Goal: Information Seeking & Learning: Compare options

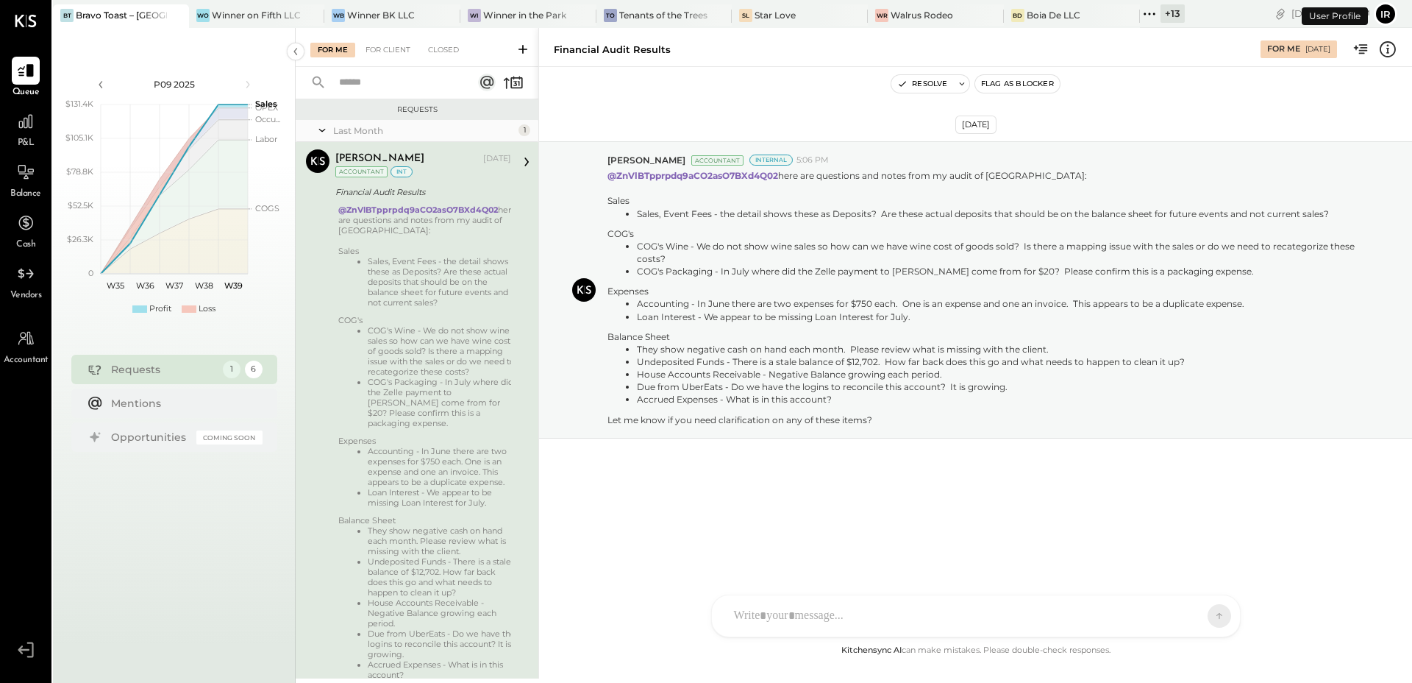
scroll to position [54, 0]
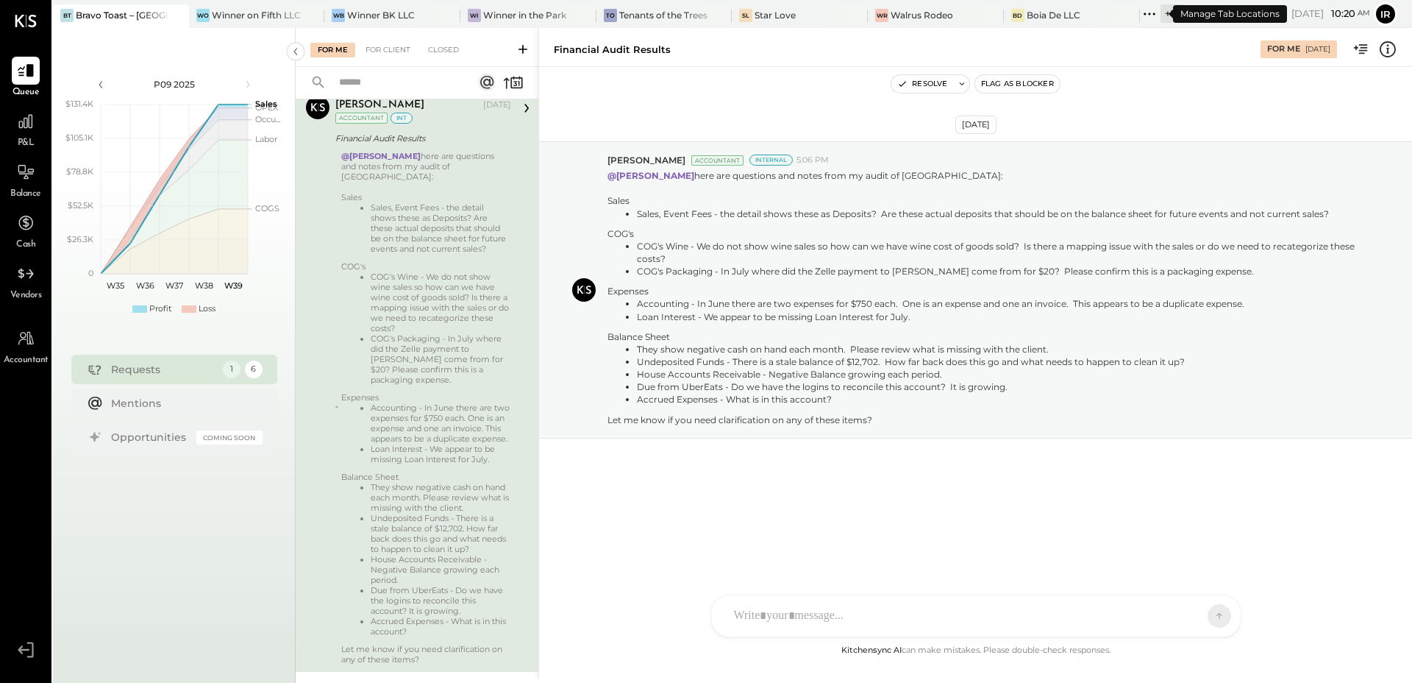
click at [1140, 17] on icon at bounding box center [1149, 13] width 19 height 19
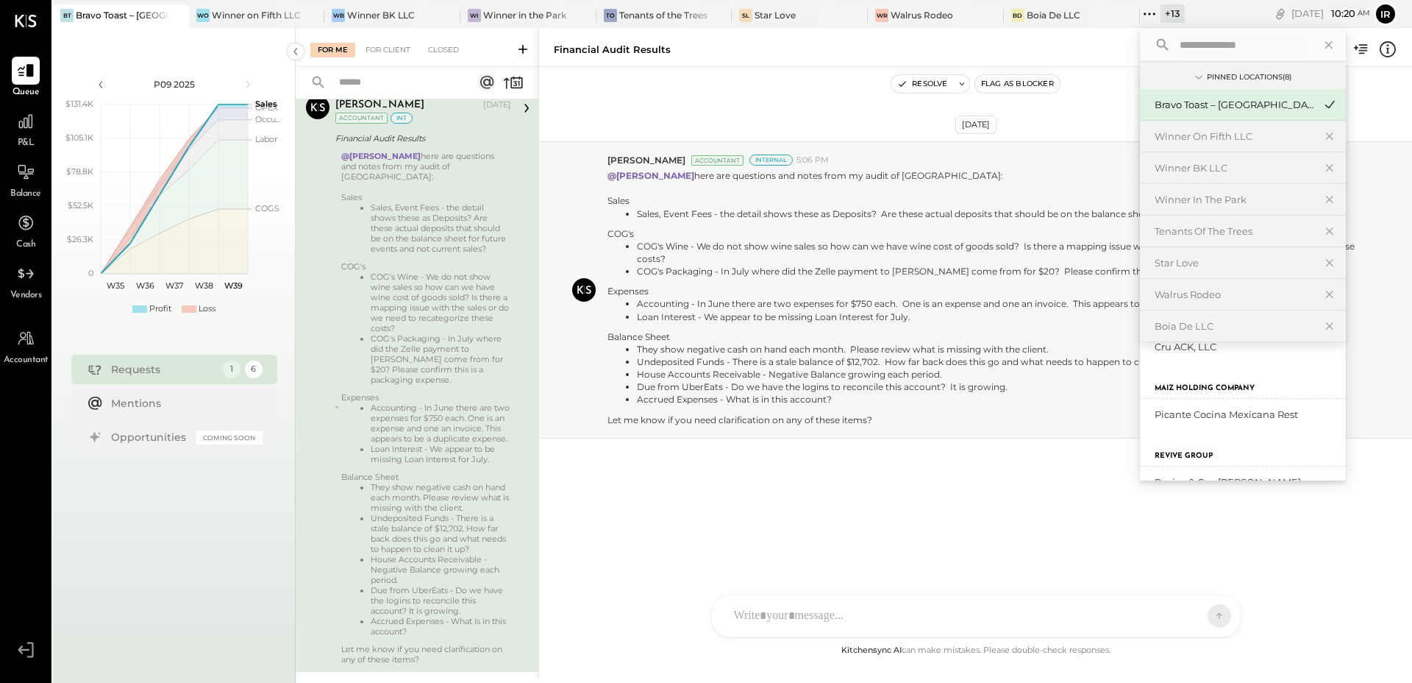
scroll to position [508, 0]
click at [1199, 357] on label "Maiz Holding Company" at bounding box center [1205, 354] width 100 height 10
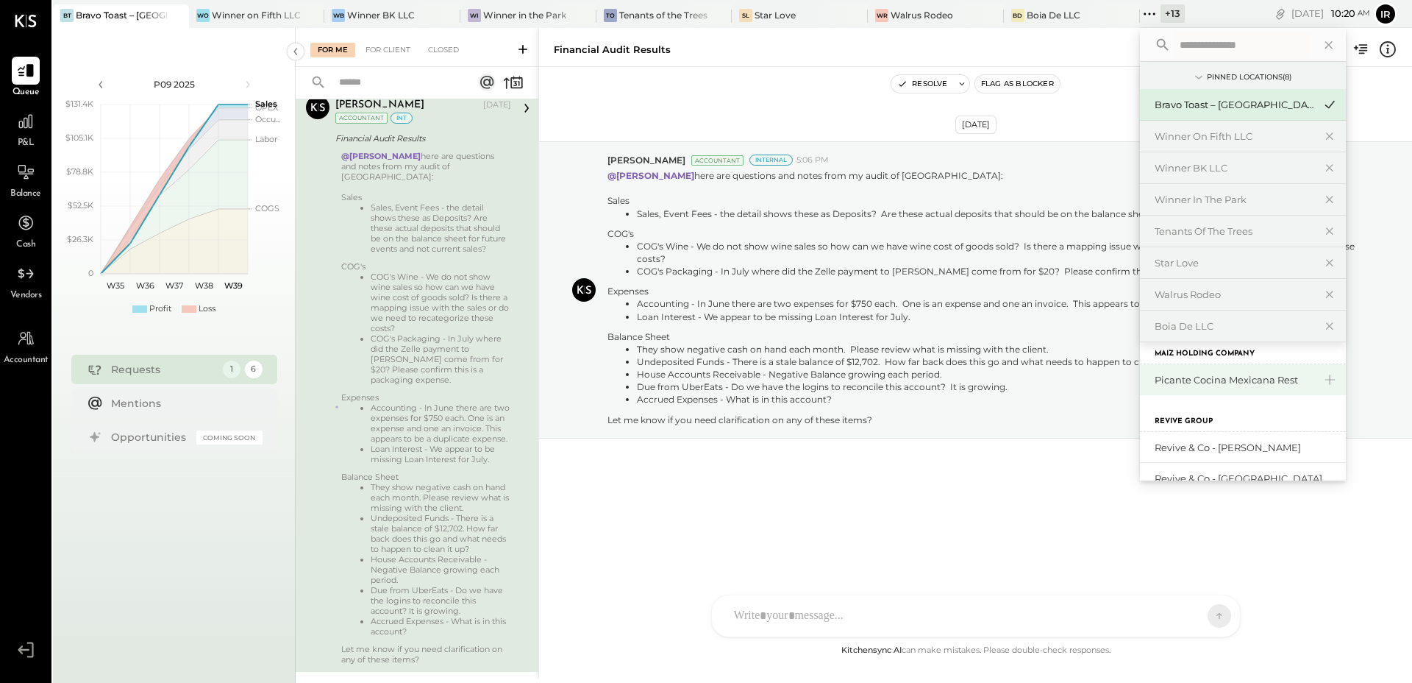
click at [1189, 376] on div "Picante Cocina Mexicana Rest" at bounding box center [1234, 380] width 159 height 14
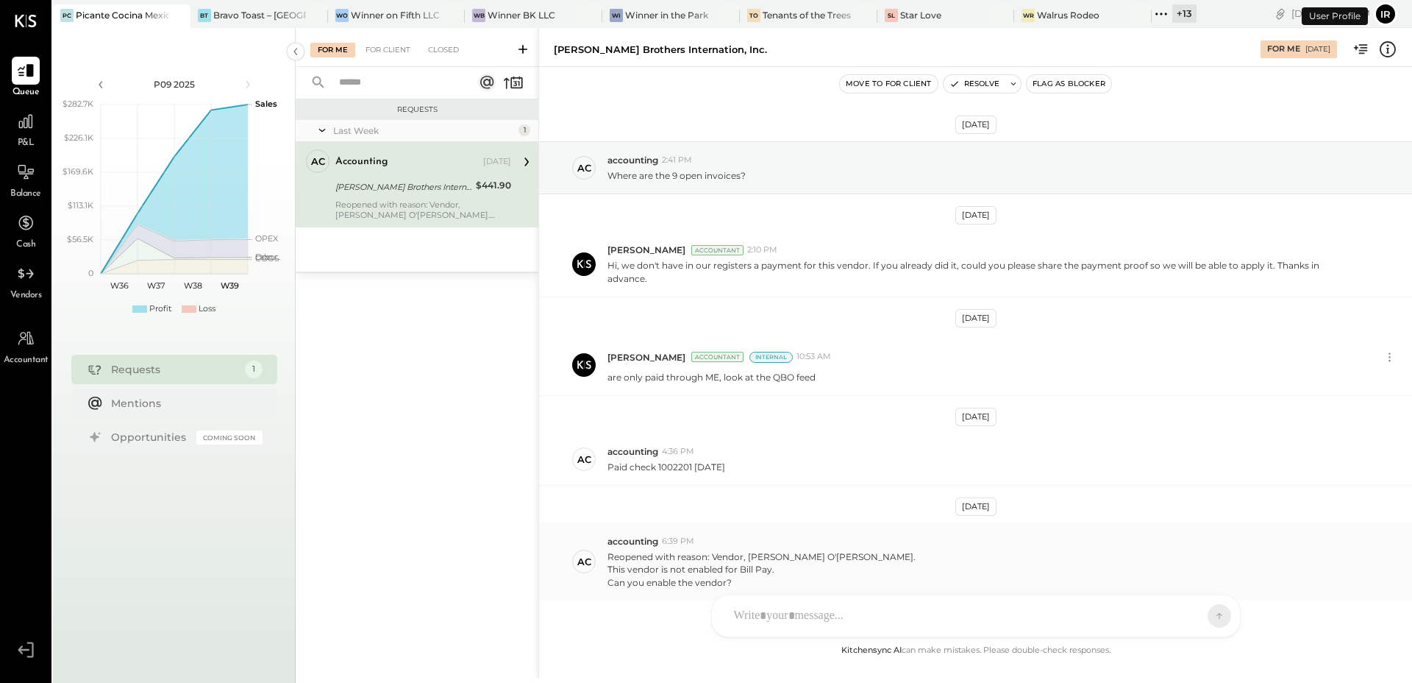
scroll to position [57, 0]
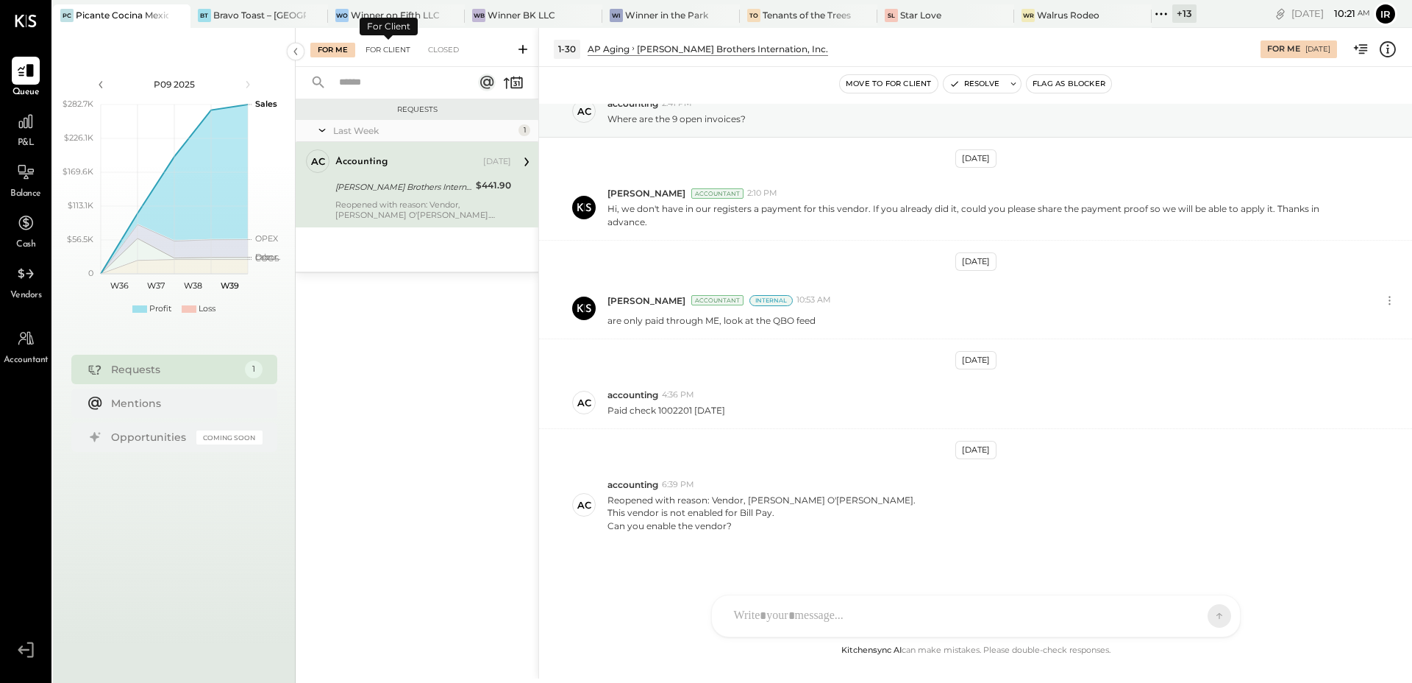
click at [387, 45] on div "For Client" at bounding box center [388, 50] width 60 height 15
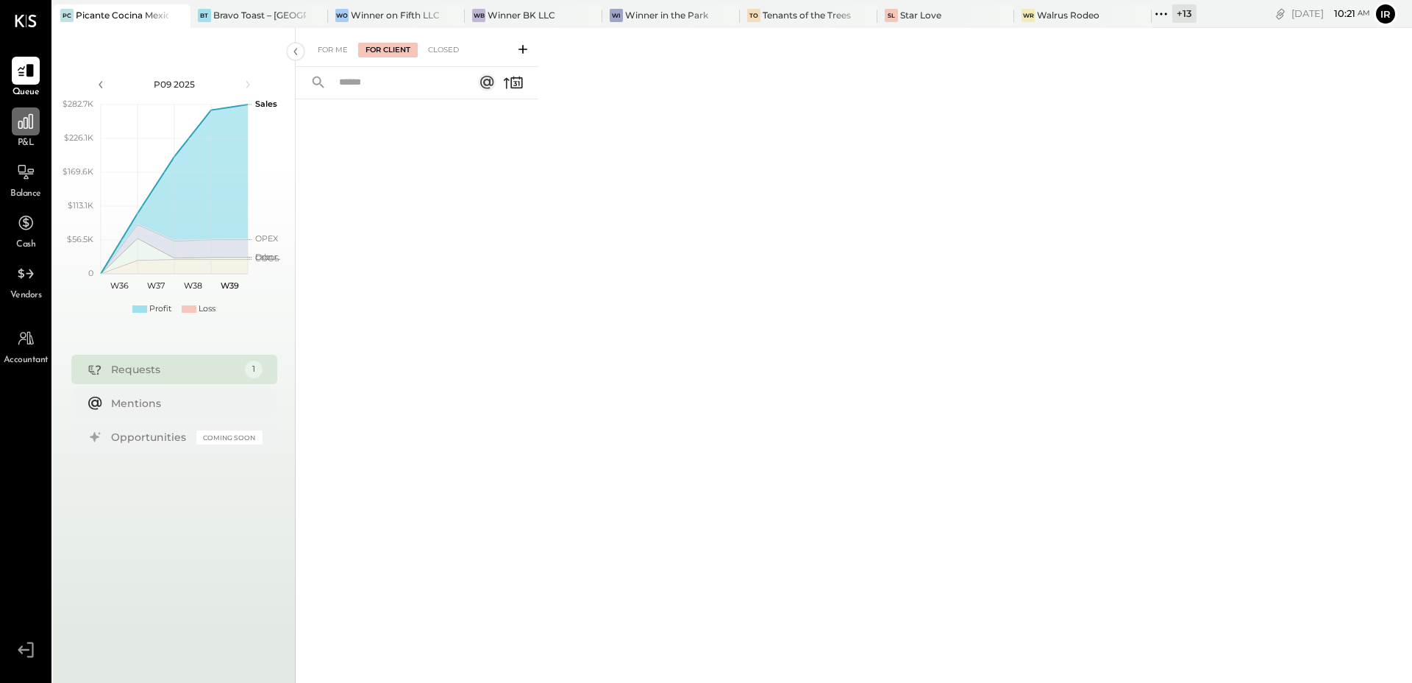
click at [22, 125] on icon at bounding box center [25, 121] width 15 height 15
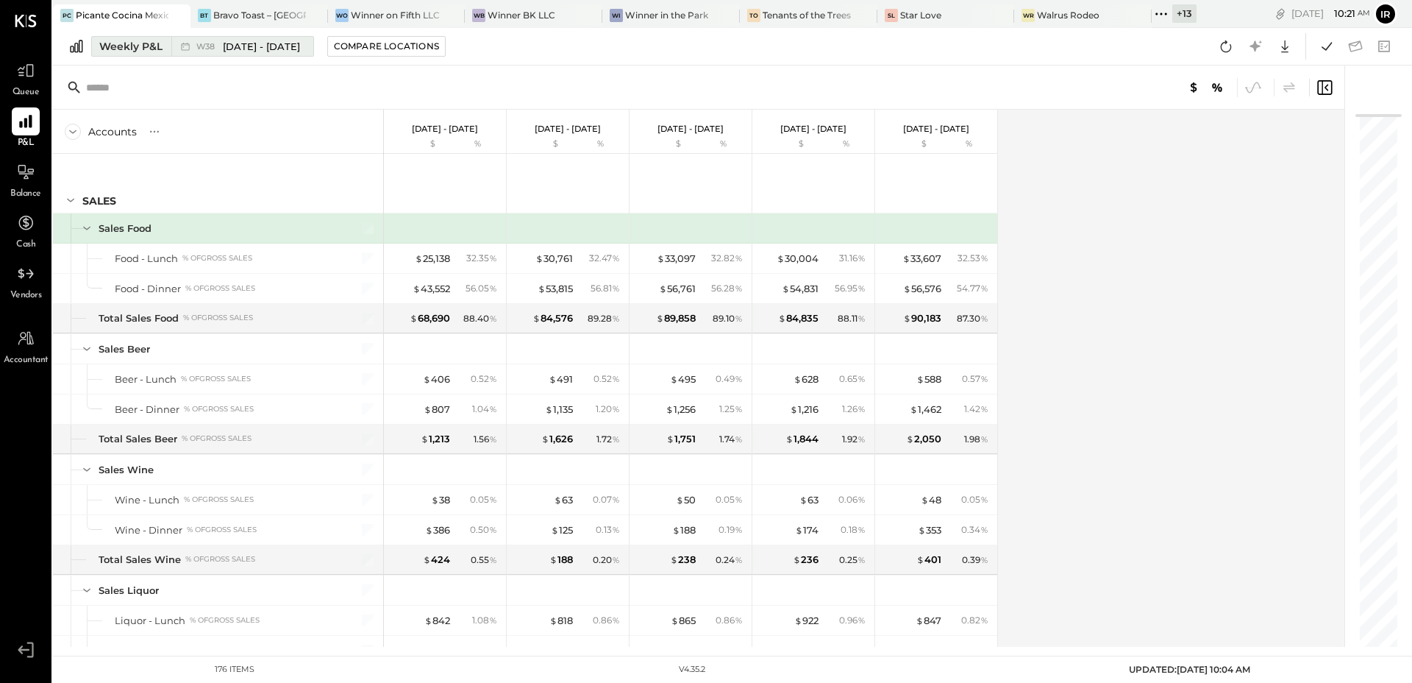
click at [203, 40] on div "W38 [DATE] - [DATE]" at bounding box center [248, 47] width 104 height 14
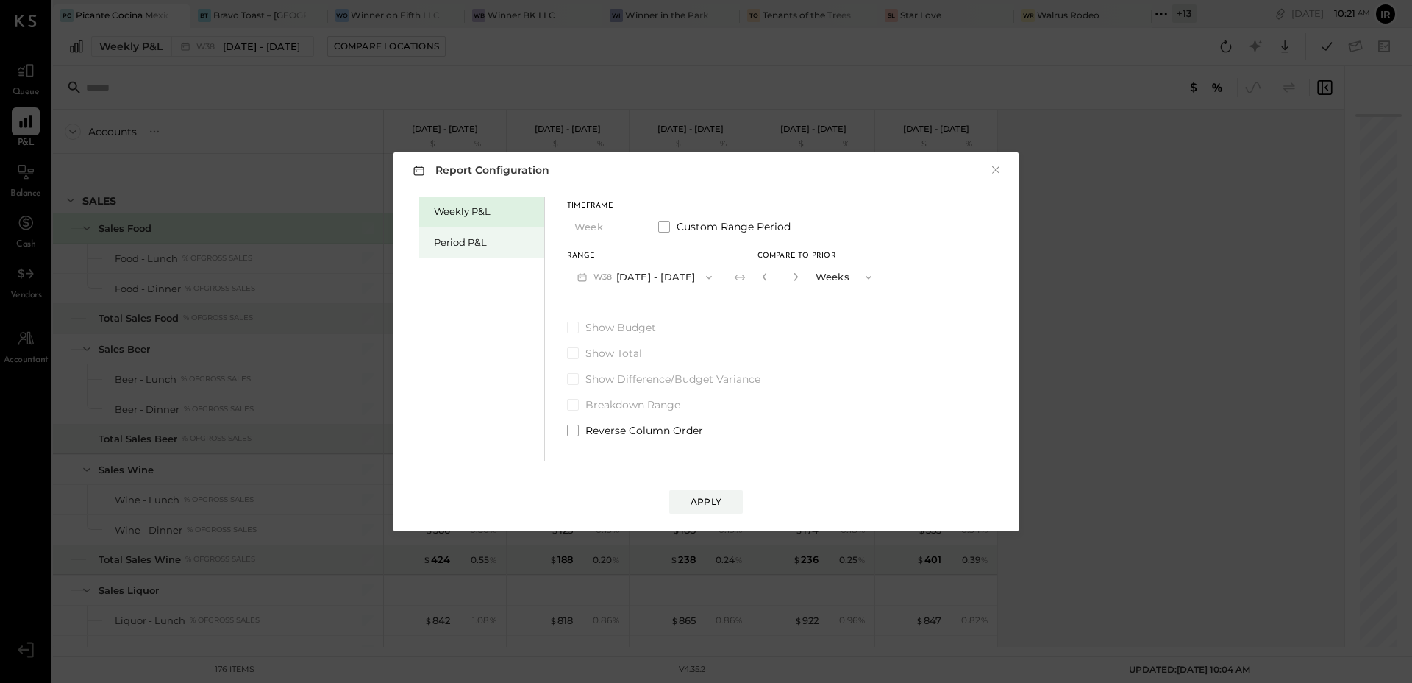
click at [427, 245] on div "Period P&L" at bounding box center [481, 242] width 125 height 31
click at [637, 286] on button "P09 [DATE] - [DATE]" at bounding box center [643, 276] width 153 height 27
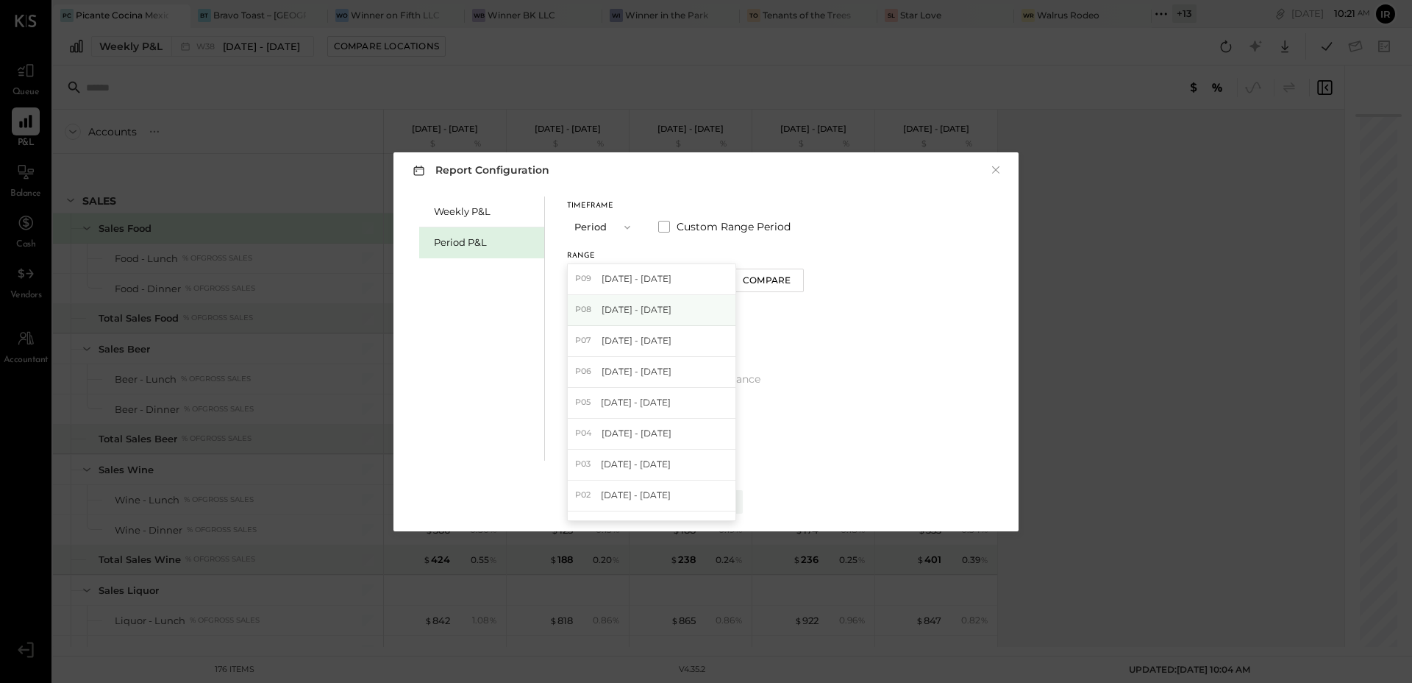
click at [650, 311] on span "[DATE] - [DATE]" at bounding box center [637, 309] width 70 height 13
click at [754, 289] on button "Compare" at bounding box center [767, 280] width 74 height 24
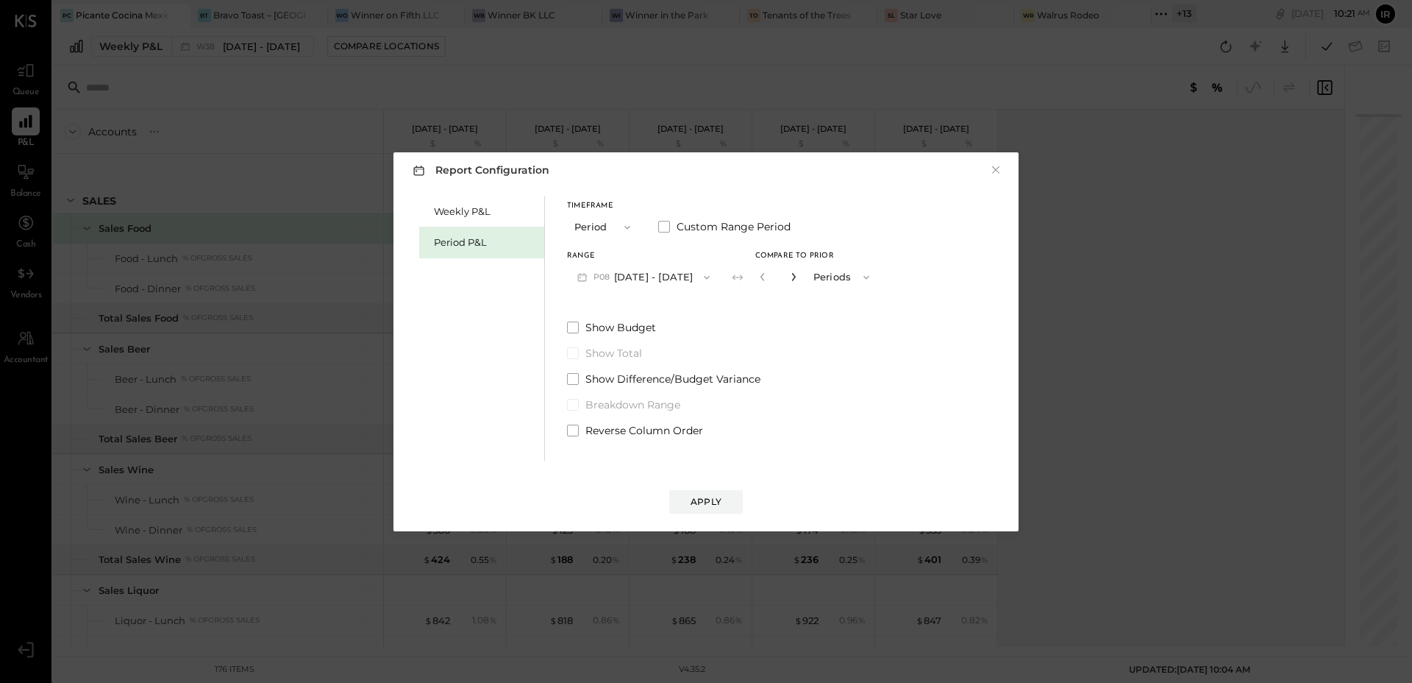
click at [789, 272] on icon "button" at bounding box center [793, 276] width 9 height 9
type input "*"
click at [716, 499] on div "Apply" at bounding box center [706, 501] width 31 height 13
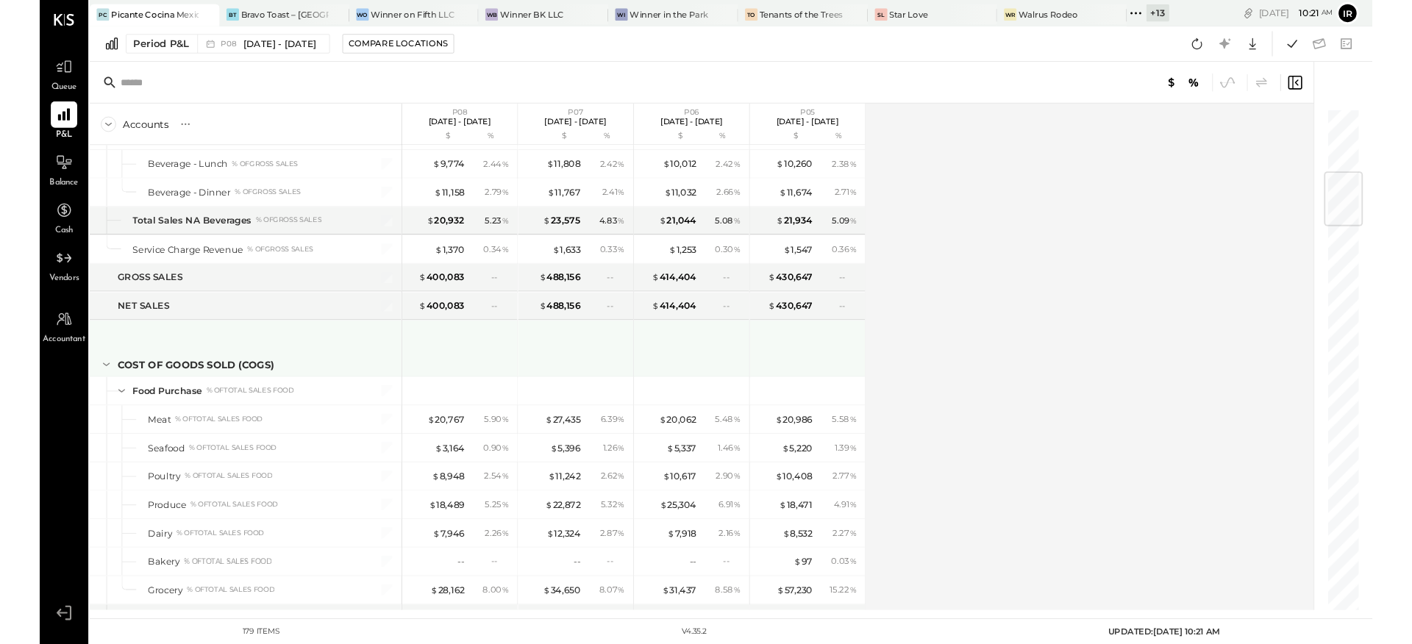
scroll to position [4333, 0]
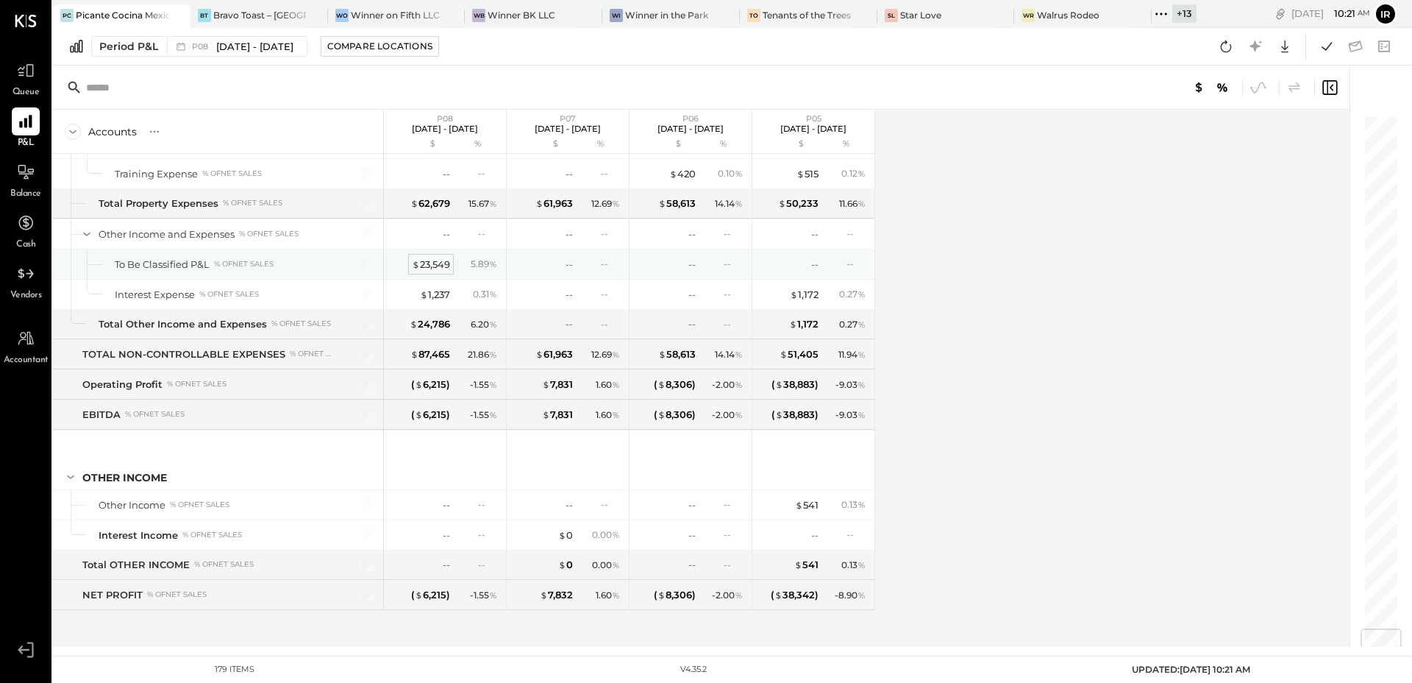
click at [437, 263] on div "$ 23,549" at bounding box center [431, 264] width 38 height 14
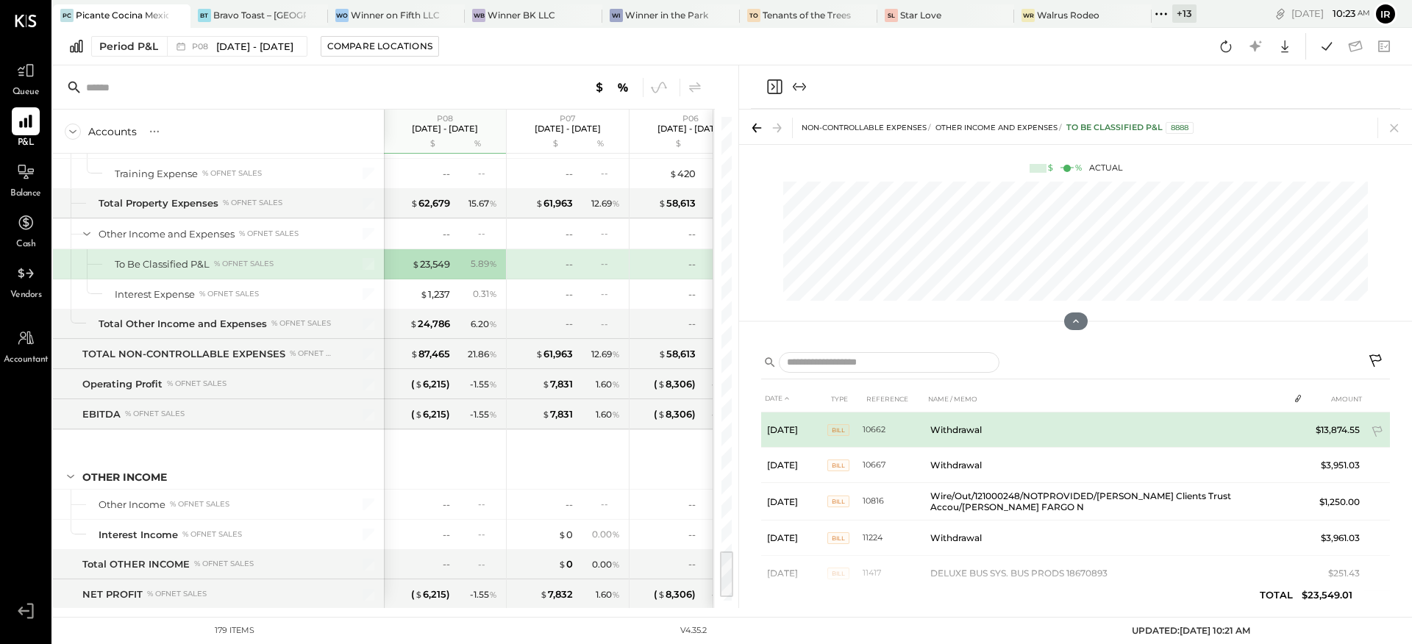
click at [935, 434] on td "Withdrawal" at bounding box center [1107, 430] width 364 height 35
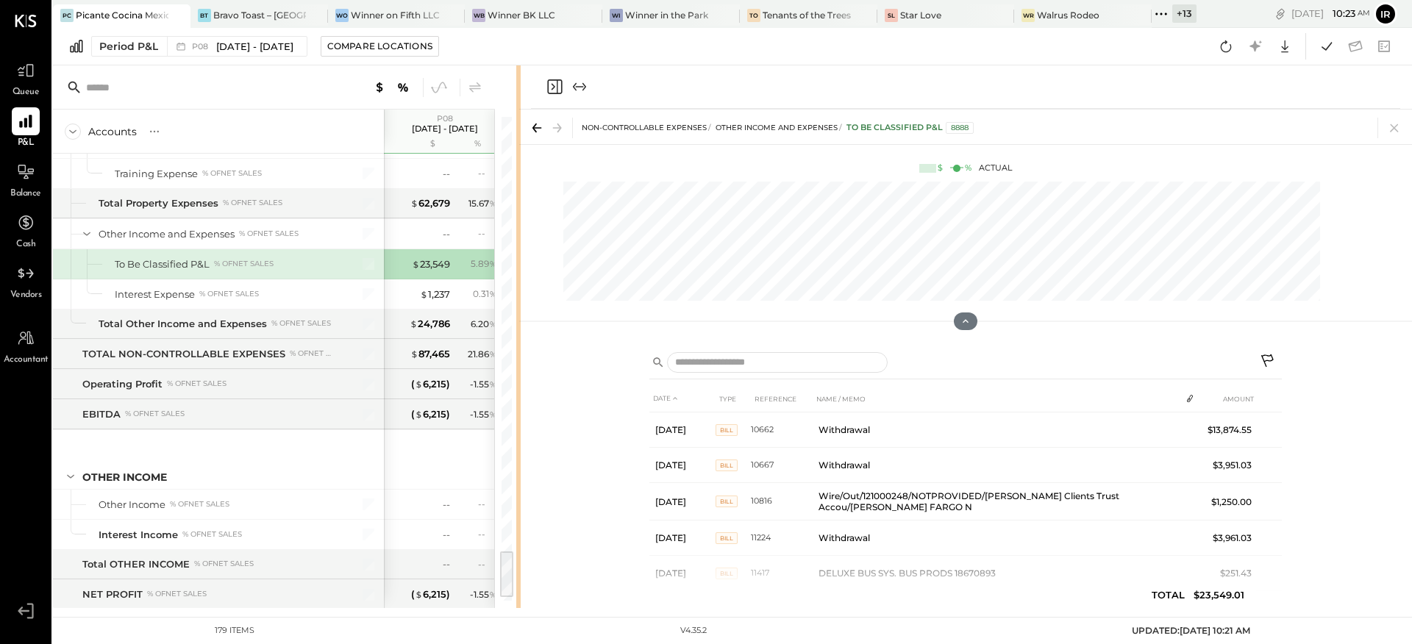
drag, startPoint x: 737, startPoint y: 234, endPoint x: 519, endPoint y: 268, distance: 220.3
click at [519, 268] on div "Accounts S % GL P08 [DATE] - [DATE] $ % P07 [DATE] - [DATE] $ % P06 [DATE] - [D…" at bounding box center [732, 336] width 1359 height 543
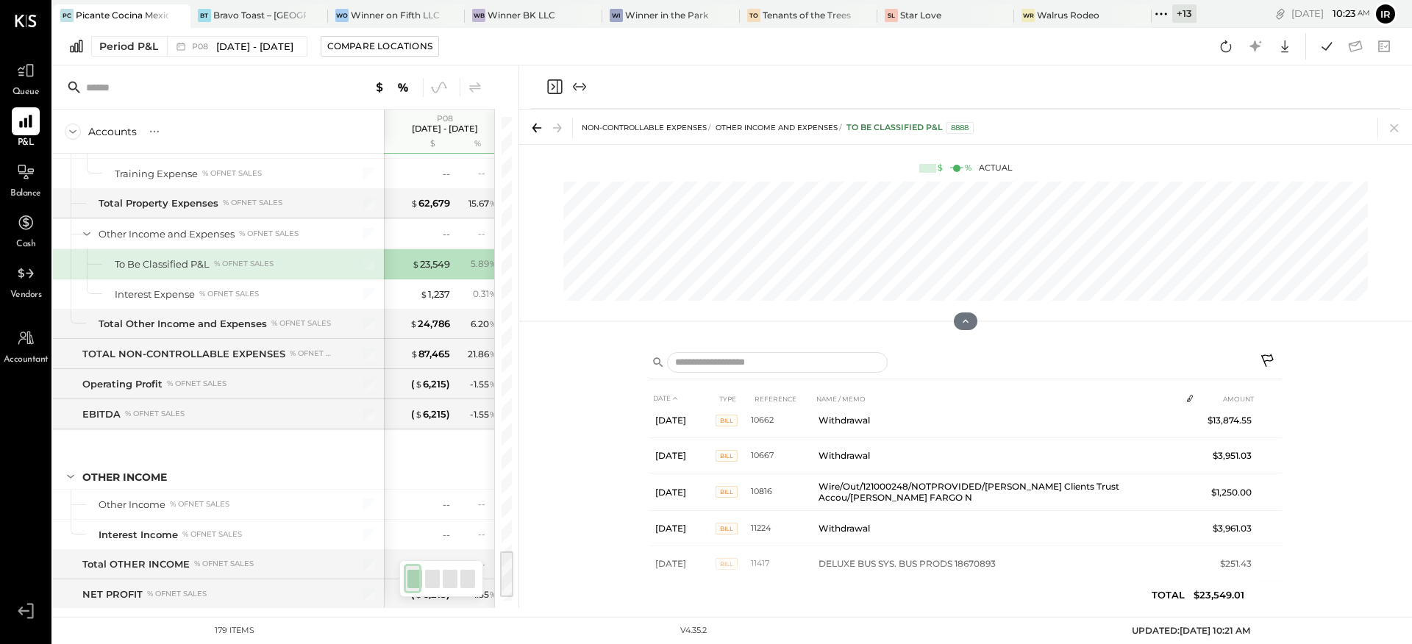
scroll to position [19, 0]
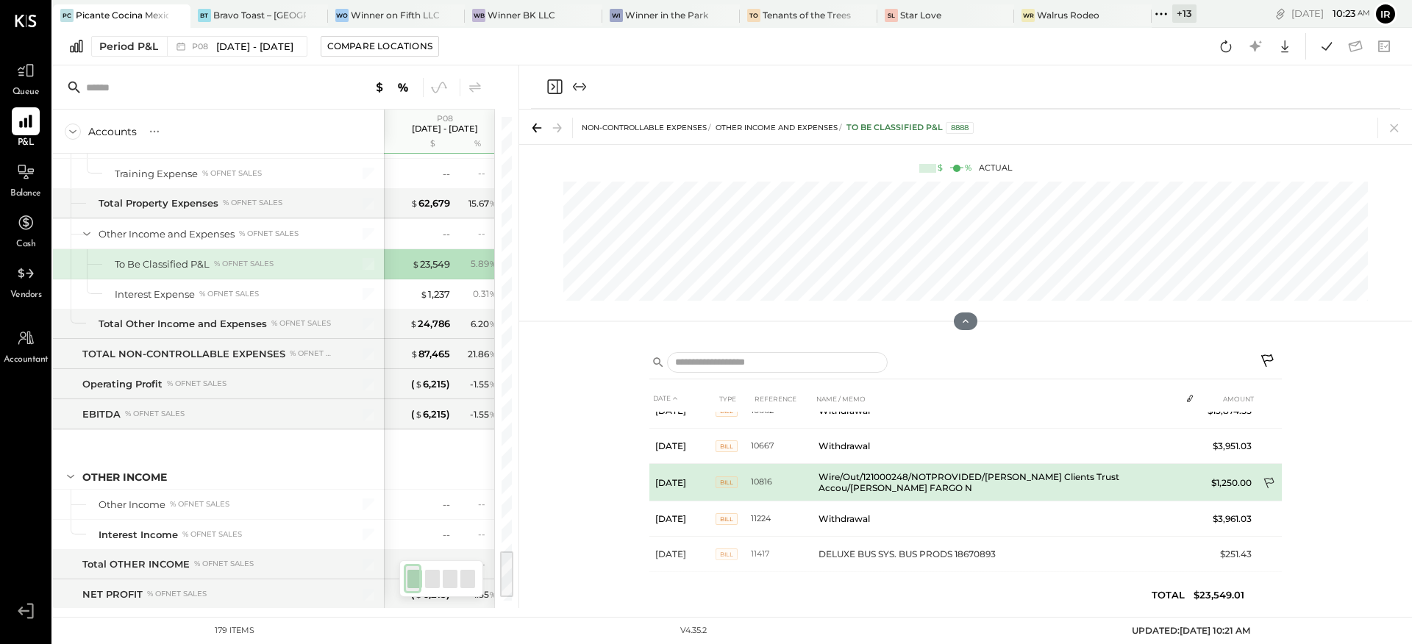
click at [1269, 482] on icon at bounding box center [1270, 484] width 15 height 15
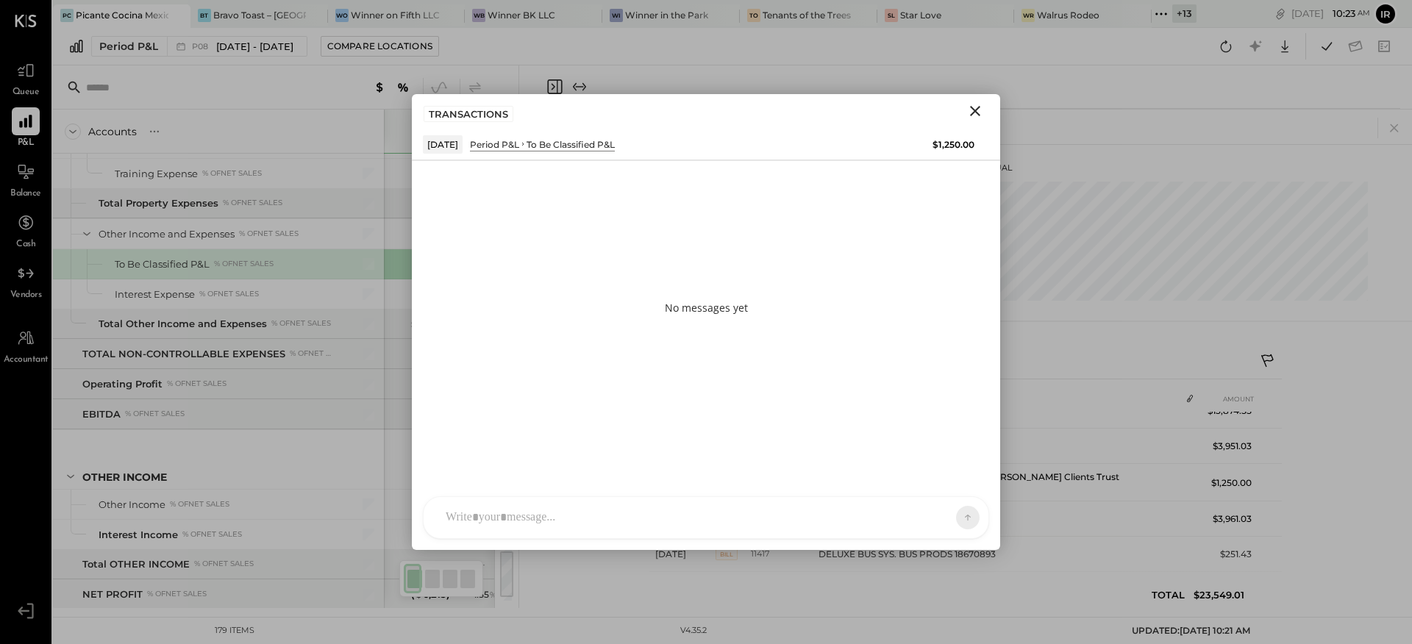
click at [548, 499] on div at bounding box center [706, 517] width 565 height 41
click at [532, 519] on div at bounding box center [692, 518] width 509 height 32
type input "*****"
click at [578, 452] on span "[PERSON_NAME]" at bounding box center [565, 451] width 115 height 14
click at [911, 515] on span "ALL" at bounding box center [917, 517] width 18 height 13
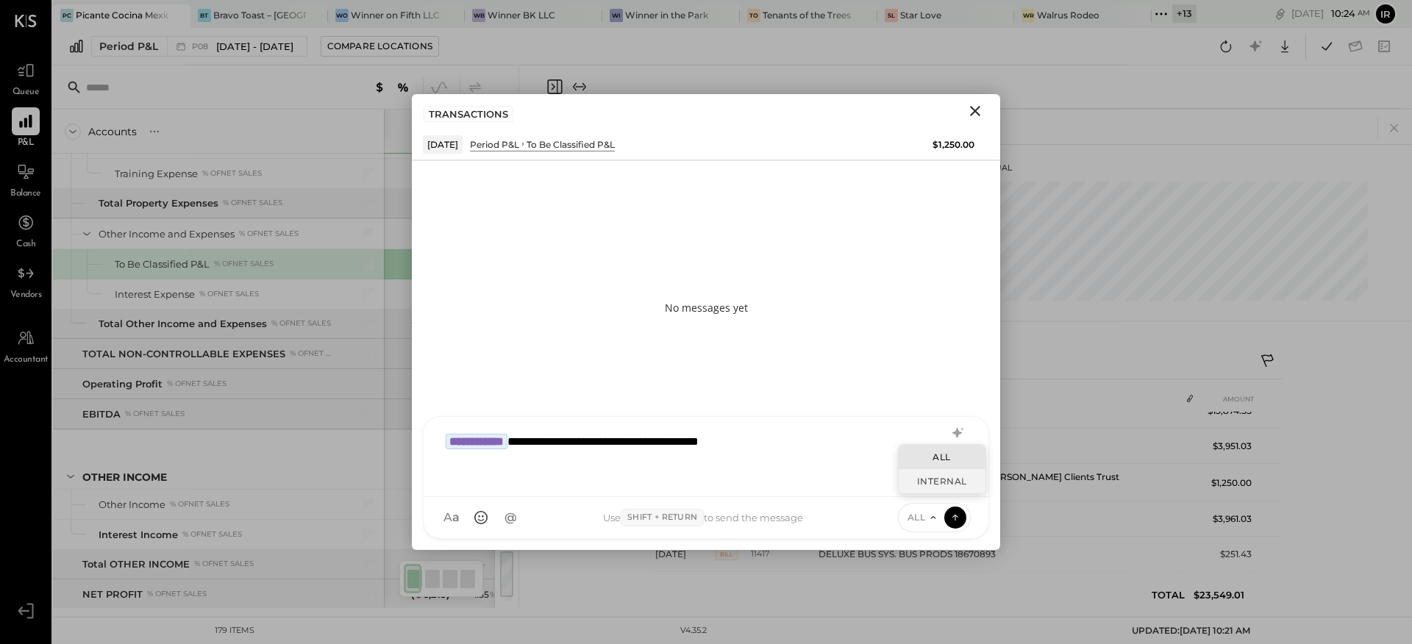
click at [933, 484] on div "INTERNAL" at bounding box center [942, 481] width 87 height 24
click at [951, 519] on icon at bounding box center [955, 517] width 13 height 15
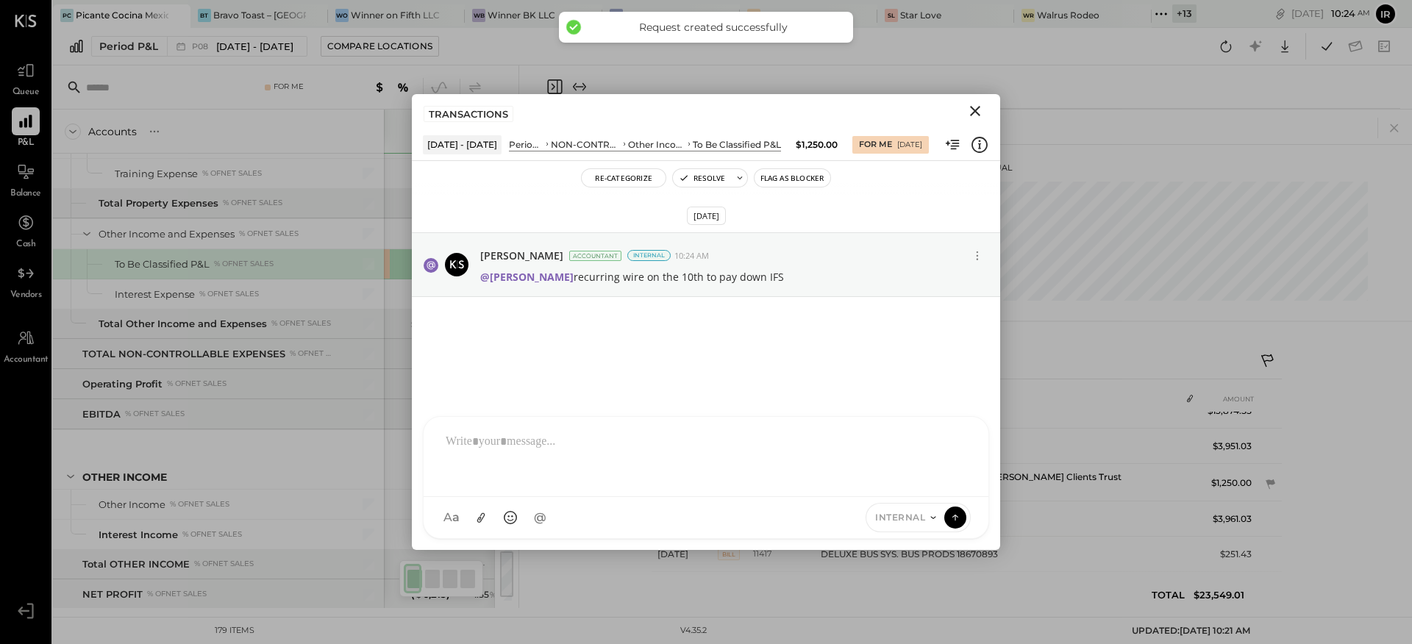
click at [975, 110] on icon "Close" at bounding box center [975, 111] width 10 height 10
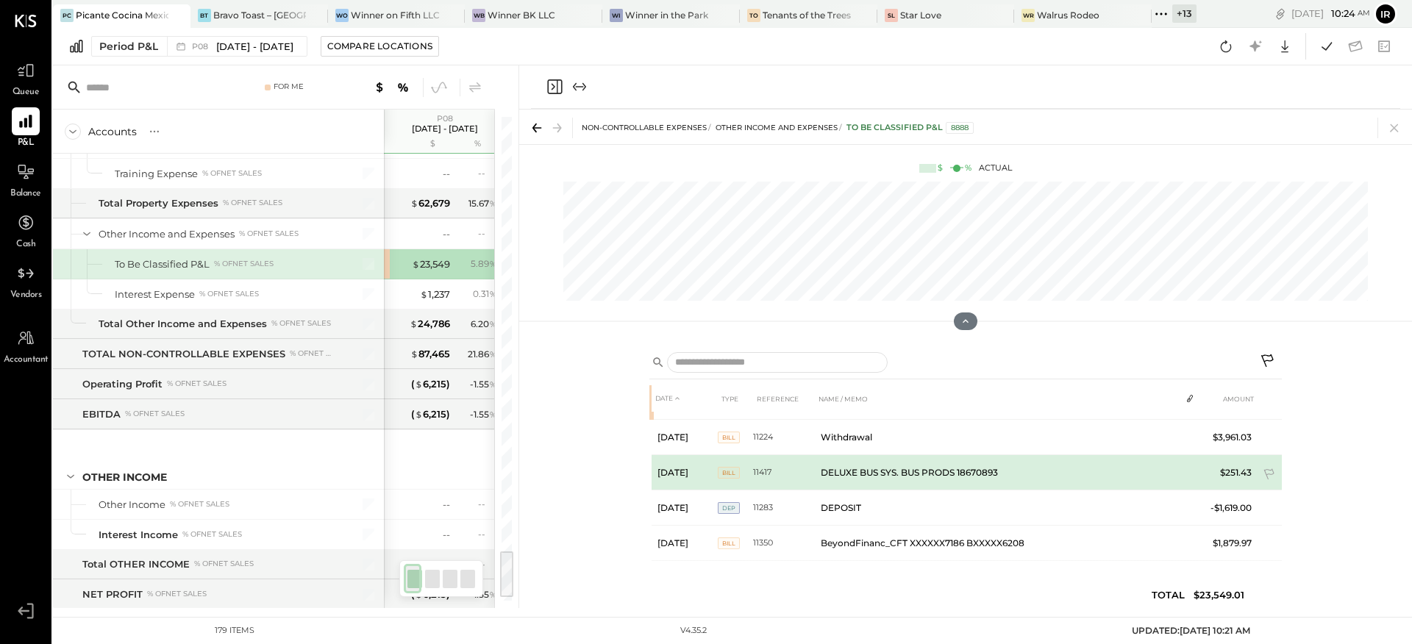
scroll to position [105, 0]
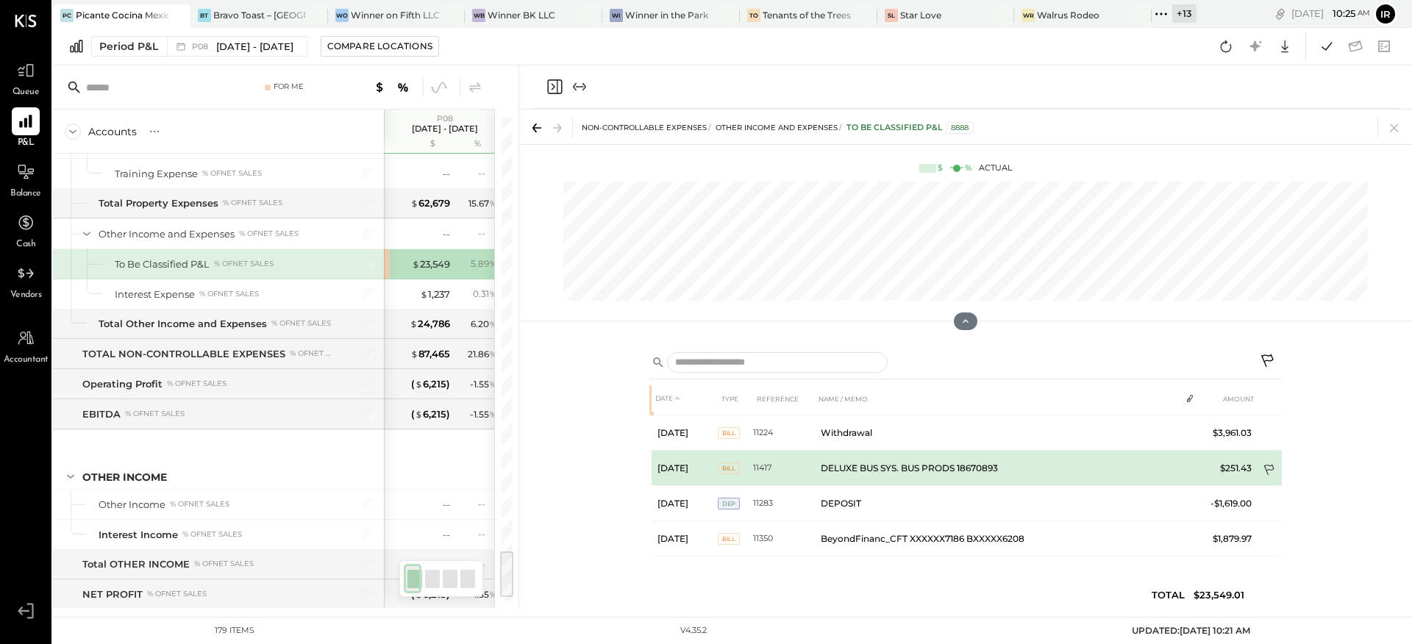
click at [1264, 471] on icon at bounding box center [1269, 470] width 10 height 11
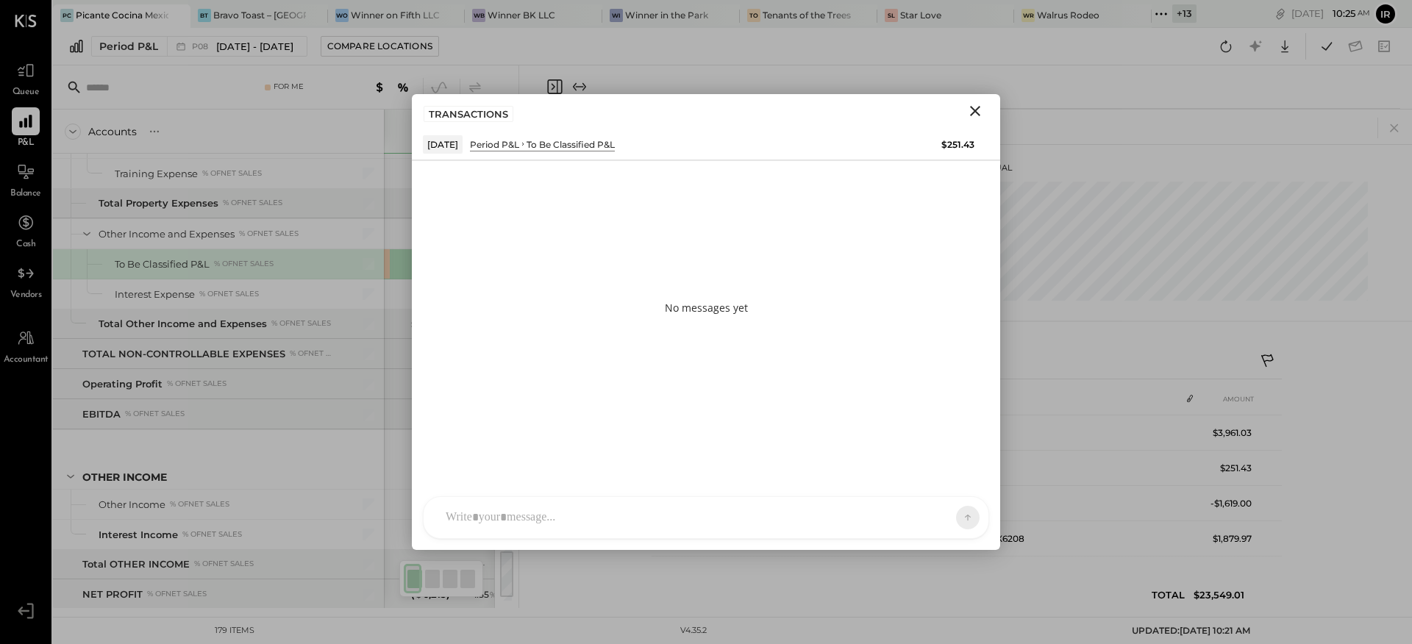
click at [614, 520] on div at bounding box center [692, 518] width 509 height 32
type input "*****"
click at [550, 449] on span "[PERSON_NAME]" at bounding box center [565, 451] width 115 height 14
click at [923, 522] on span "ALL" at bounding box center [917, 517] width 18 height 13
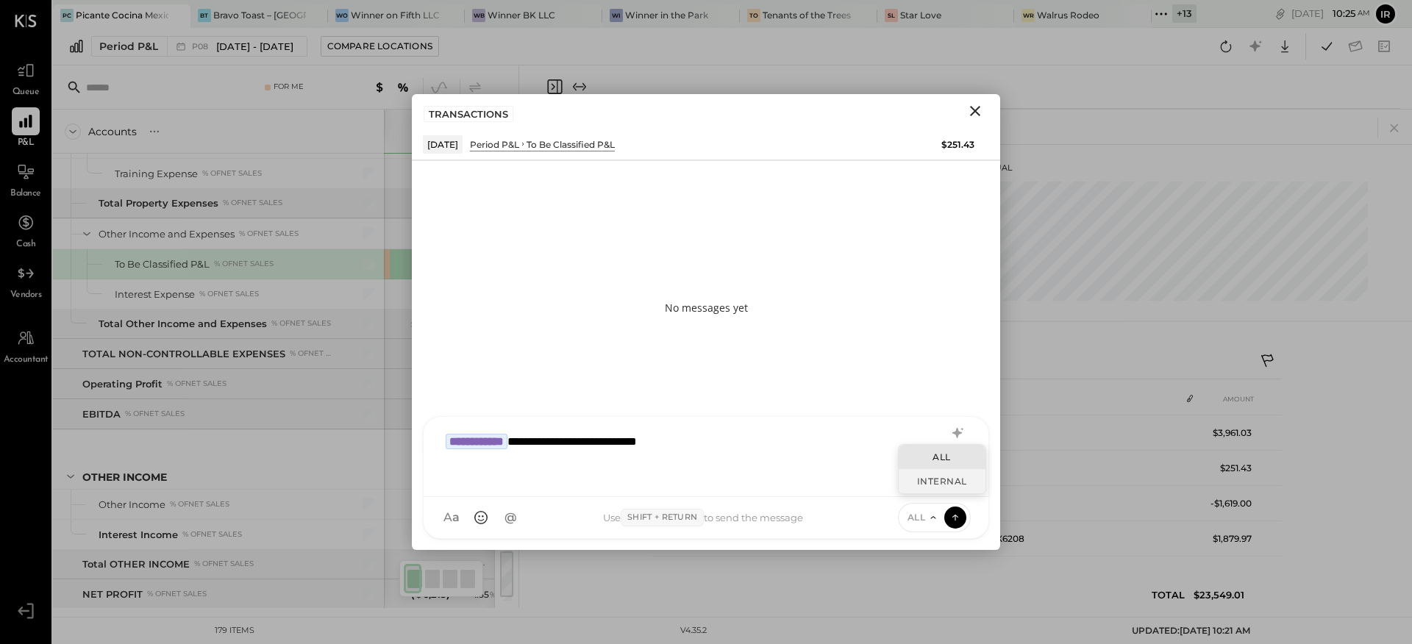
click at [925, 480] on div "INTERNAL" at bounding box center [942, 481] width 87 height 24
click at [955, 519] on icon at bounding box center [955, 518] width 1 height 6
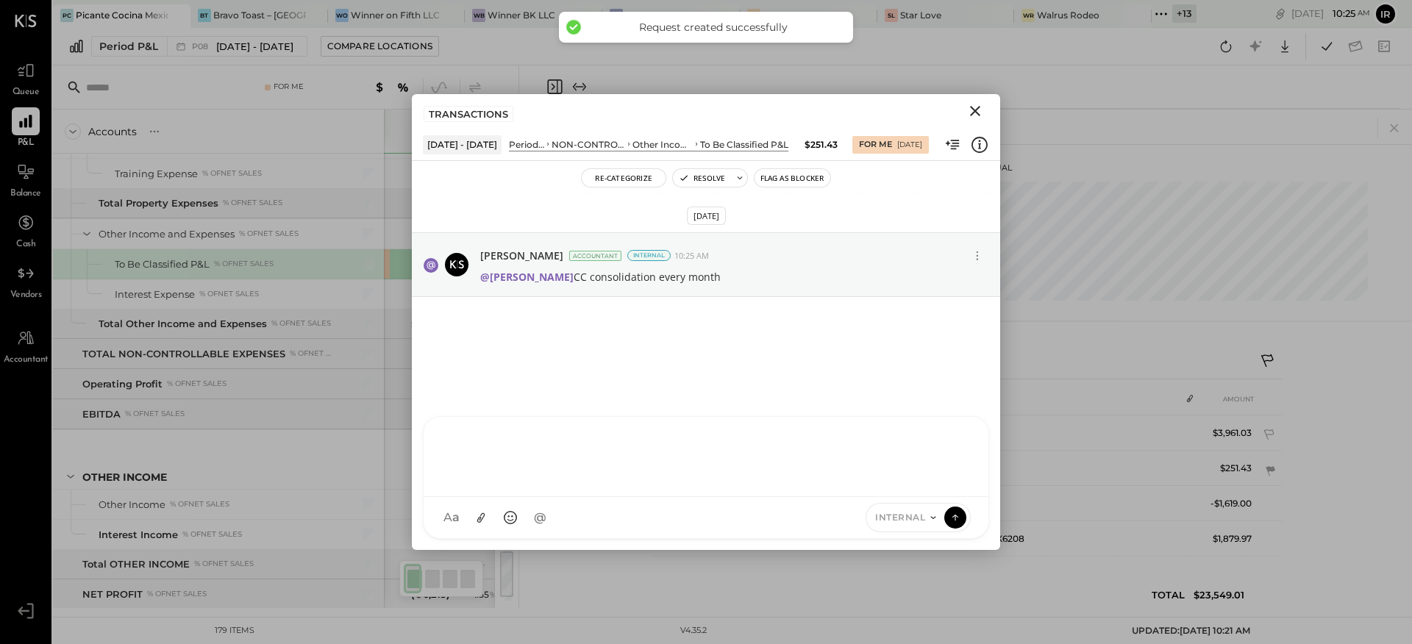
click at [1066, 362] on div at bounding box center [949, 362] width 600 height 21
drag, startPoint x: 1095, startPoint y: 366, endPoint x: 1098, endPoint y: 355, distance: 10.7
click at [1095, 366] on div at bounding box center [949, 362] width 600 height 21
click at [971, 108] on icon "Close" at bounding box center [975, 111] width 18 height 18
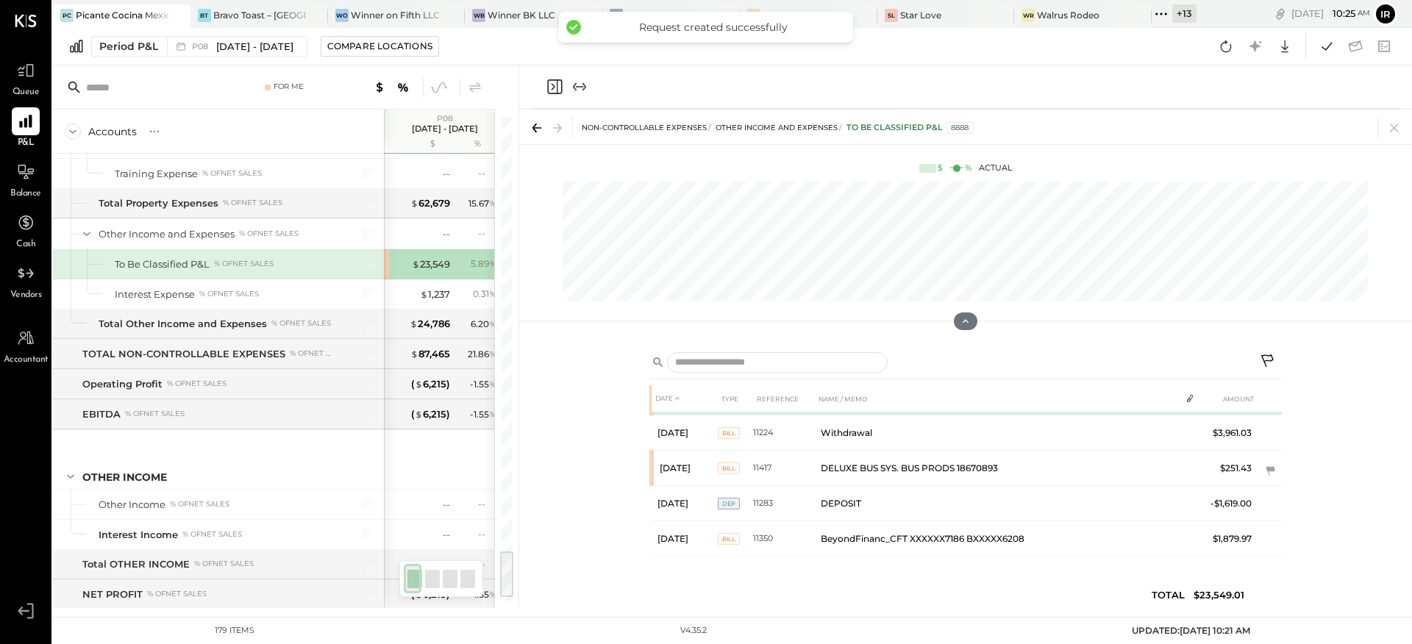
scroll to position [0, 0]
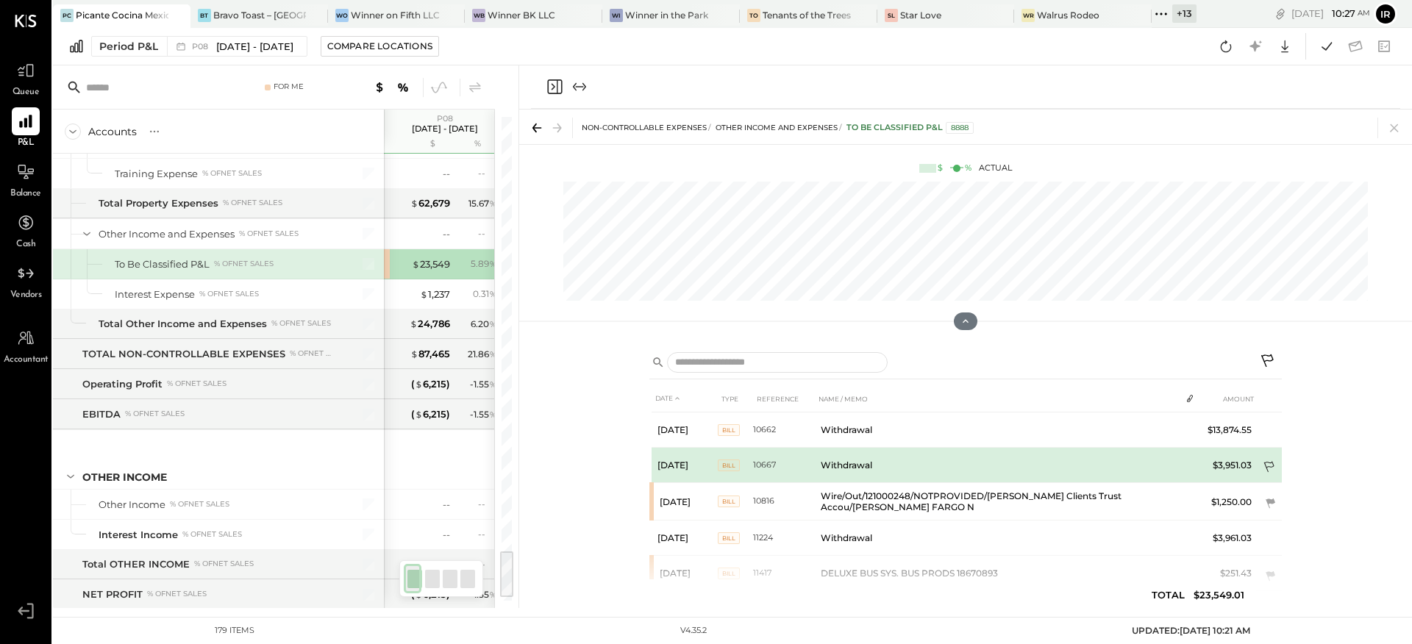
click at [1265, 463] on icon at bounding box center [1270, 468] width 15 height 15
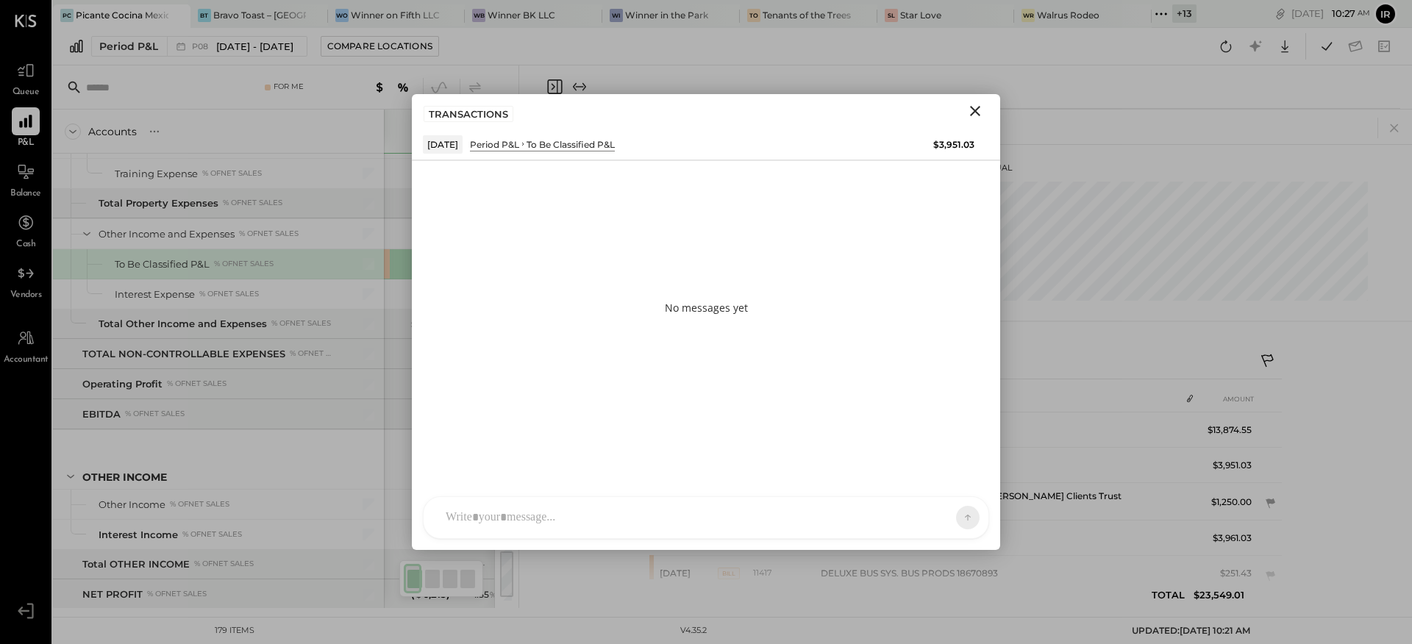
click at [525, 519] on div at bounding box center [692, 518] width 509 height 32
type input "*****"
click at [566, 452] on span "[PERSON_NAME]" at bounding box center [565, 451] width 115 height 14
click at [920, 511] on span "ALL" at bounding box center [917, 517] width 18 height 13
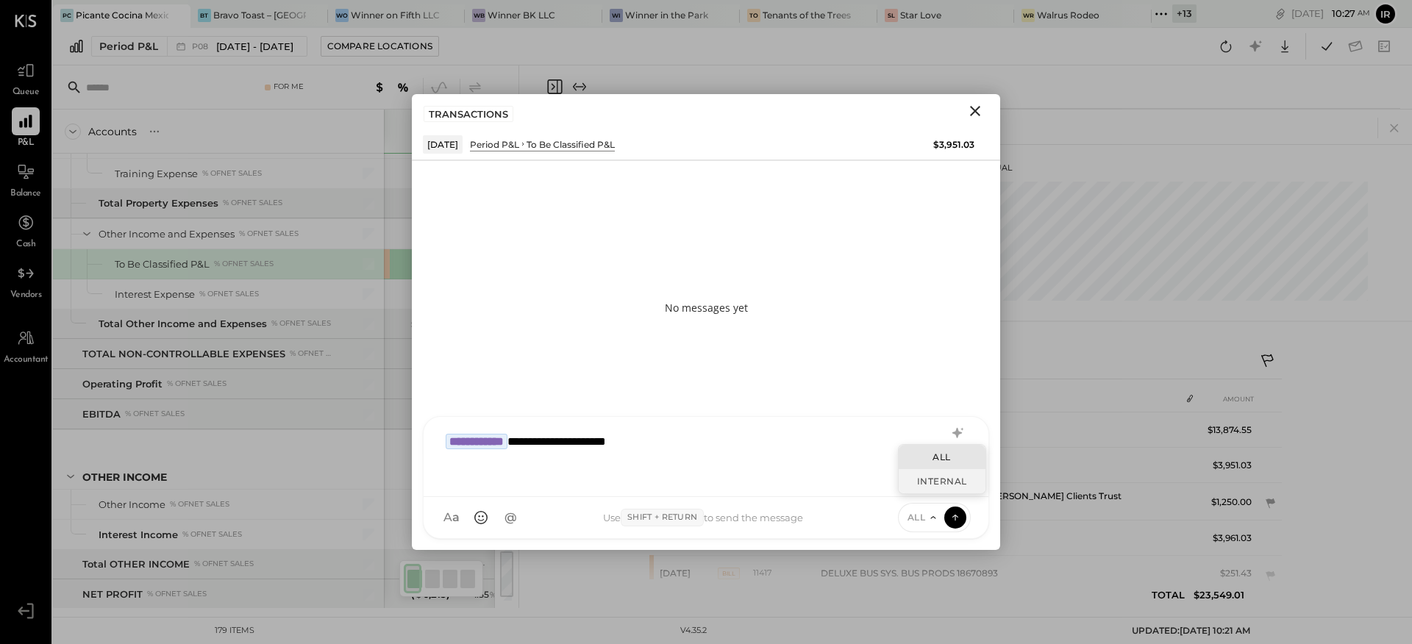
click at [938, 478] on div "INTERNAL" at bounding box center [942, 481] width 87 height 24
click at [954, 516] on icon at bounding box center [955, 517] width 13 height 15
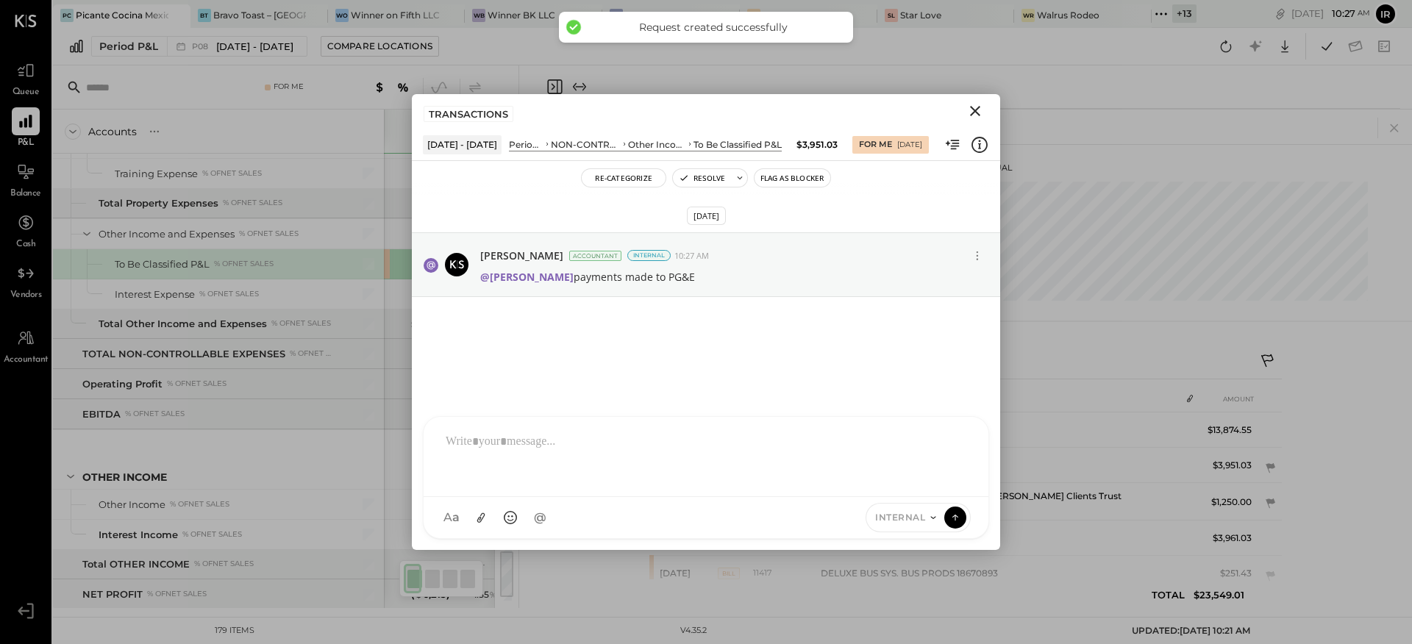
click at [973, 113] on icon "Close" at bounding box center [975, 111] width 10 height 10
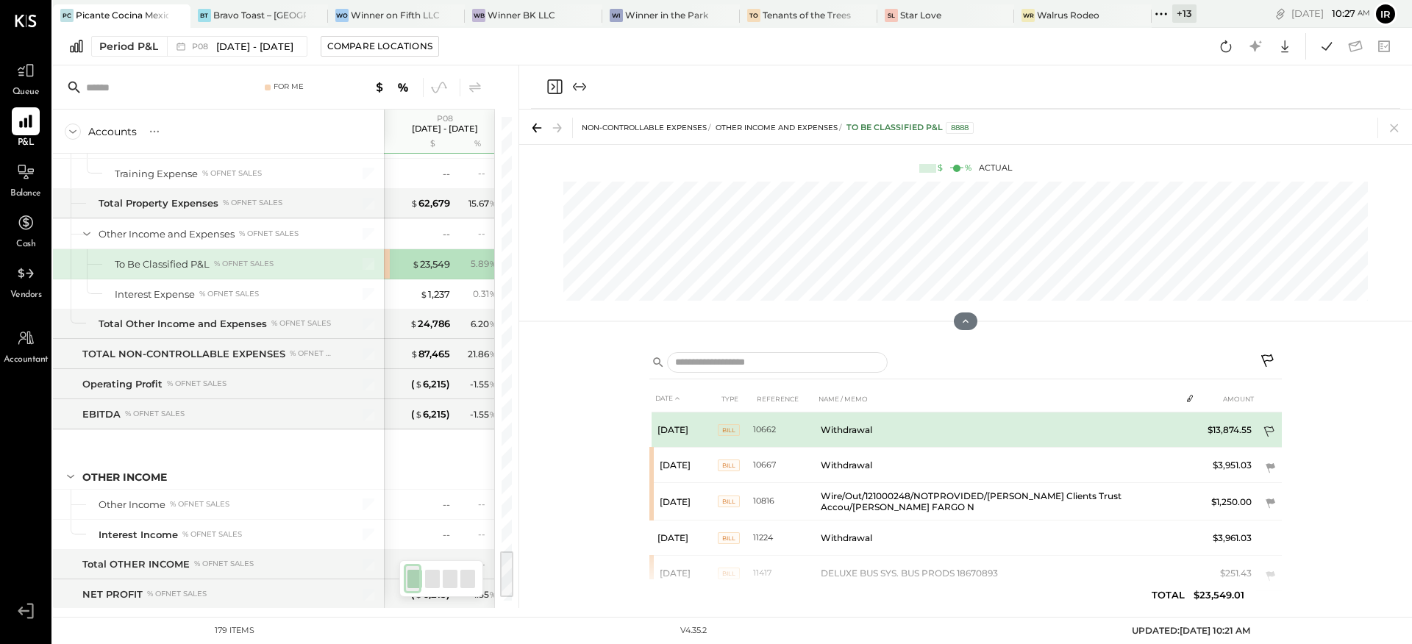
click at [1264, 431] on icon at bounding box center [1269, 432] width 10 height 11
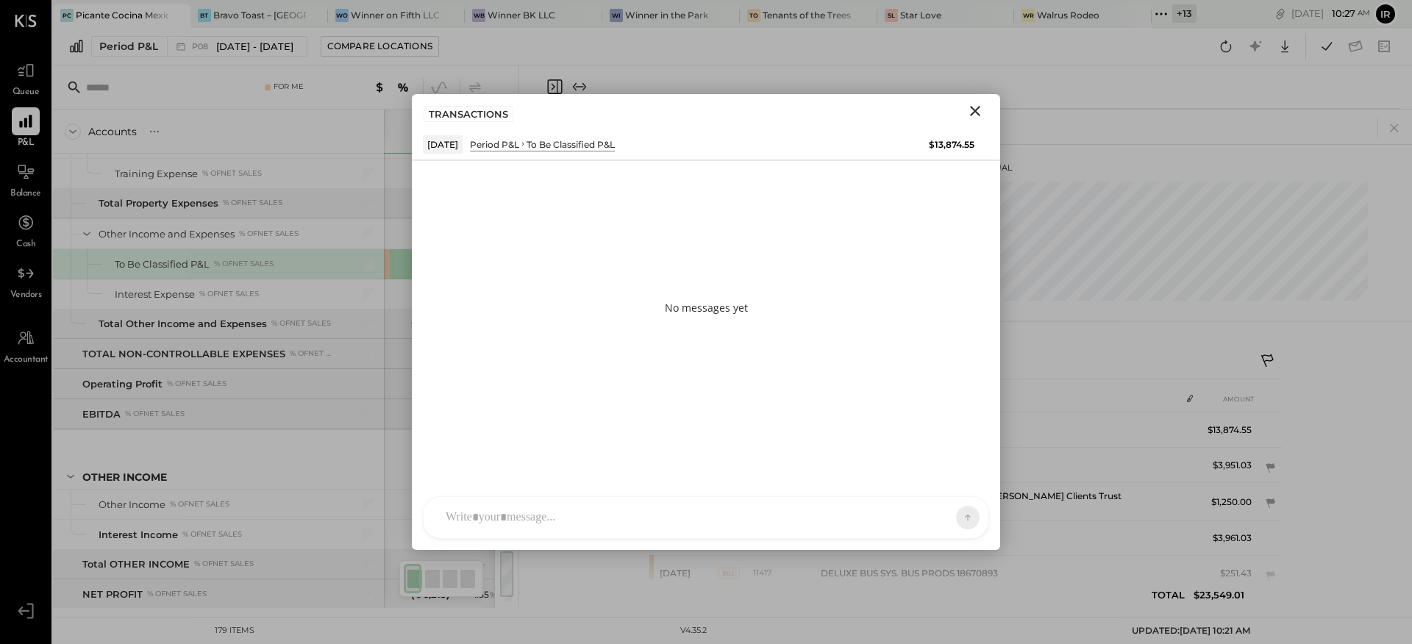
click at [609, 491] on div "A accounting TP [PERSON_NAME] [PERSON_NAME] J [PERSON_NAME].[PERSON_NAME] J [PE…" at bounding box center [706, 517] width 588 height 65
click at [530, 510] on div at bounding box center [692, 518] width 509 height 32
type input "***"
click at [588, 449] on span "[PERSON_NAME]" at bounding box center [565, 451] width 115 height 14
click at [920, 522] on span "ALL" at bounding box center [917, 517] width 18 height 13
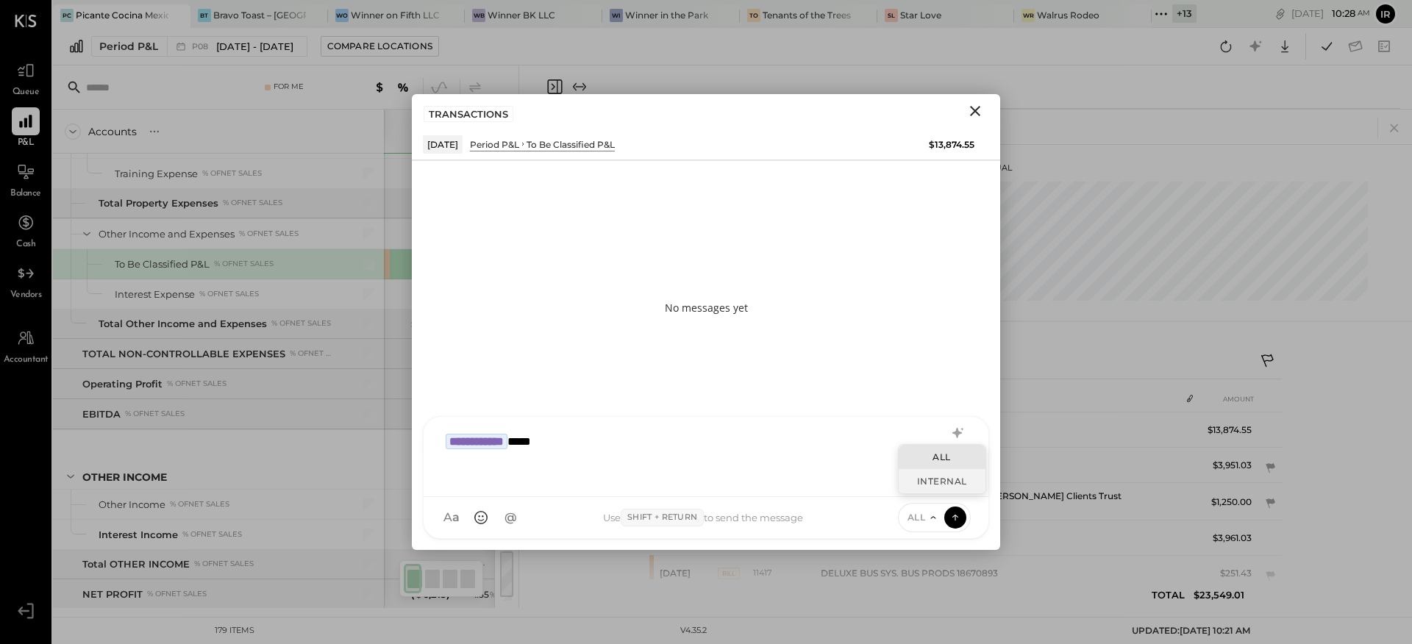
click at [931, 486] on div "INTERNAL" at bounding box center [942, 481] width 87 height 24
click at [952, 517] on icon at bounding box center [955, 517] width 13 height 15
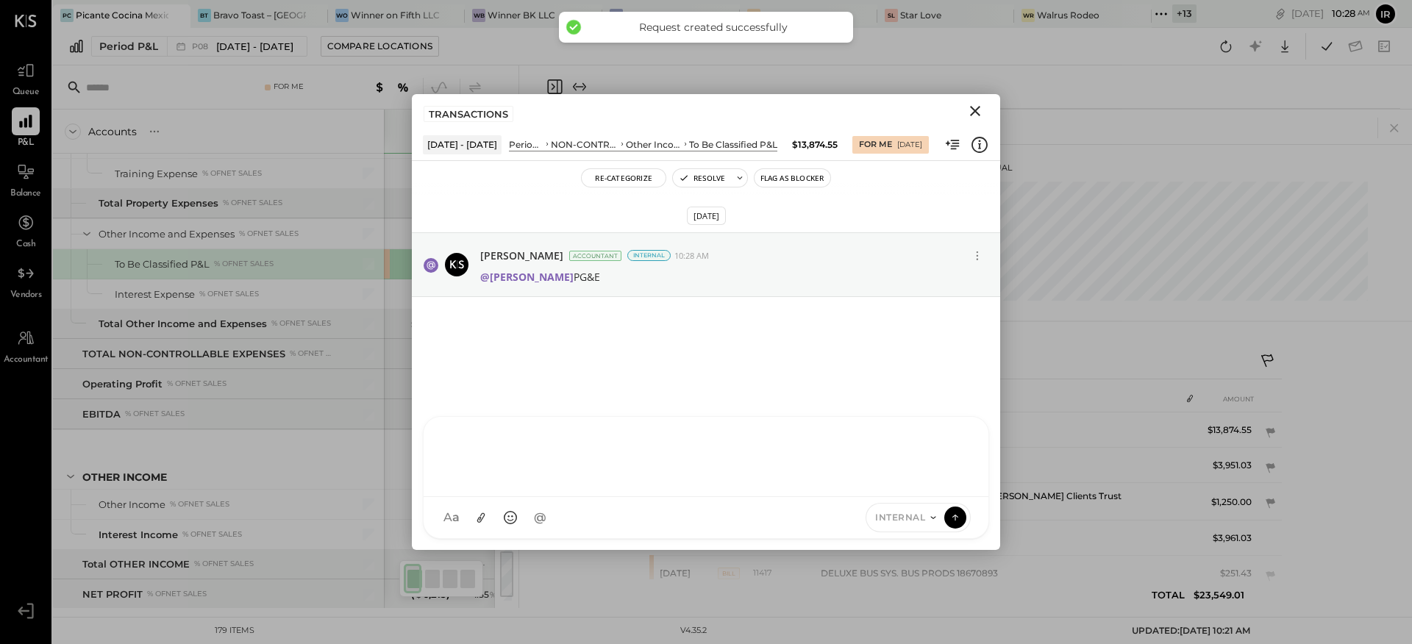
click at [975, 113] on icon "Close" at bounding box center [975, 111] width 18 height 18
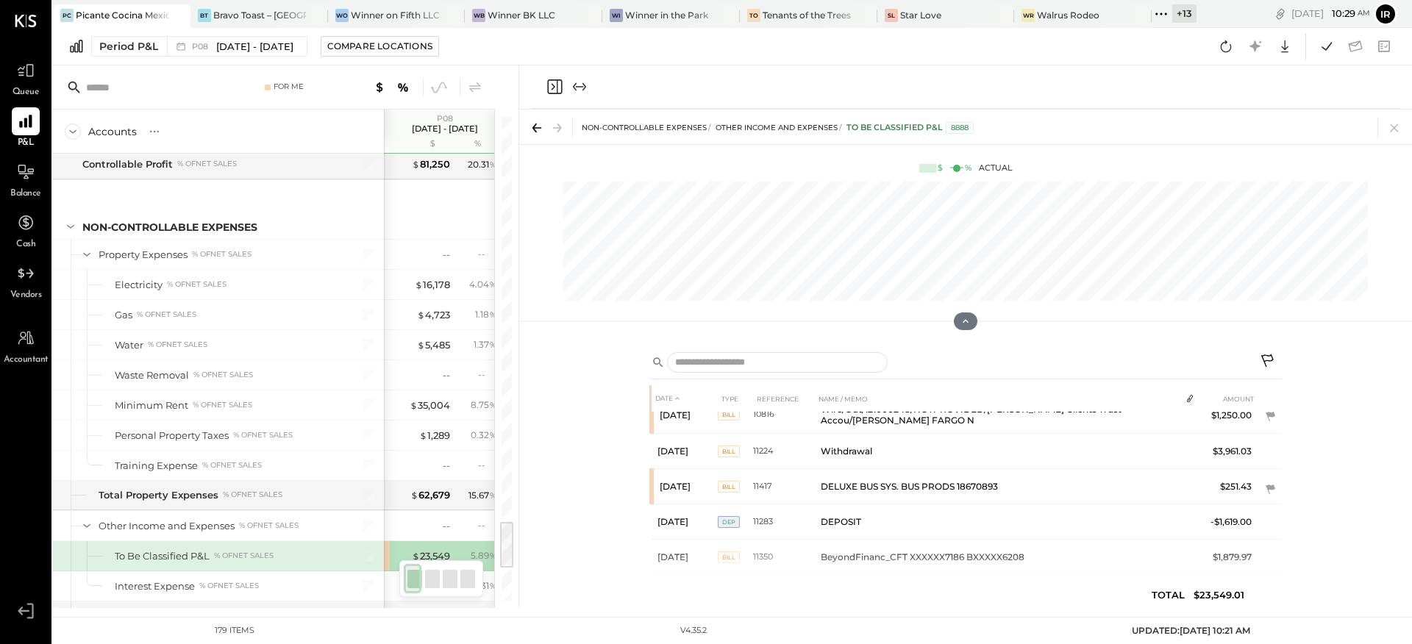
scroll to position [3792, 0]
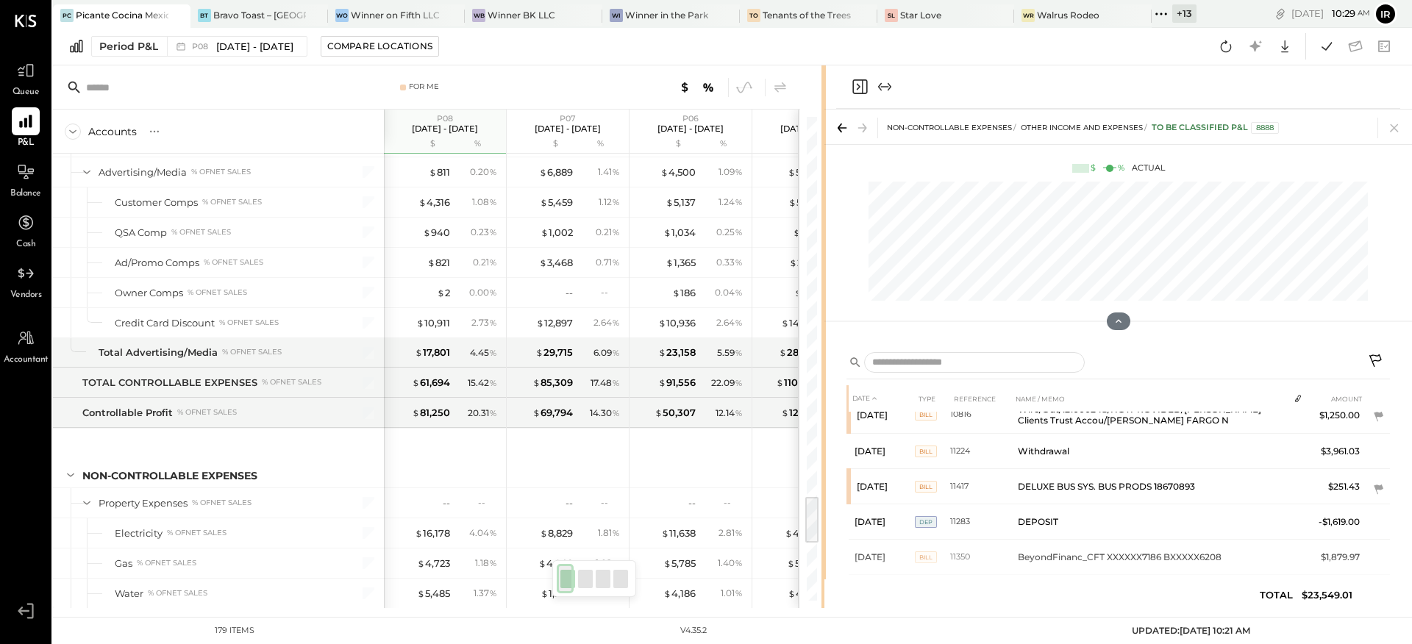
drag, startPoint x: 517, startPoint y: 225, endPoint x: 825, endPoint y: 236, distance: 308.4
click at [825, 236] on div "For Me Accounts S % GL P08 [DATE] - [DATE] $ % P07 [DATE] - [DATE] $ % P06 [DAT…" at bounding box center [732, 336] width 1359 height 543
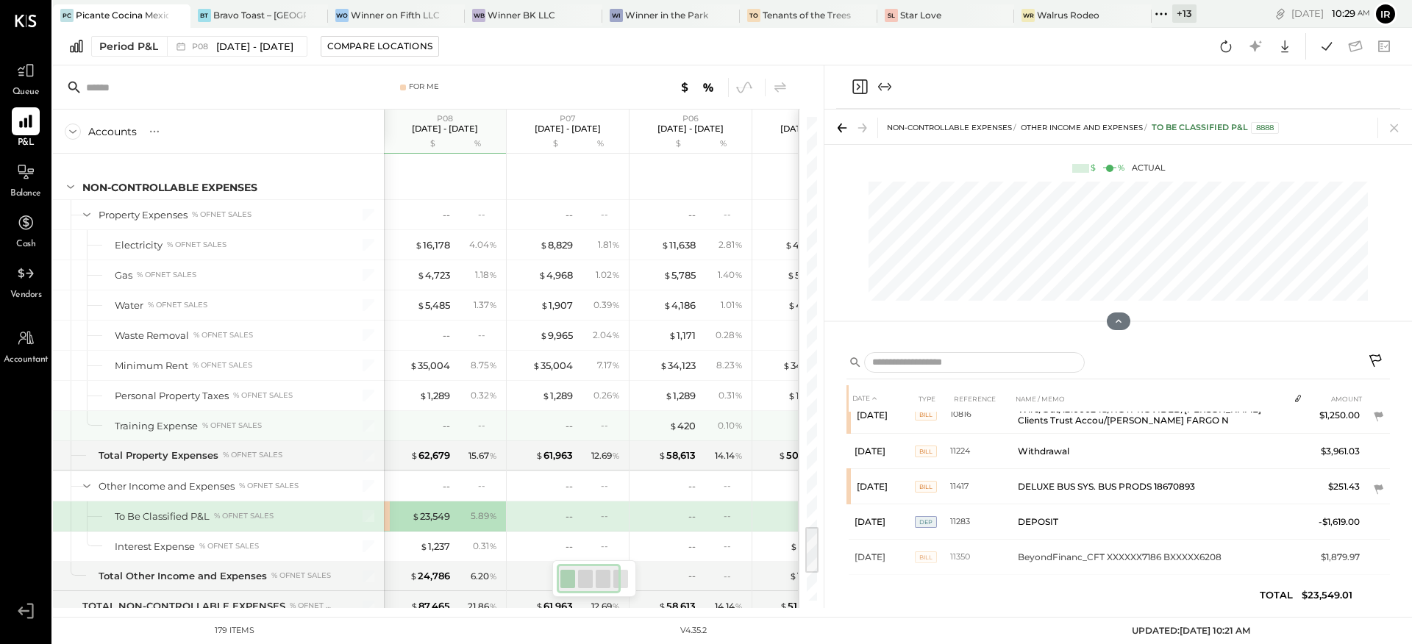
scroll to position [4090, 0]
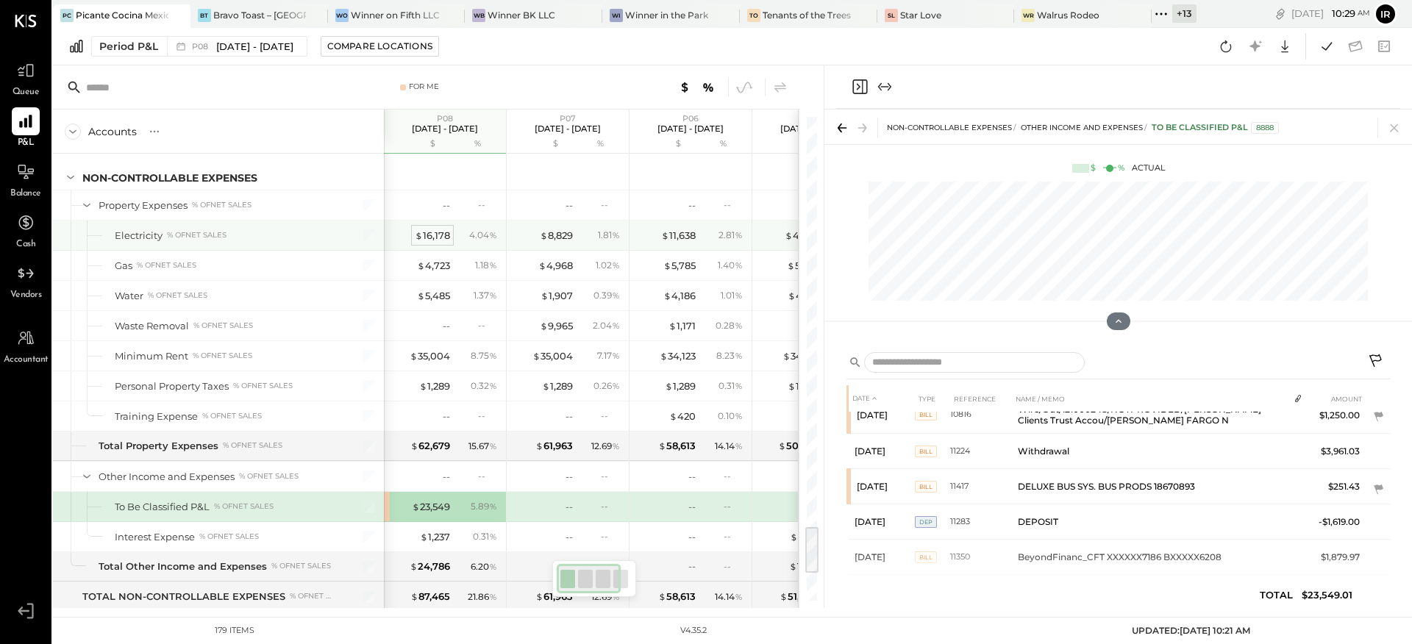
click at [432, 233] on div "$ 16,178" at bounding box center [432, 236] width 35 height 14
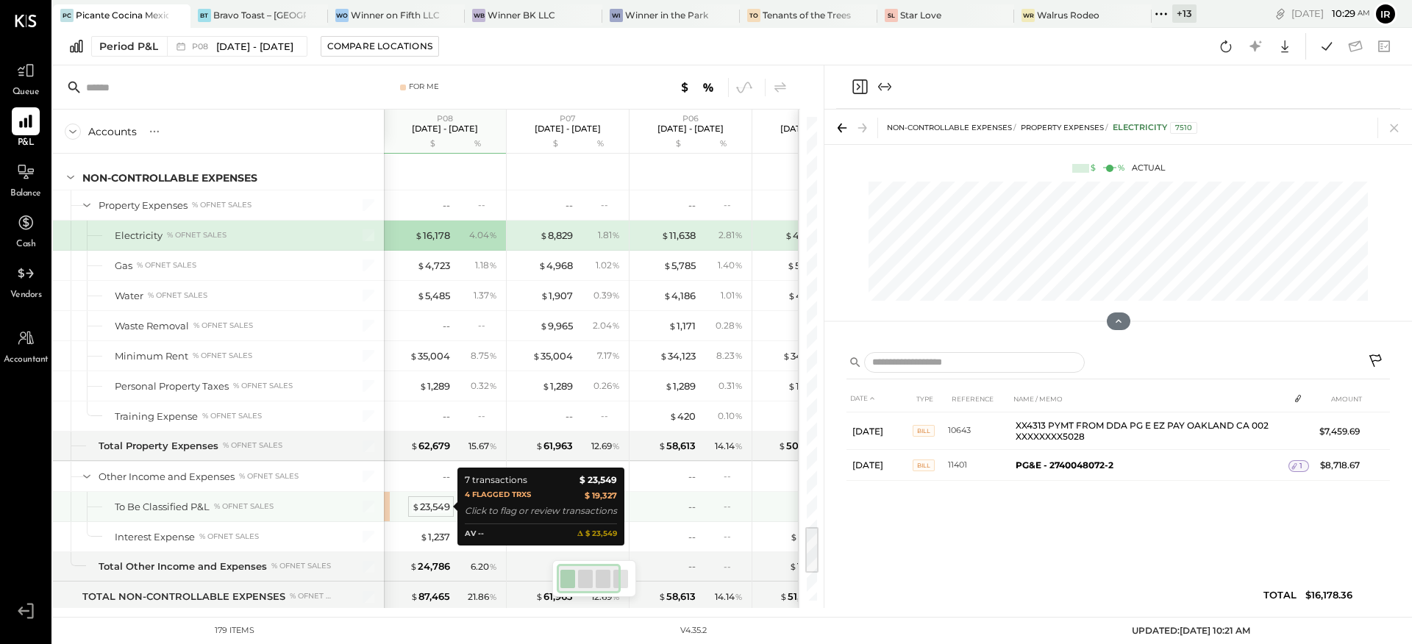
click at [448, 503] on div "$ 23,549" at bounding box center [431, 507] width 38 height 14
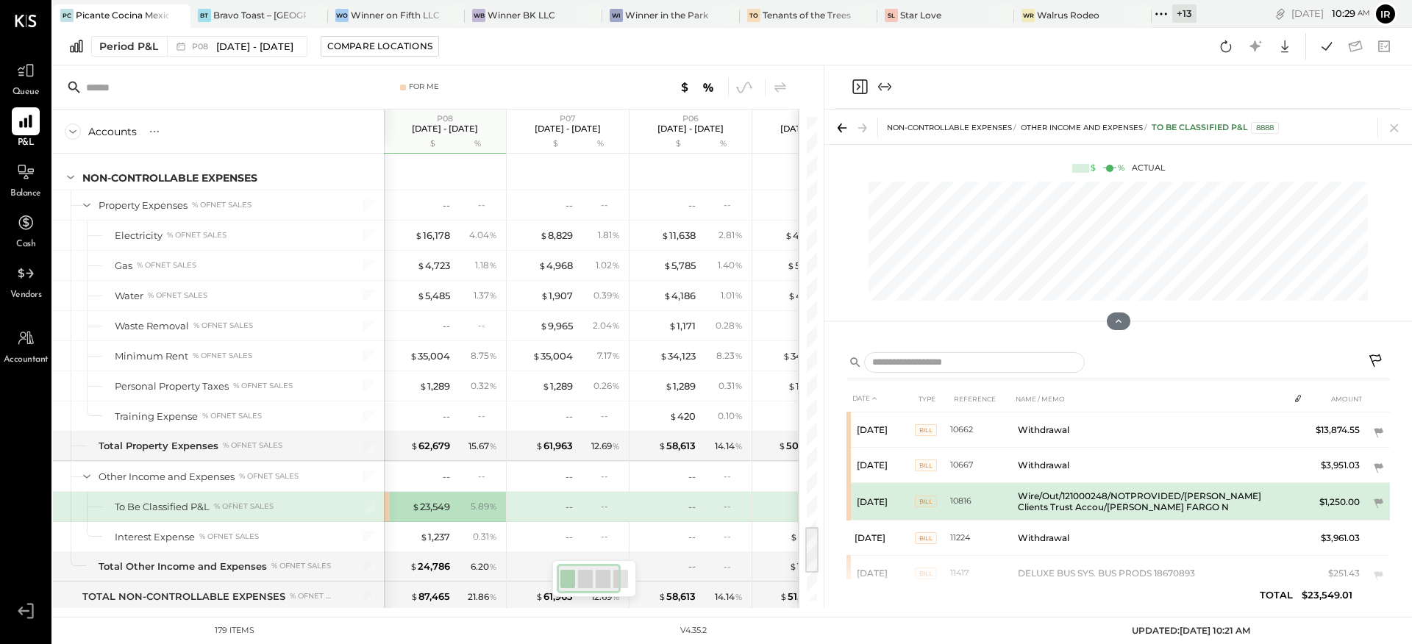
scroll to position [19, 0]
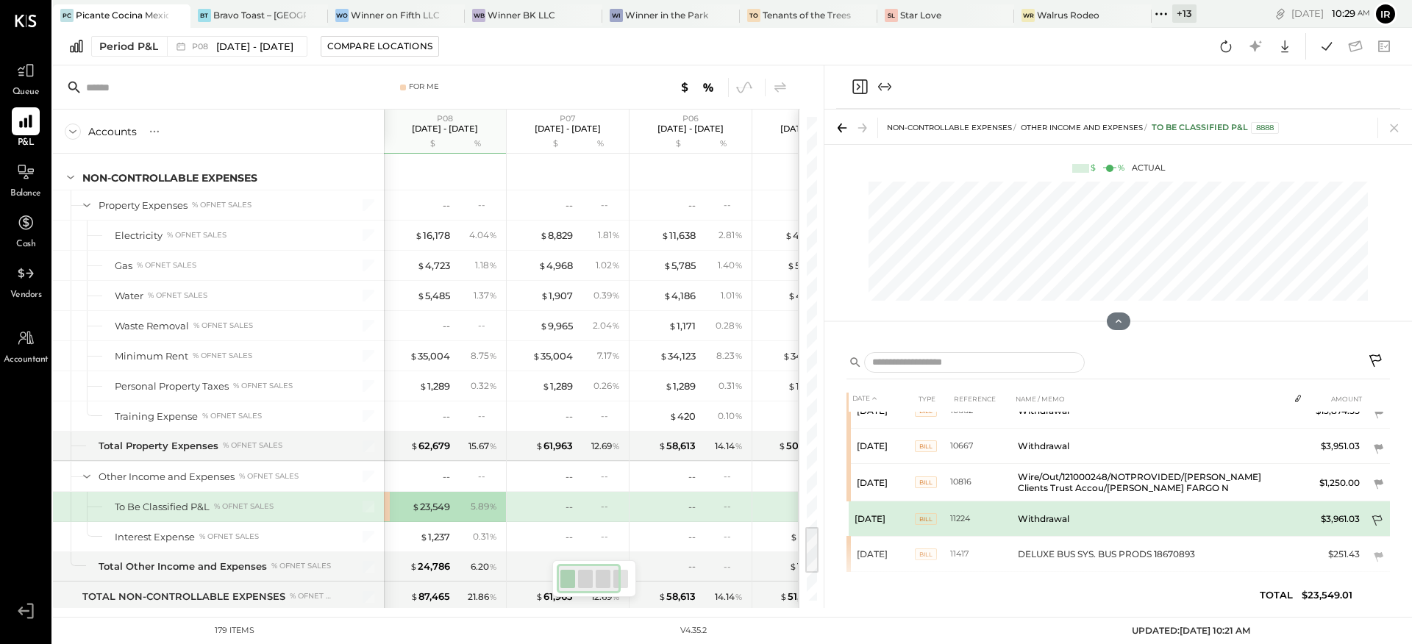
click at [1378, 517] on icon at bounding box center [1378, 522] width 15 height 15
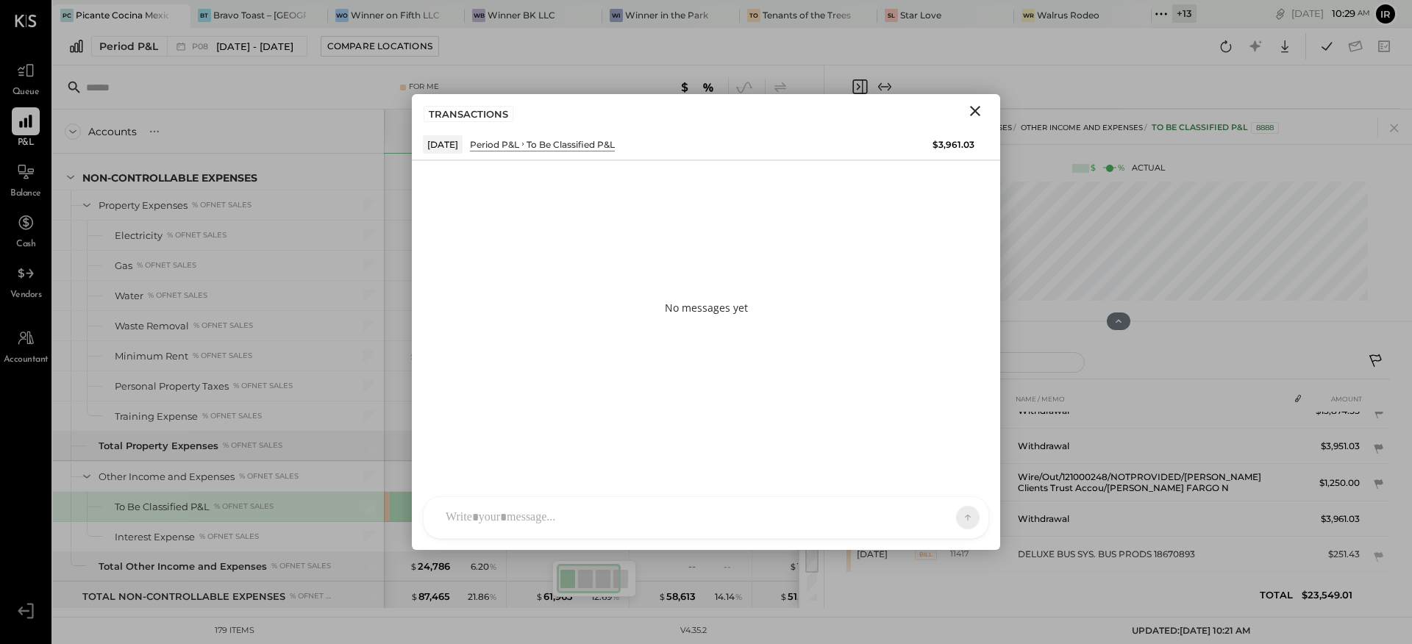
click at [651, 524] on div at bounding box center [692, 518] width 509 height 32
type input "***"
click at [546, 450] on span "[PERSON_NAME]" at bounding box center [565, 451] width 115 height 14
click at [686, 451] on div "**********" at bounding box center [705, 455] width 535 height 59
click at [908, 512] on span "ALL" at bounding box center [917, 517] width 18 height 13
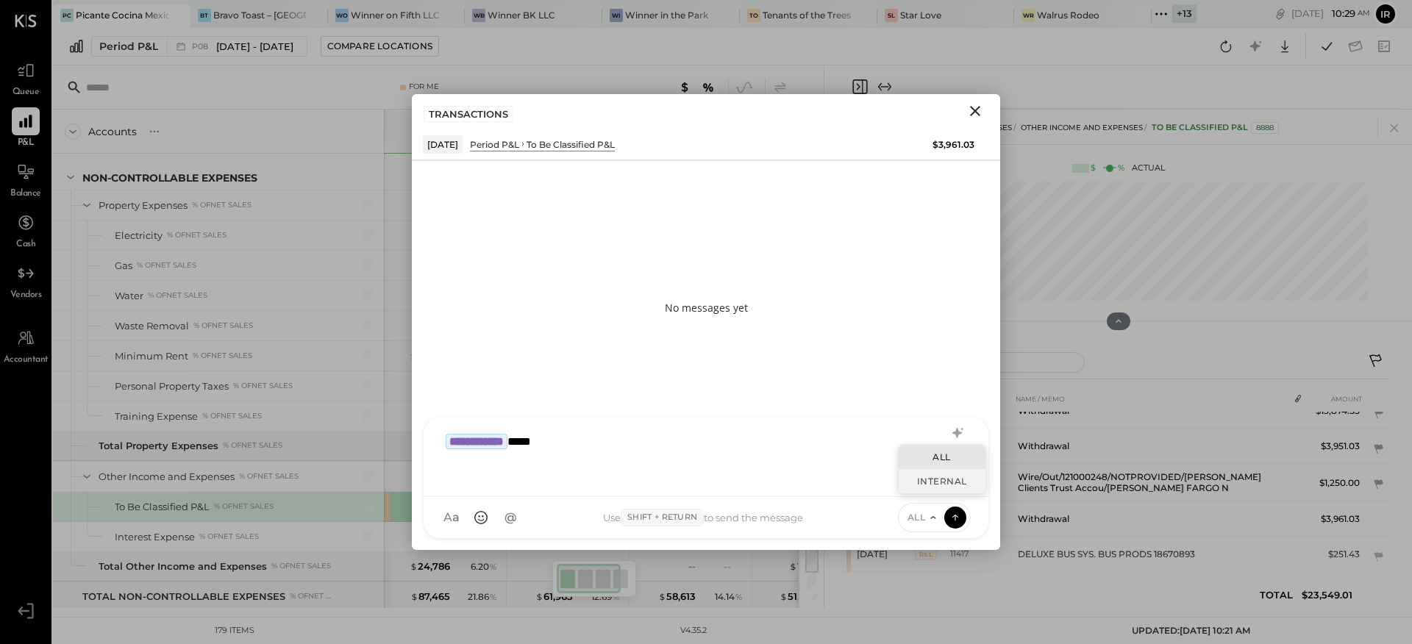
click at [932, 480] on div "INTERNAL" at bounding box center [942, 481] width 87 height 24
click at [954, 518] on icon at bounding box center [955, 517] width 13 height 15
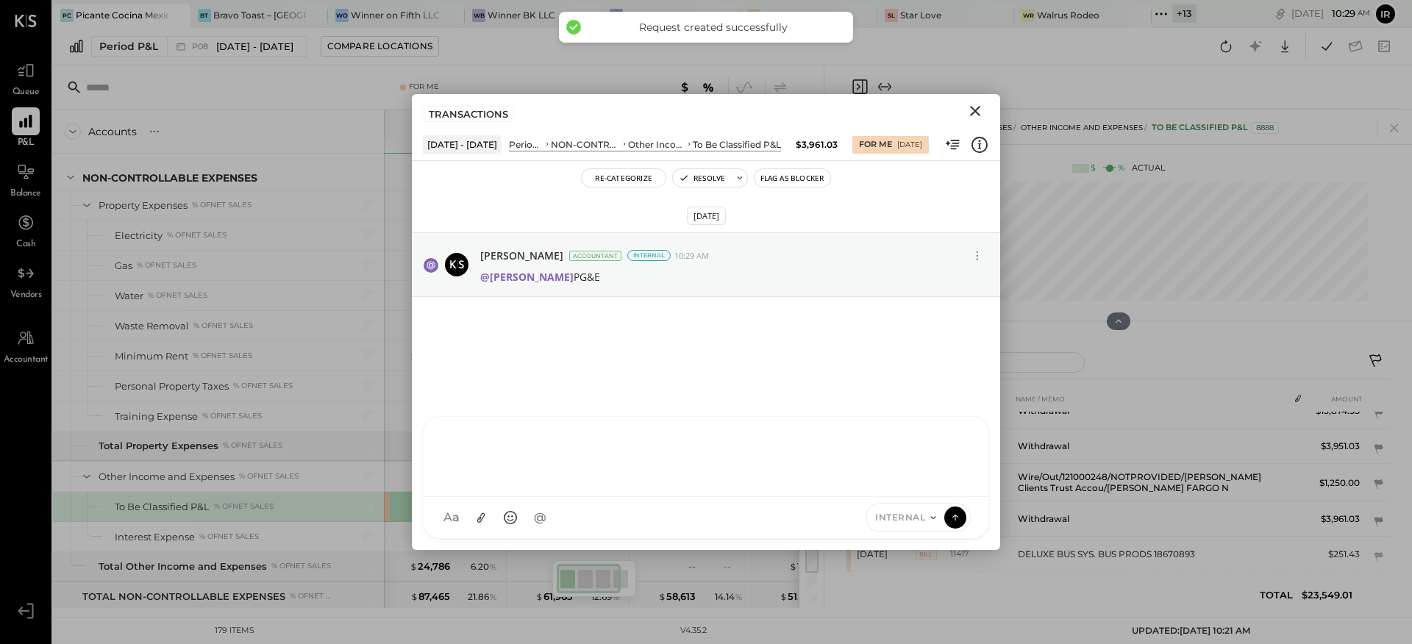
click at [975, 115] on icon "Close" at bounding box center [975, 111] width 18 height 18
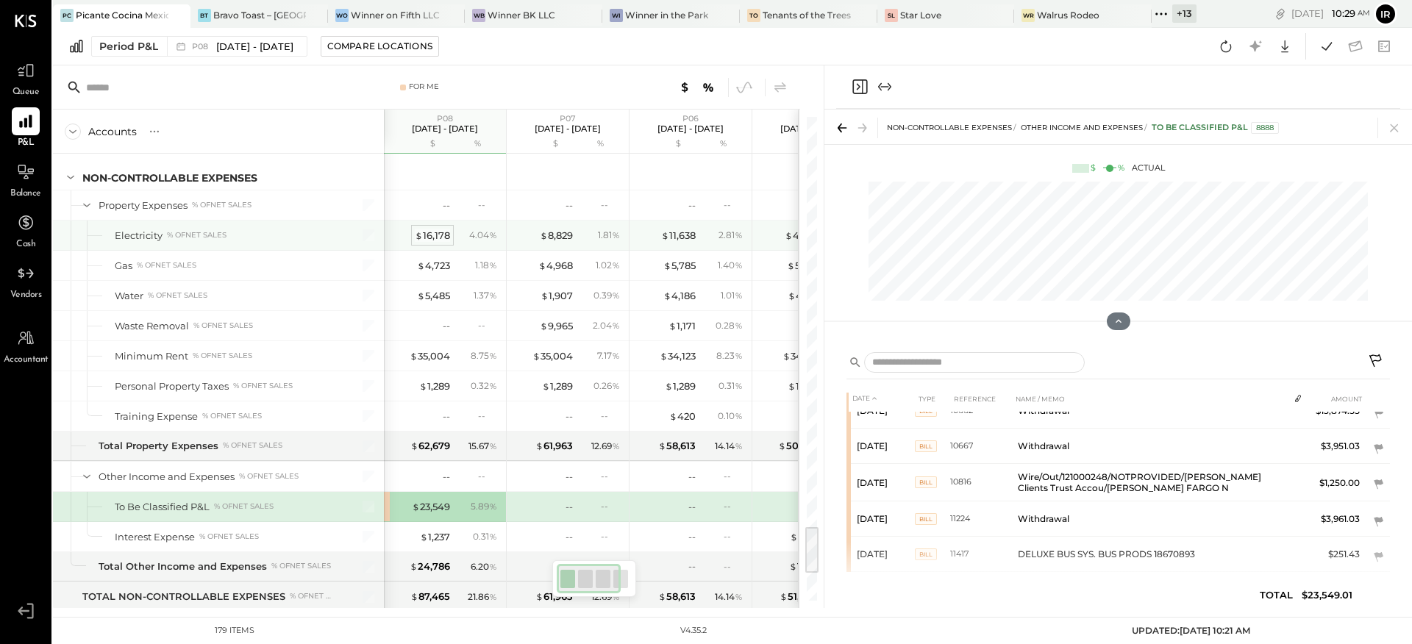
click at [442, 230] on div "$ 16,178" at bounding box center [432, 236] width 35 height 14
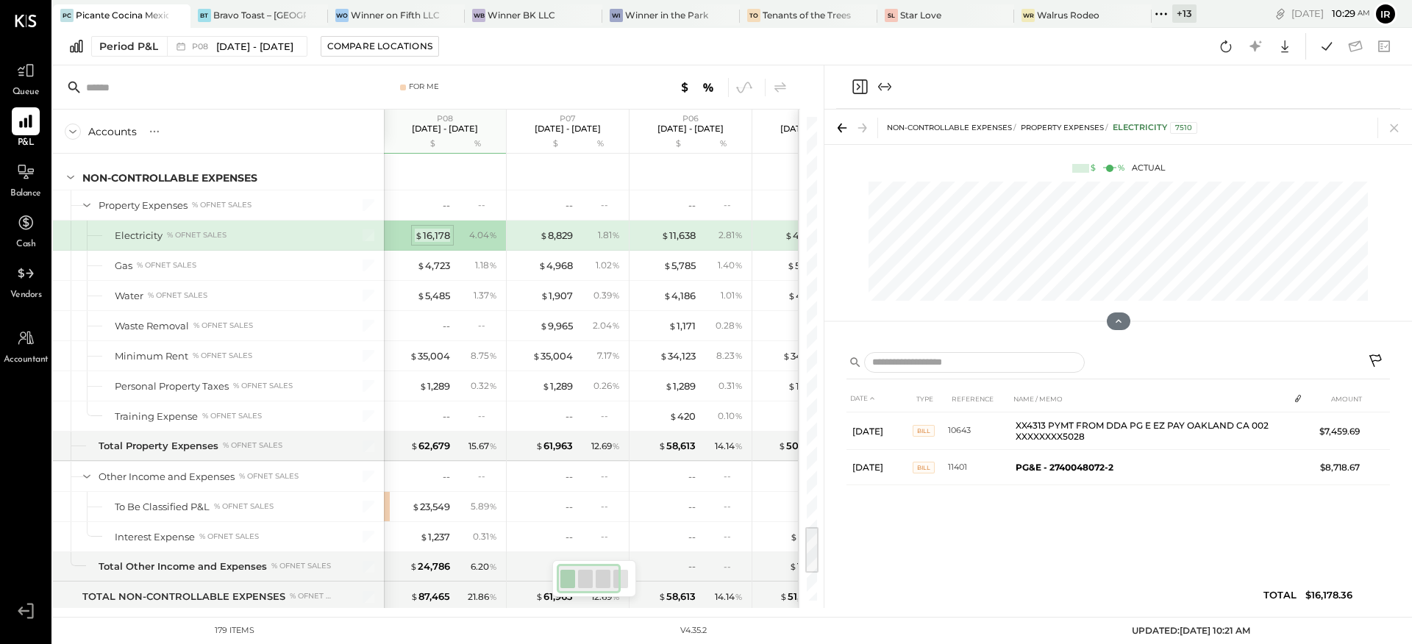
scroll to position [0, 0]
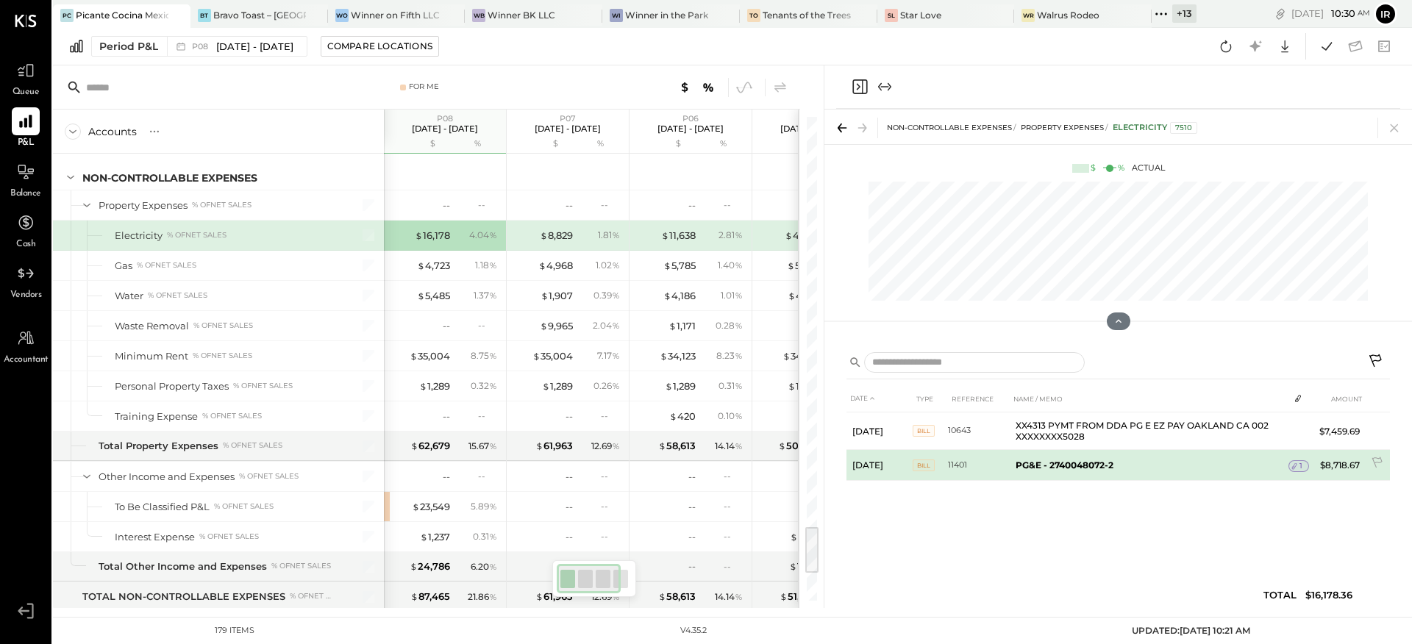
click at [1298, 469] on icon at bounding box center [1294, 466] width 10 height 10
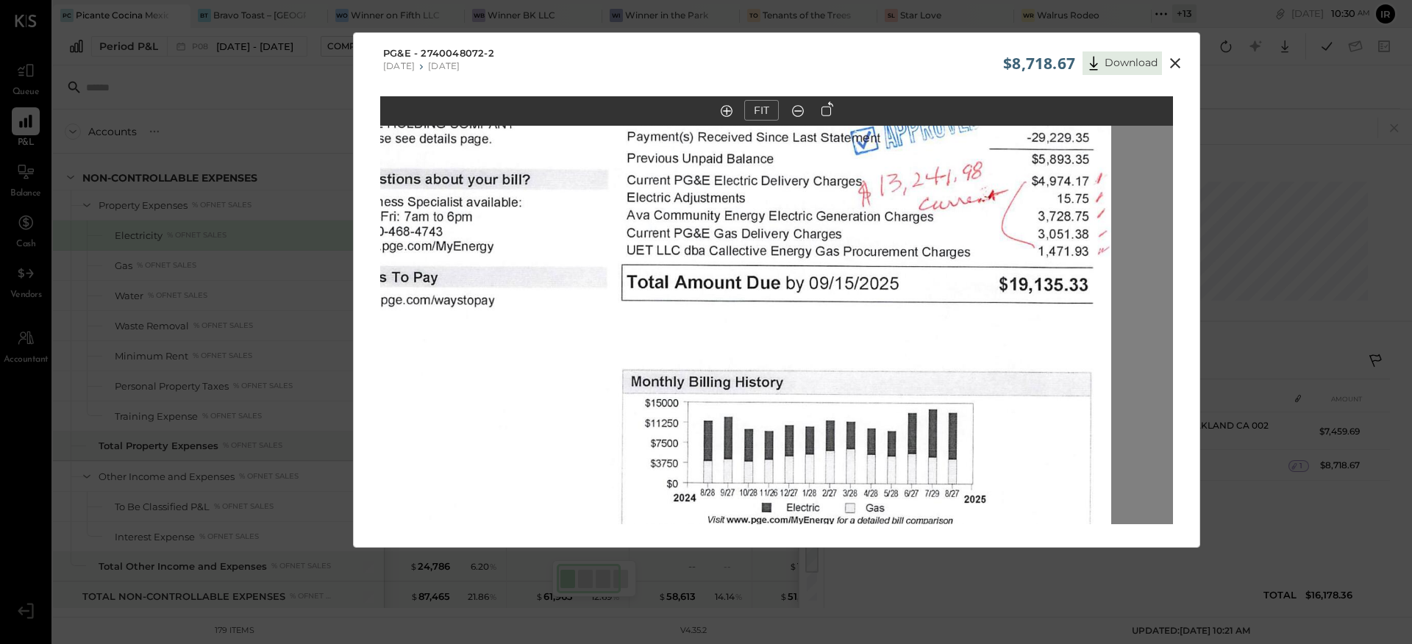
drag, startPoint x: 750, startPoint y: 234, endPoint x: 689, endPoint y: 414, distance: 190.3
click at [688, 444] on img at bounding box center [714, 500] width 793 height 1026
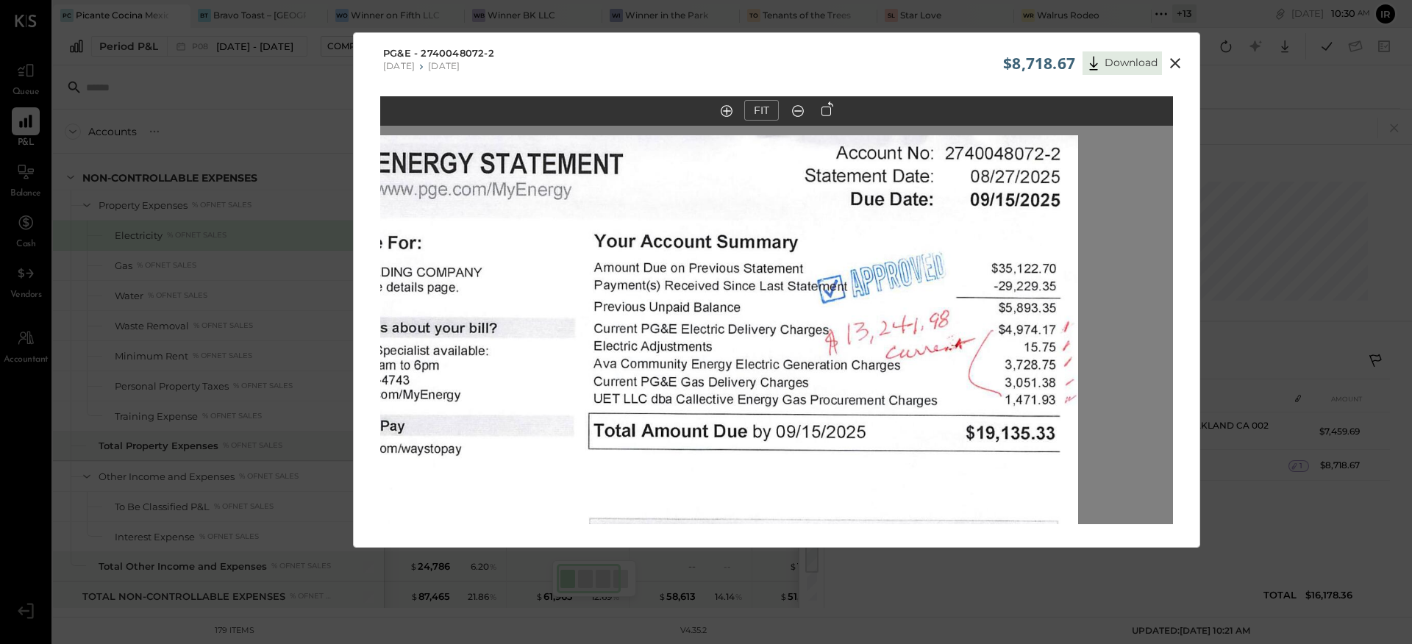
drag, startPoint x: 881, startPoint y: 227, endPoint x: 845, endPoint y: 388, distance: 165.8
click at [845, 388] on img at bounding box center [681, 648] width 793 height 1026
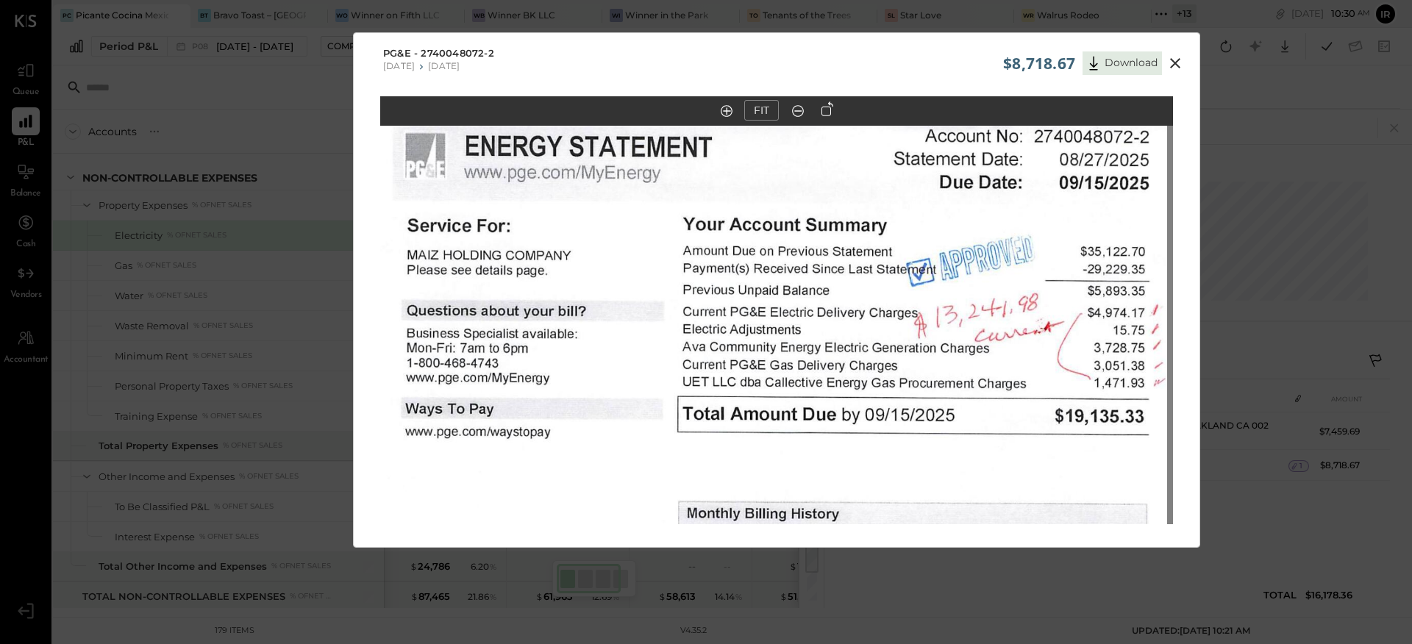
drag, startPoint x: 829, startPoint y: 310, endPoint x: 921, endPoint y: 280, distance: 96.8
click at [921, 280] on img at bounding box center [770, 631] width 793 height 1026
click at [1176, 63] on icon at bounding box center [1176, 63] width 18 height 18
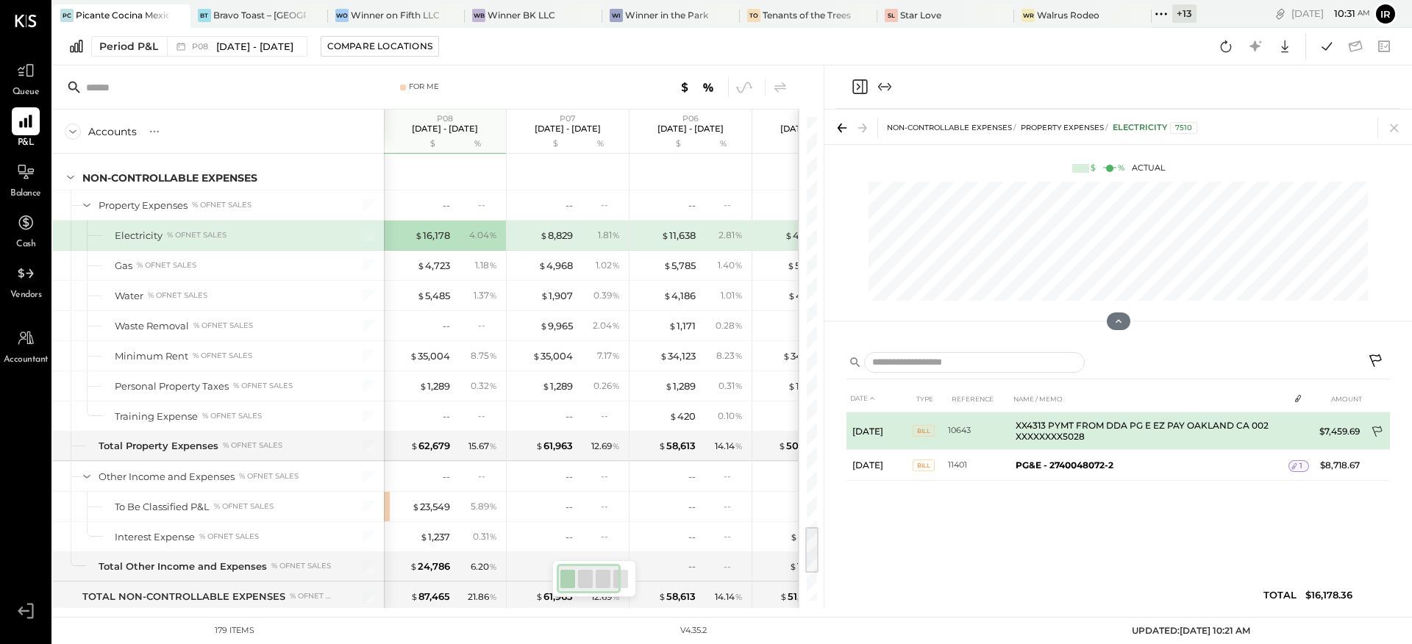
click at [1375, 430] on icon at bounding box center [1378, 433] width 15 height 15
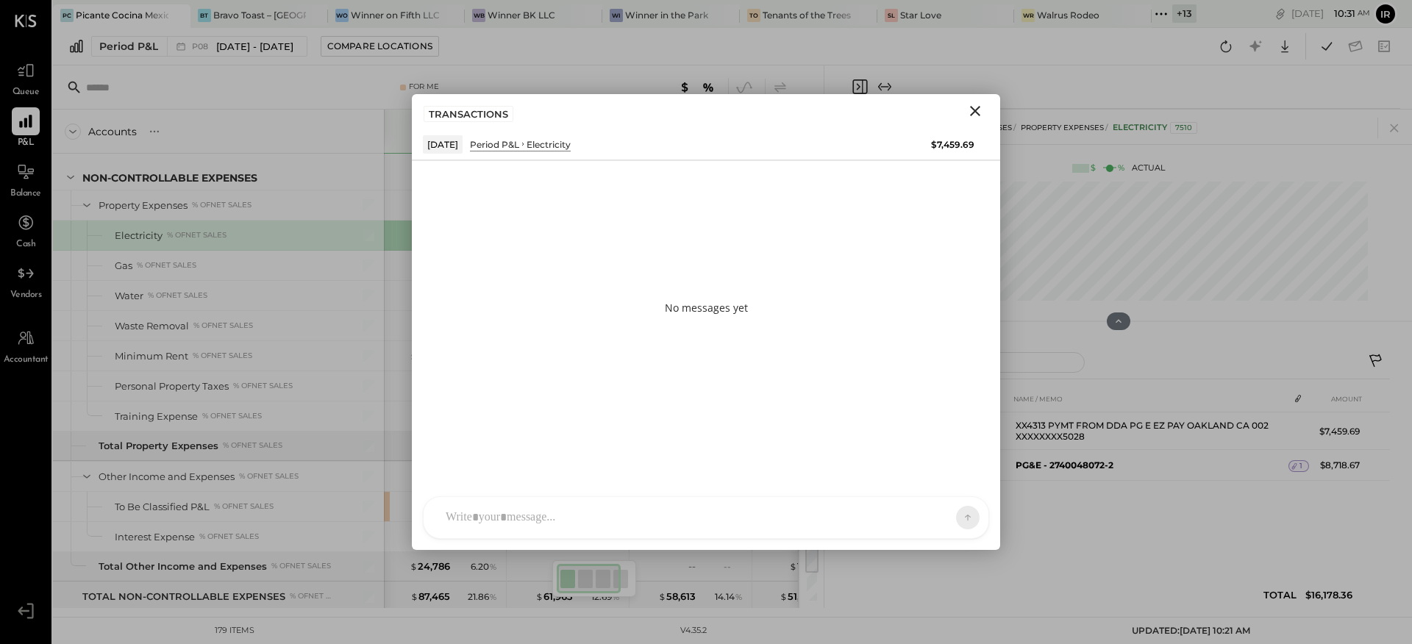
click at [458, 521] on div at bounding box center [692, 518] width 509 height 32
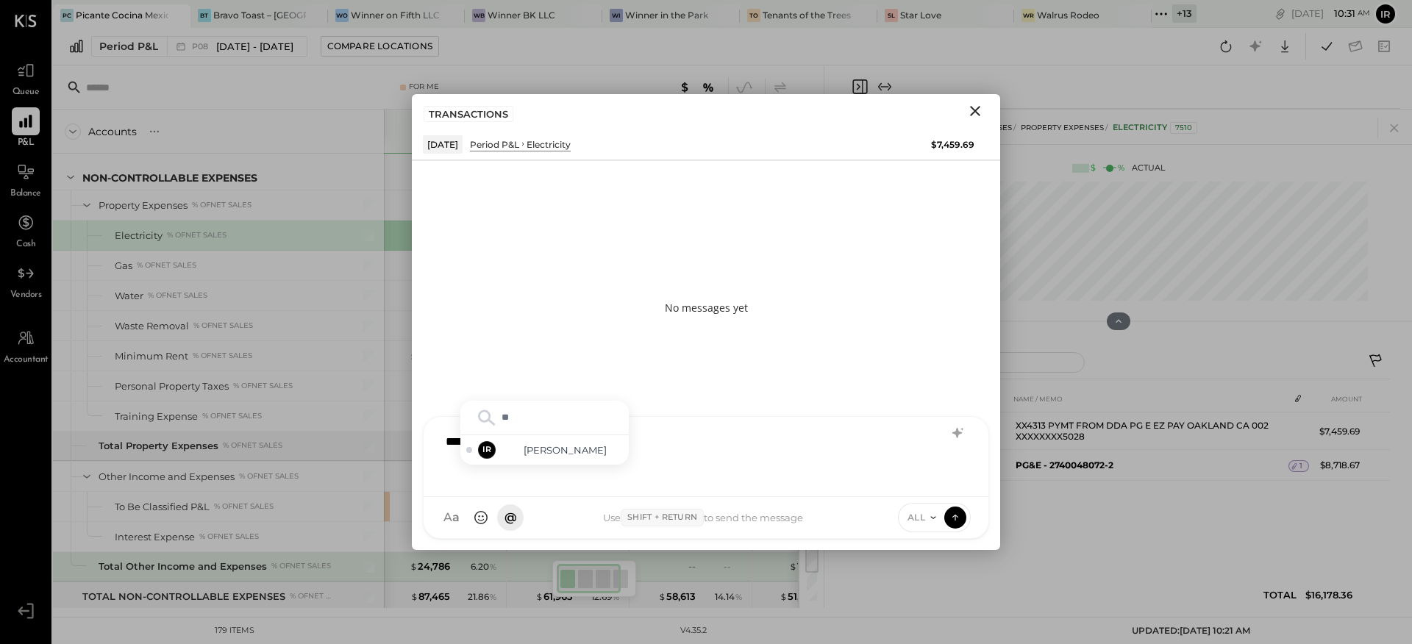
type input "***"
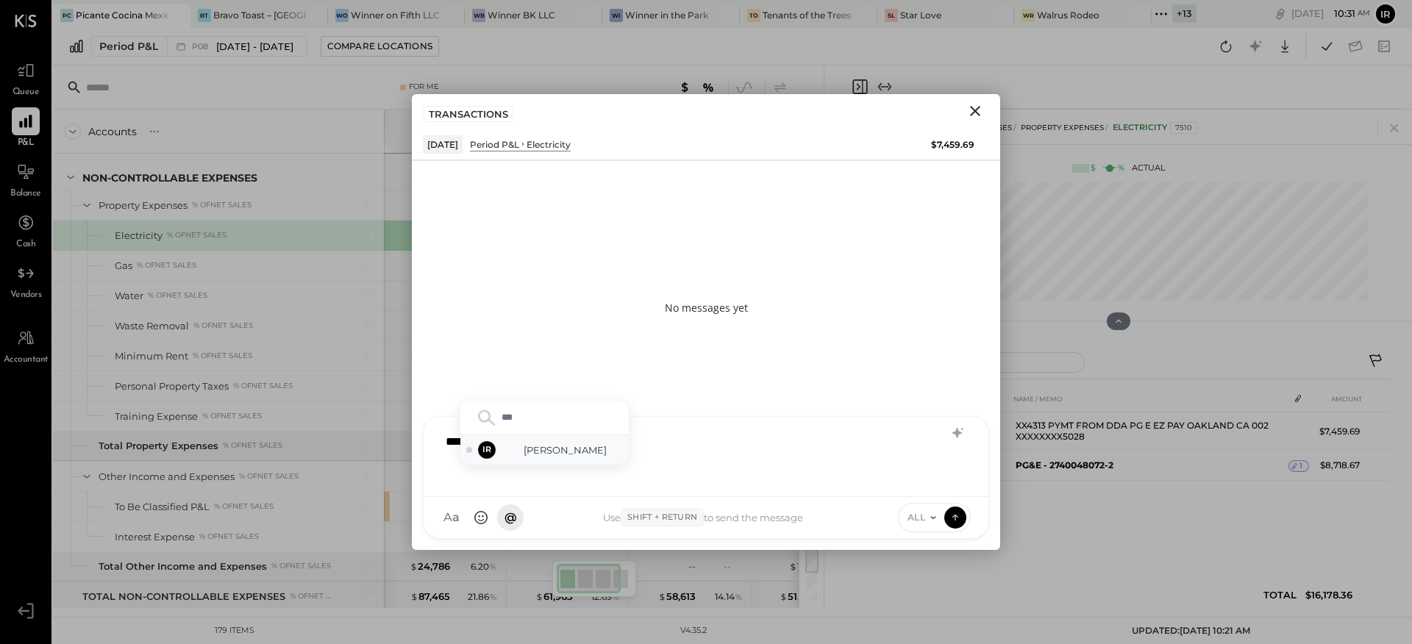
click at [571, 459] on div "IR [PERSON_NAME]" at bounding box center [544, 449] width 168 height 29
click at [908, 520] on span "ALL" at bounding box center [917, 517] width 18 height 13
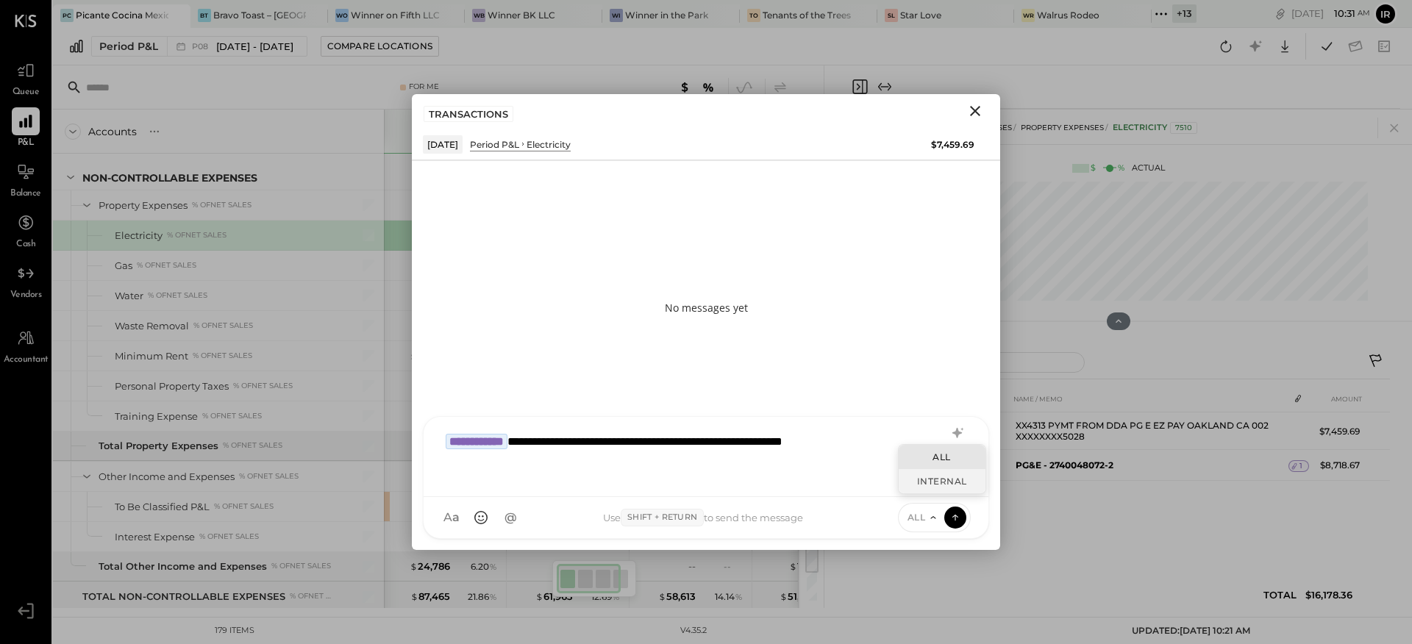
click at [922, 483] on div "INTERNAL" at bounding box center [942, 481] width 87 height 24
click at [954, 519] on icon at bounding box center [955, 517] width 13 height 15
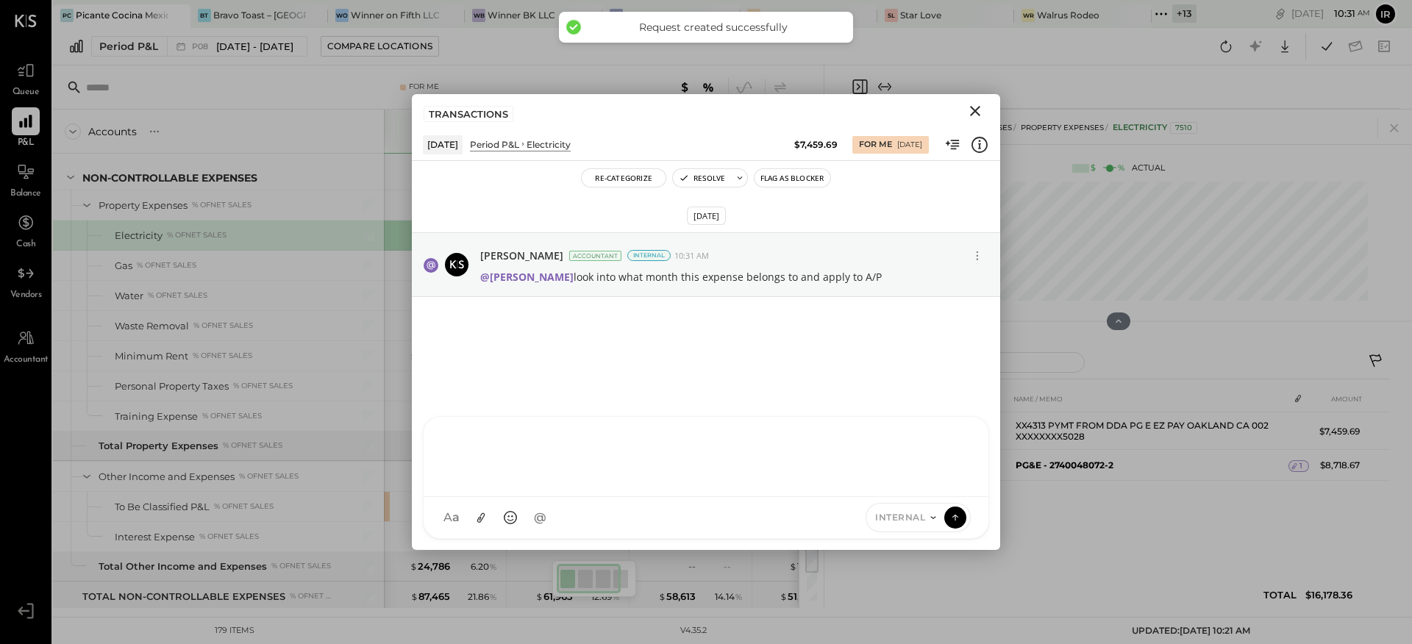
click at [972, 110] on icon "Close" at bounding box center [975, 111] width 18 height 18
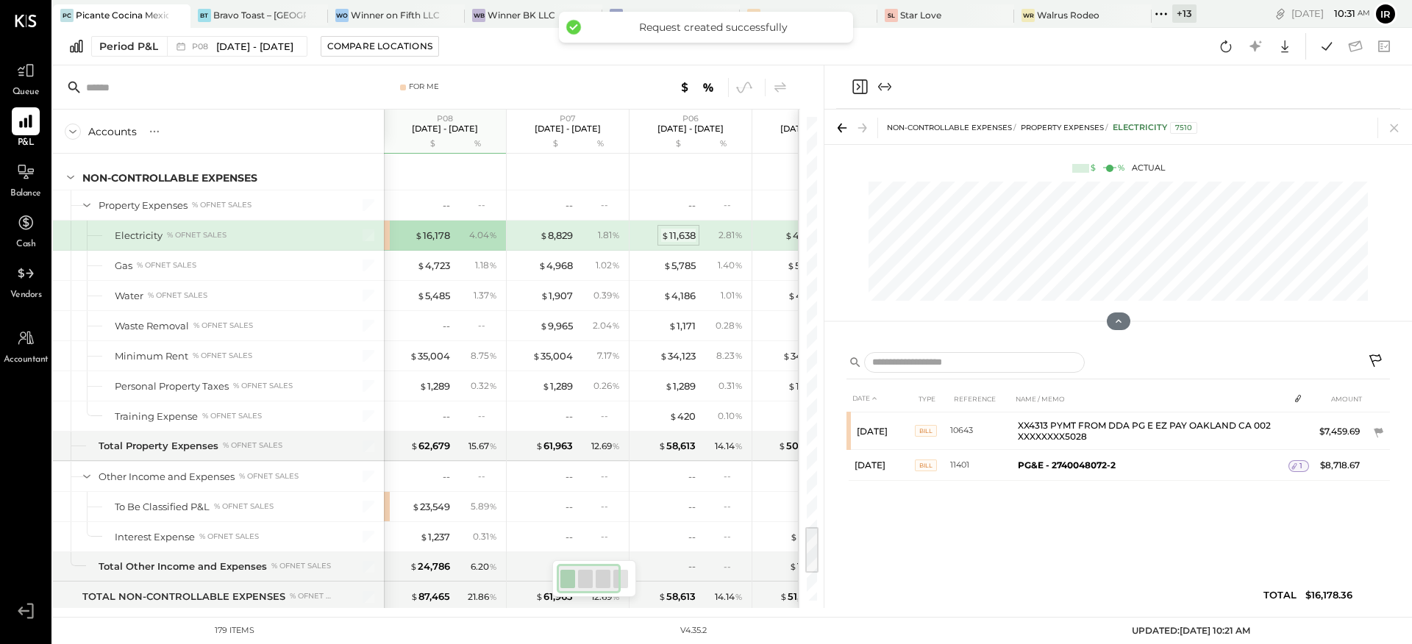
click at [685, 235] on div "$ 11,638" at bounding box center [678, 236] width 35 height 14
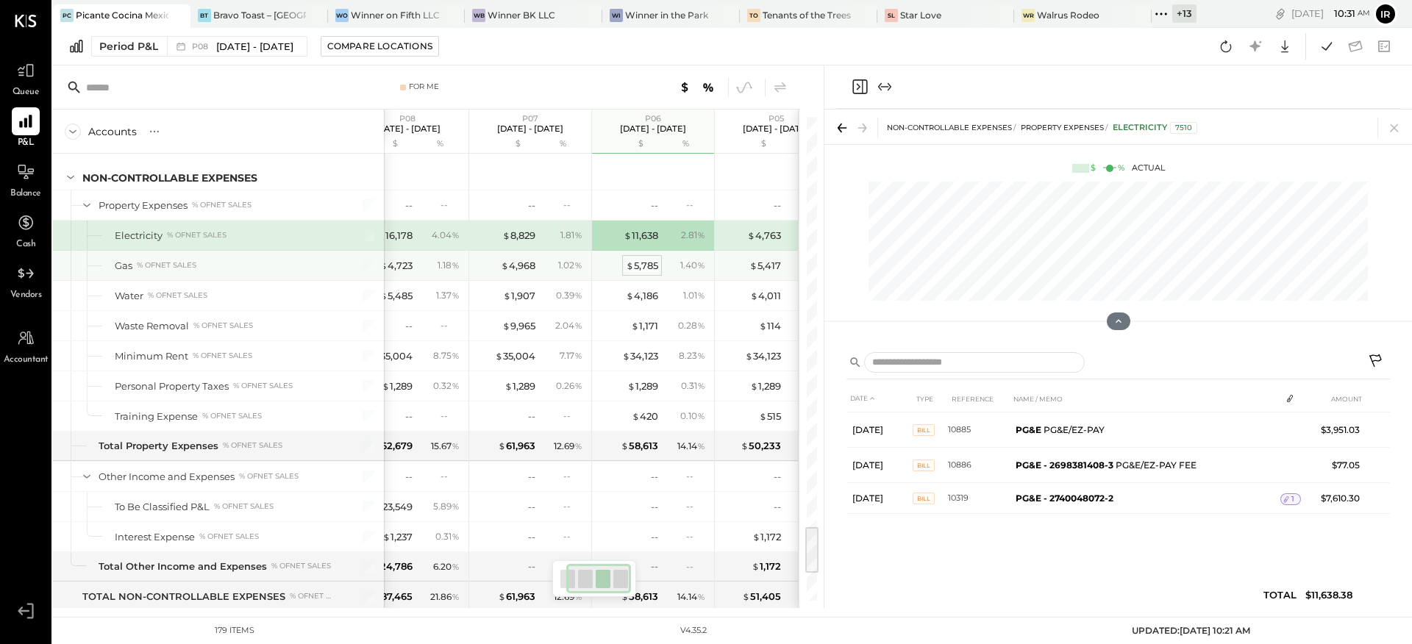
scroll to position [0, 65]
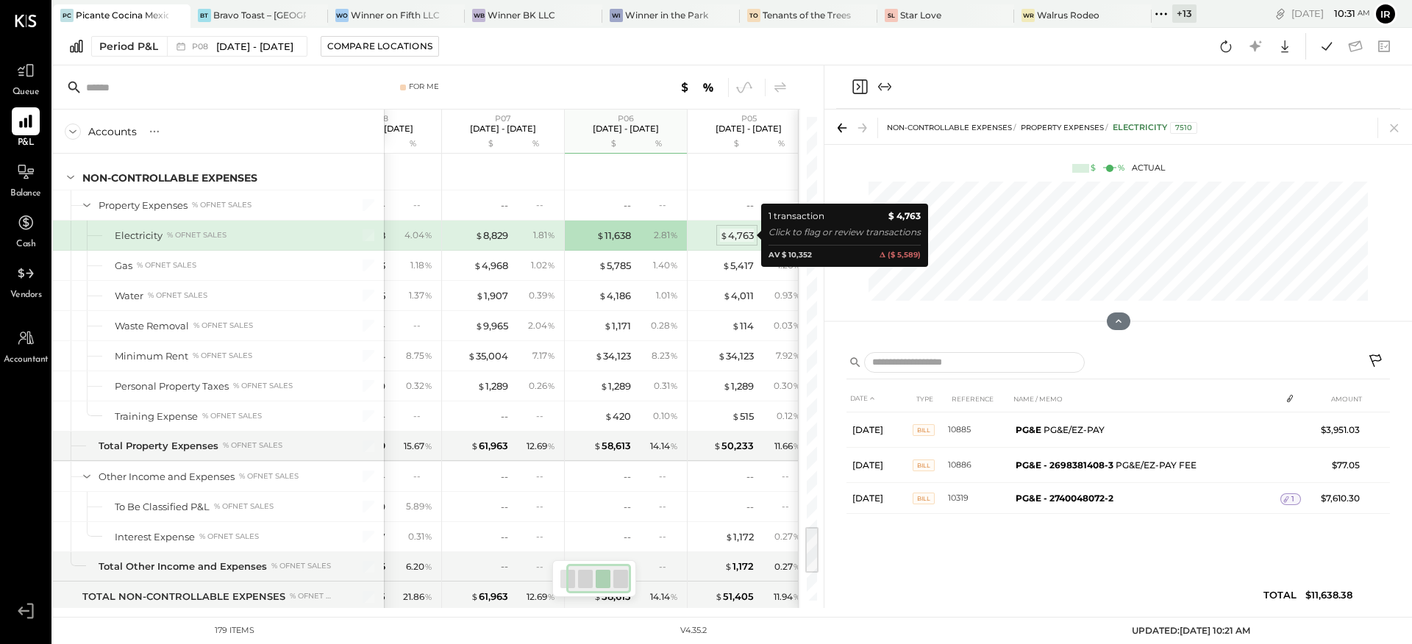
click at [732, 234] on div "$ 4,763" at bounding box center [737, 236] width 34 height 14
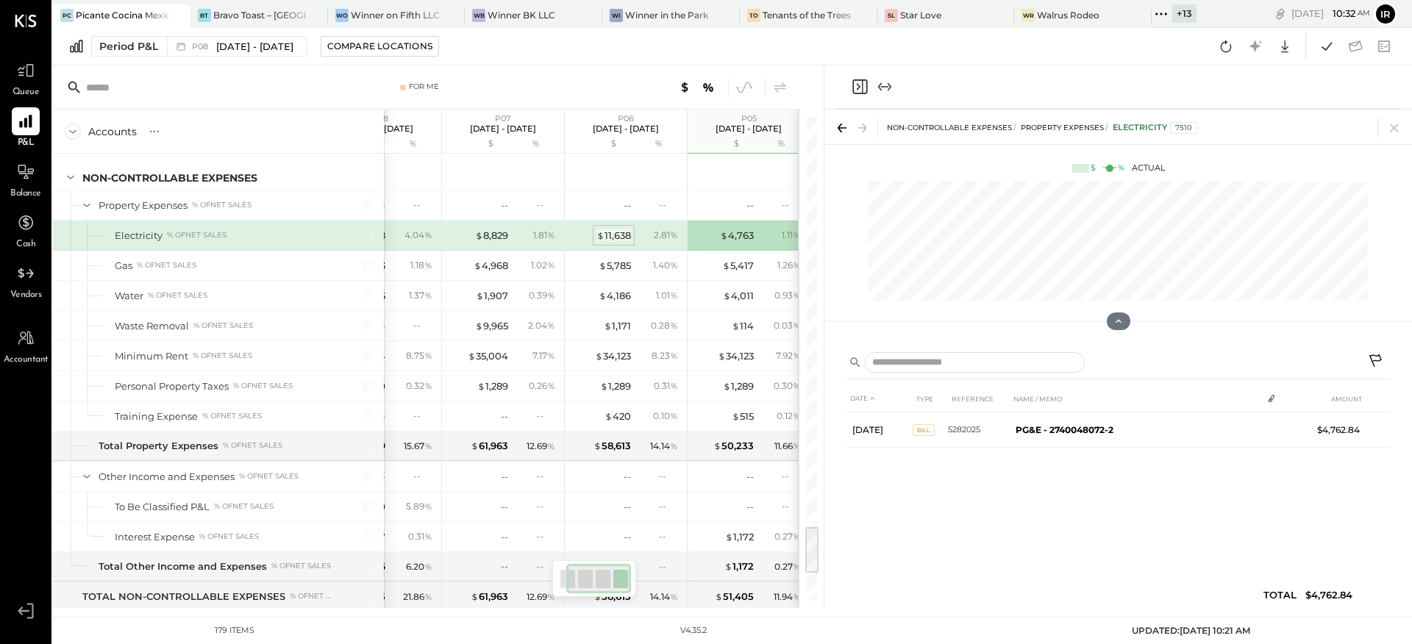
click at [616, 237] on div "$ 11,638" at bounding box center [613, 236] width 35 height 14
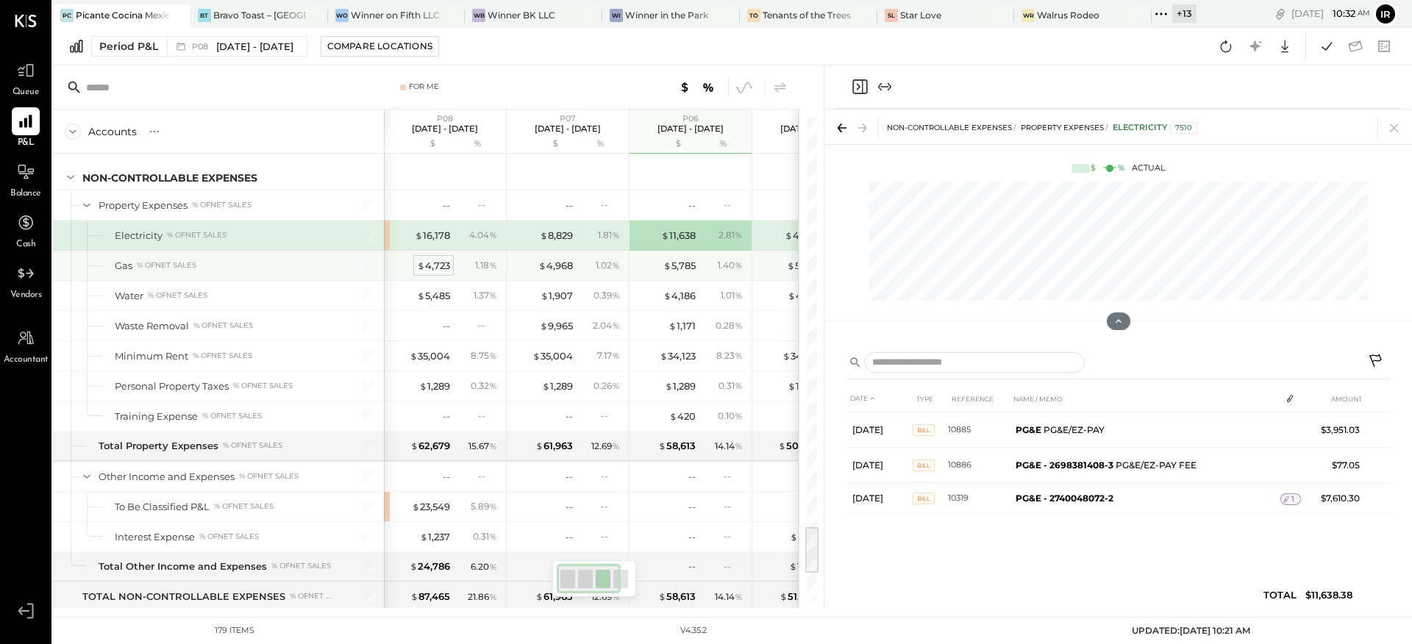
click at [438, 262] on div "$ 4,723" at bounding box center [433, 266] width 33 height 14
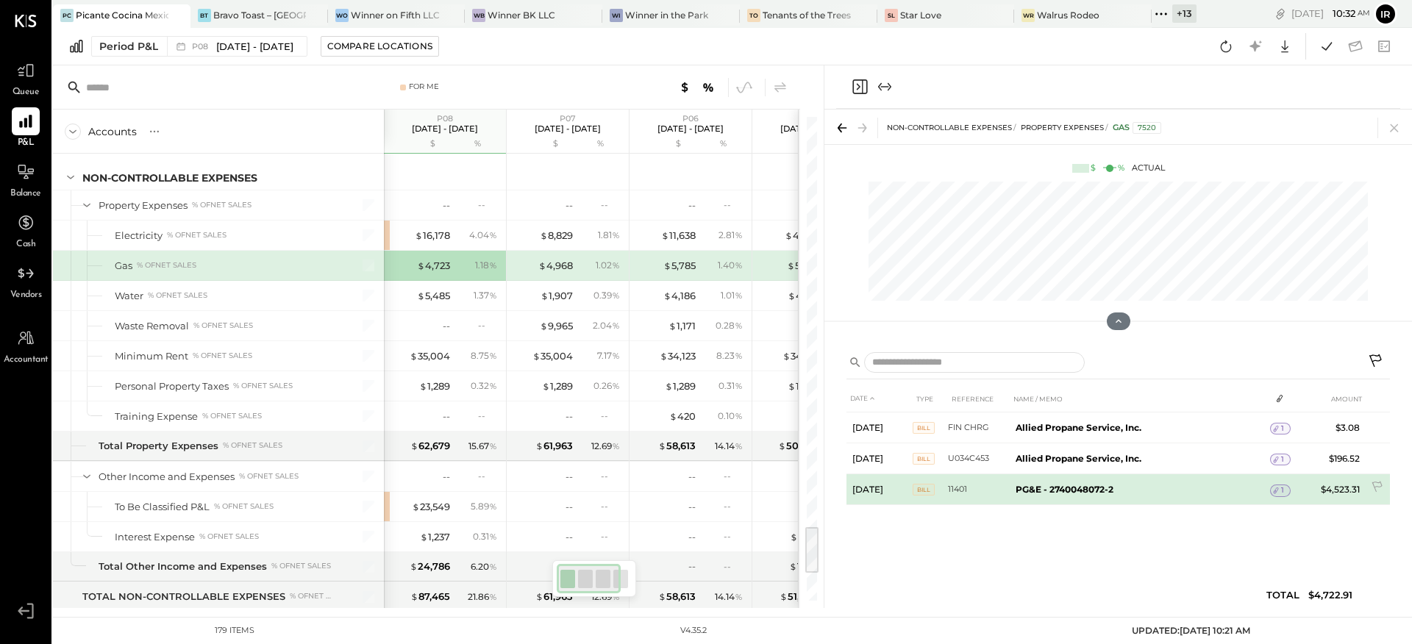
click at [1281, 489] on span "1" at bounding box center [1282, 490] width 3 height 10
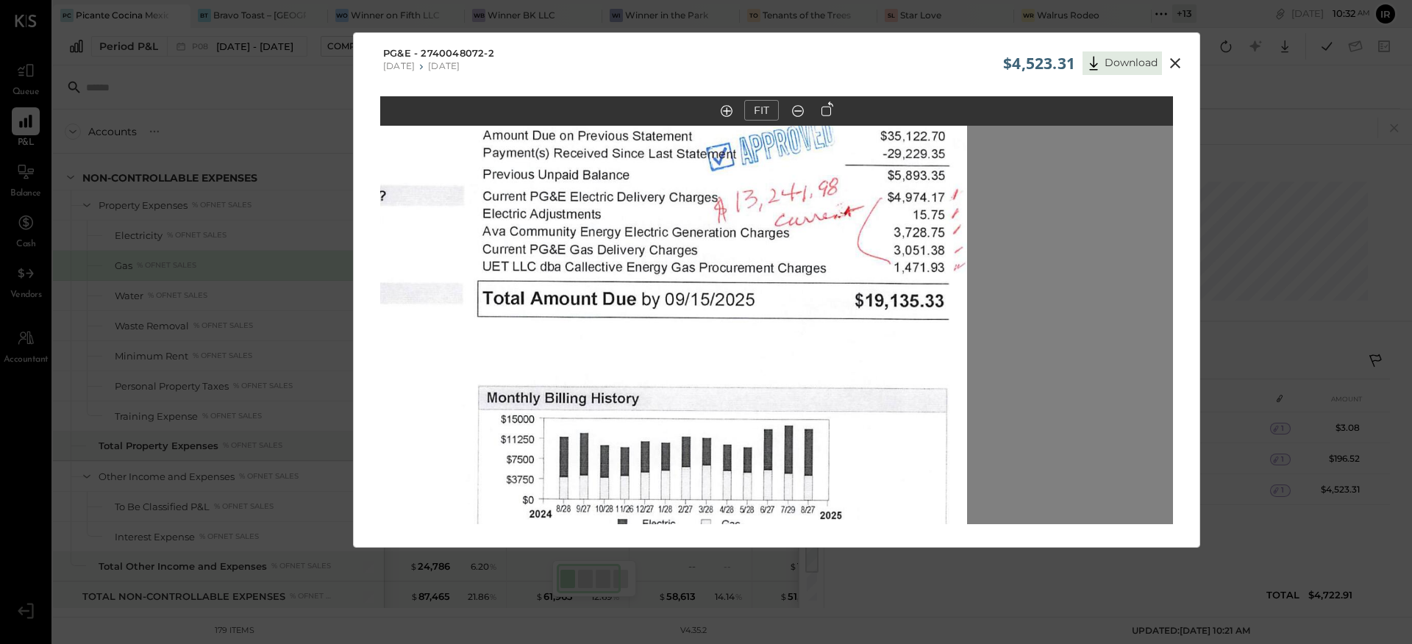
drag, startPoint x: 792, startPoint y: 279, endPoint x: 660, endPoint y: 383, distance: 168.1
click at [619, 458] on img at bounding box center [570, 516] width 793 height 1026
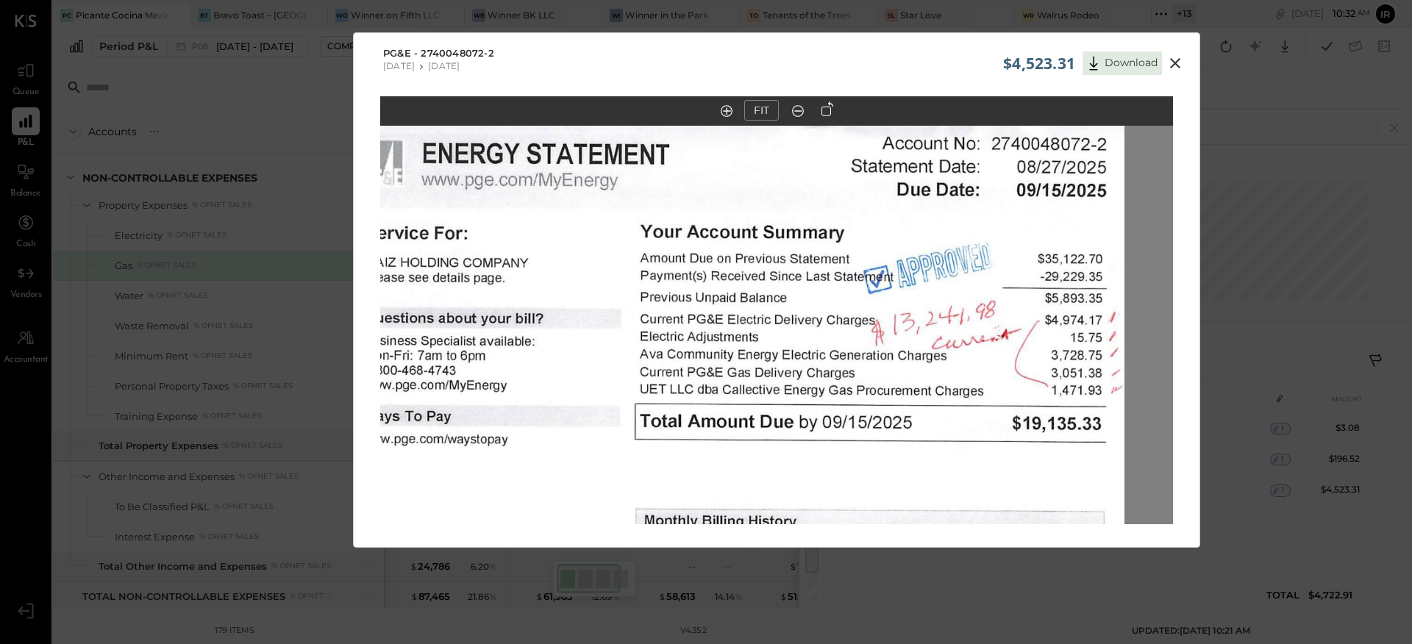
drag, startPoint x: 674, startPoint y: 257, endPoint x: 760, endPoint y: 301, distance: 95.7
click at [760, 302] on img at bounding box center [728, 639] width 793 height 1026
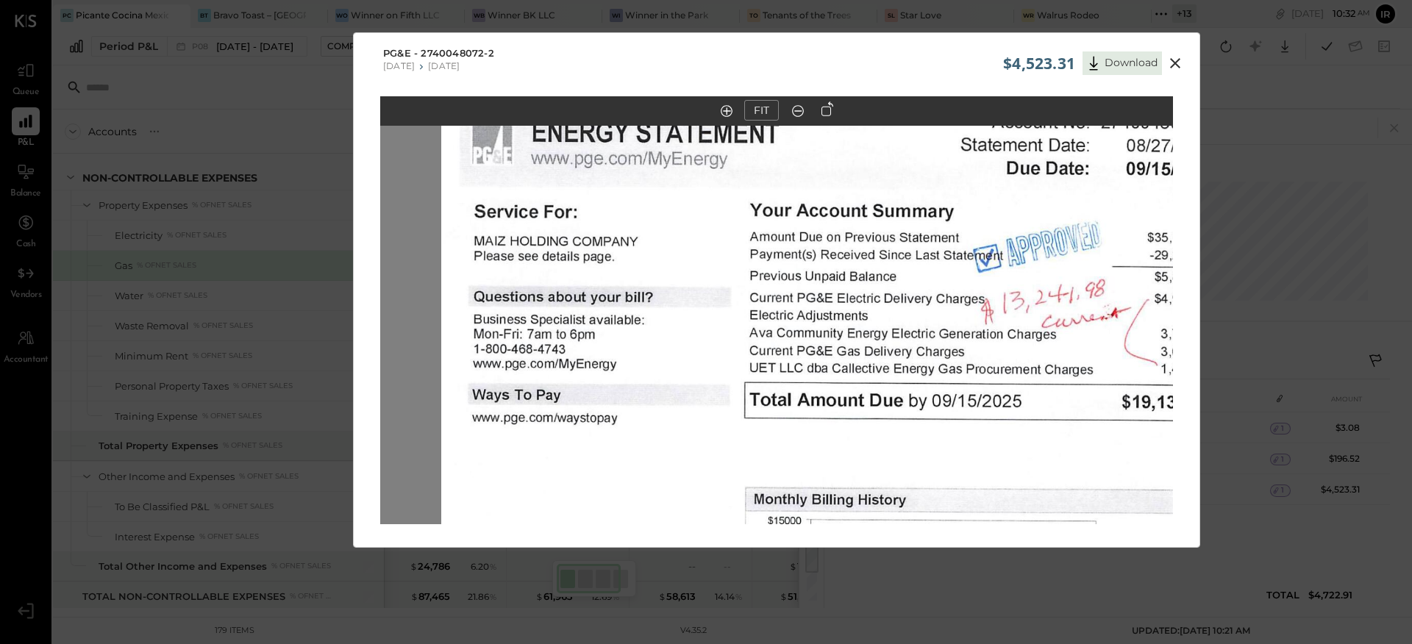
drag, startPoint x: 702, startPoint y: 349, endPoint x: 809, endPoint y: 328, distance: 108.6
click at [809, 328] on img at bounding box center [837, 617] width 793 height 1026
click at [1174, 63] on icon at bounding box center [1175, 63] width 10 height 10
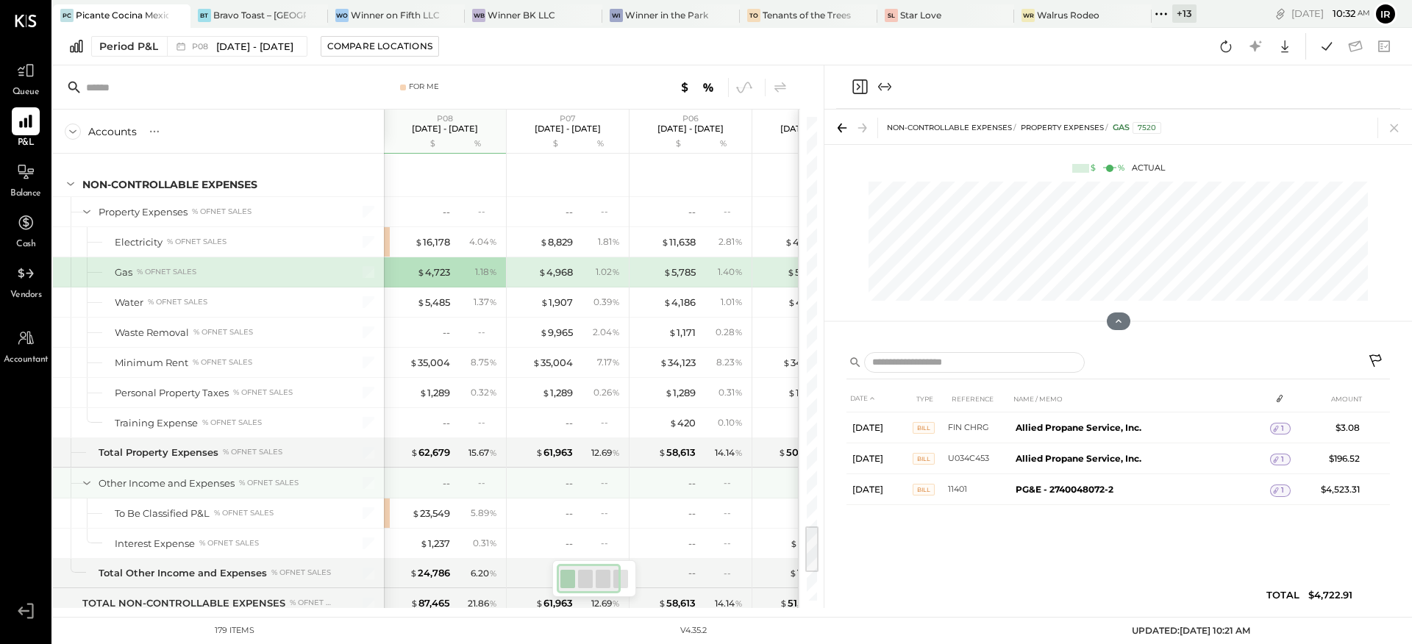
scroll to position [4074, 0]
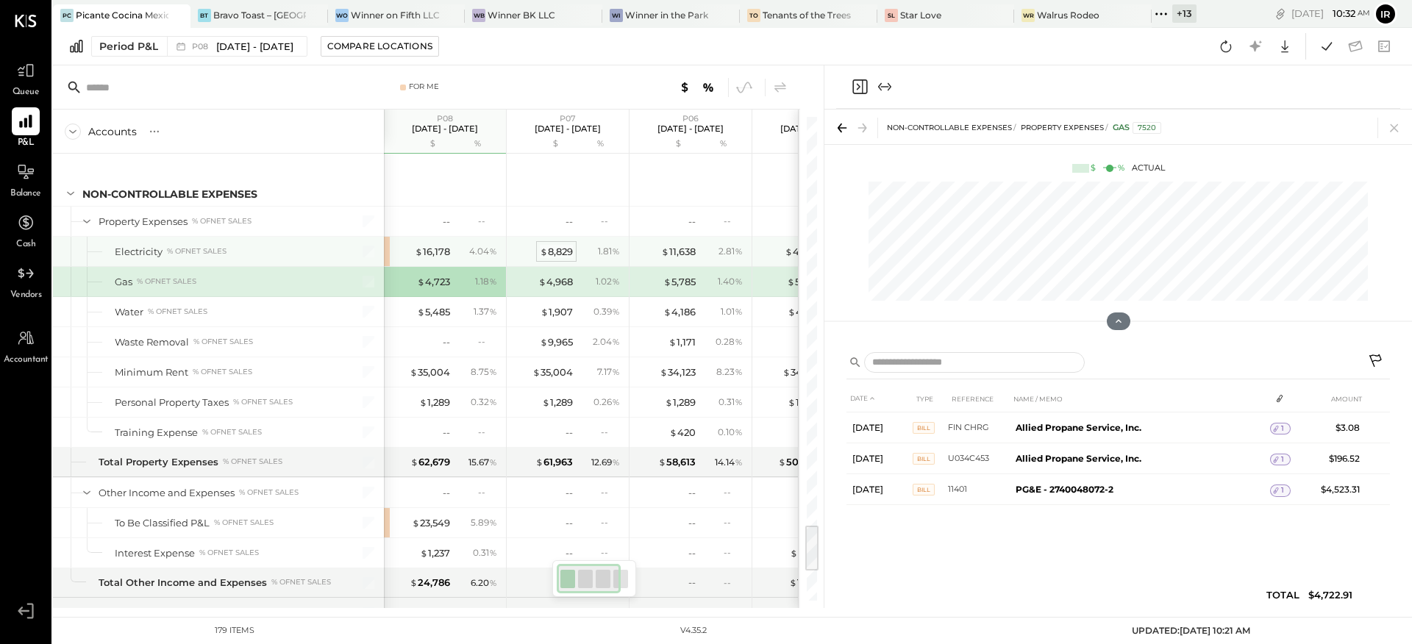
click at [560, 247] on div "$ 8,829" at bounding box center [556, 252] width 33 height 14
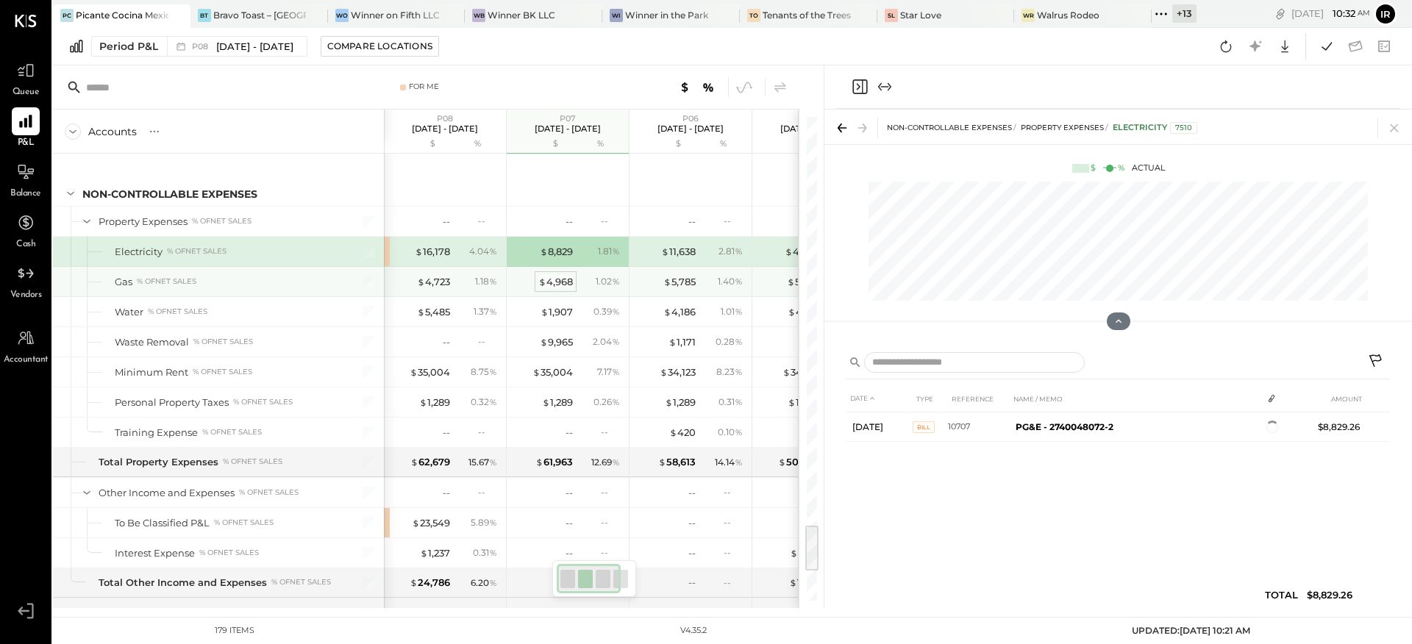
click at [553, 283] on div "$ 4,968" at bounding box center [555, 282] width 35 height 14
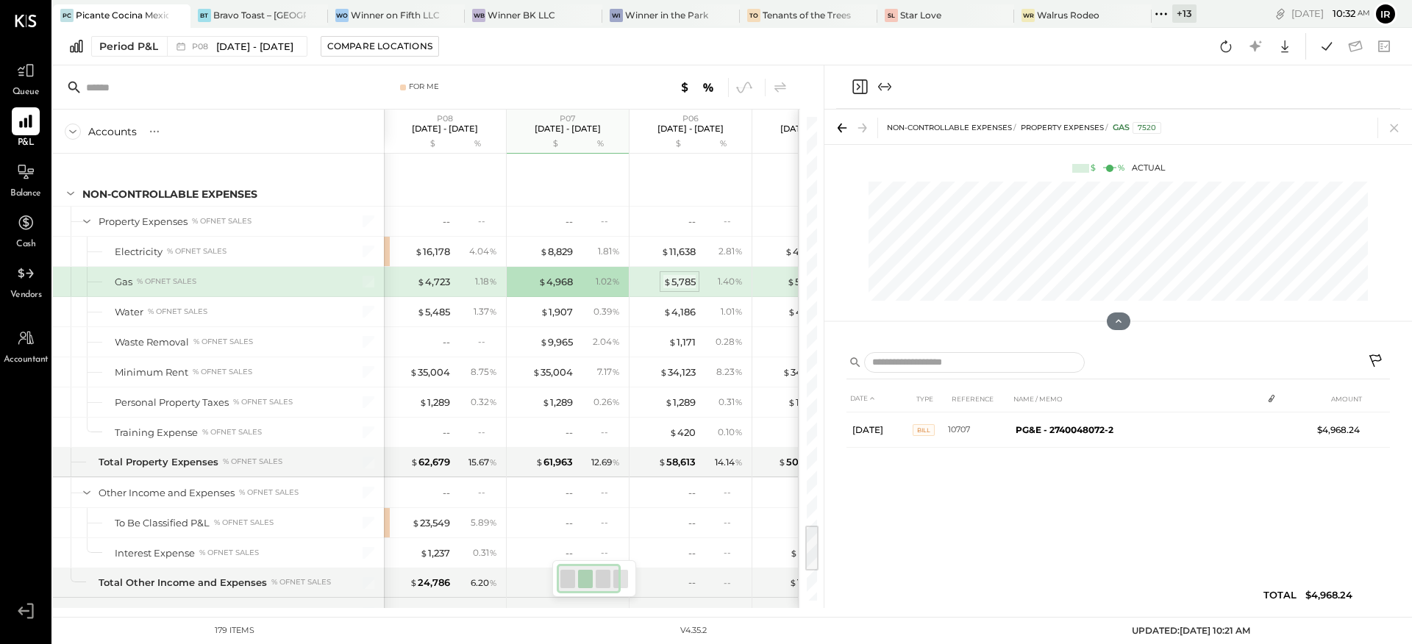
click at [678, 284] on div "$ 5,785" at bounding box center [679, 282] width 32 height 14
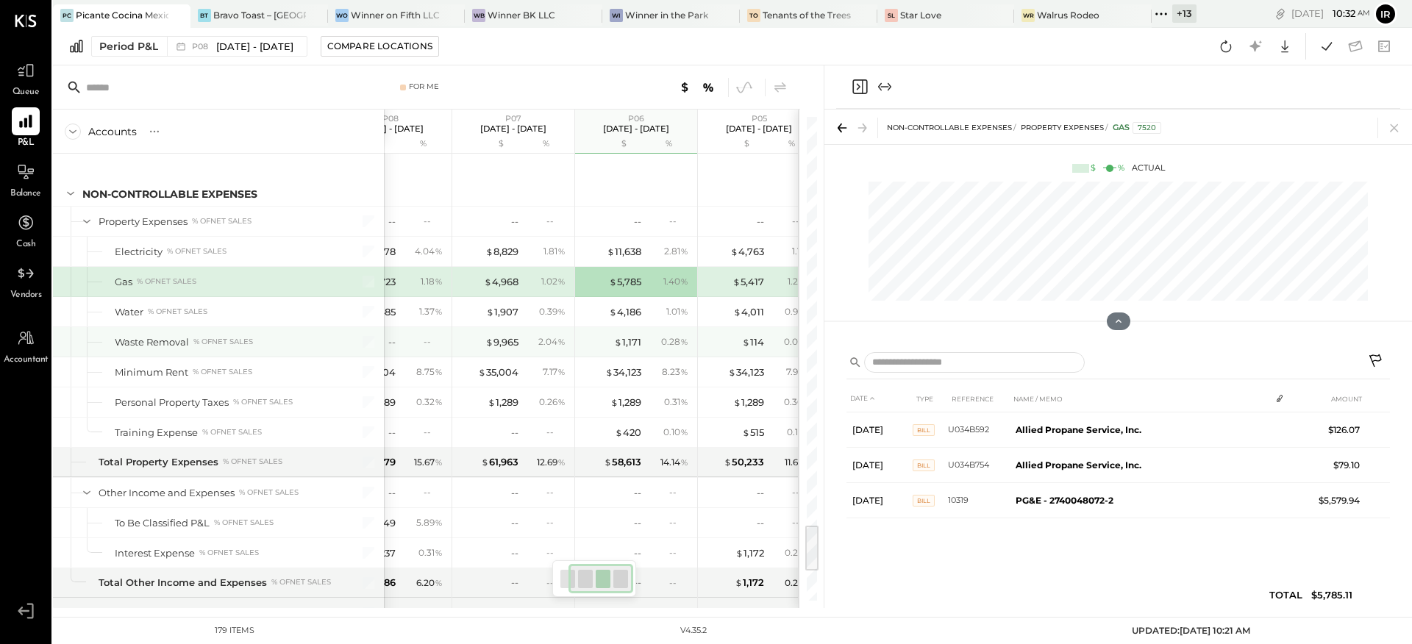
scroll to position [0, 76]
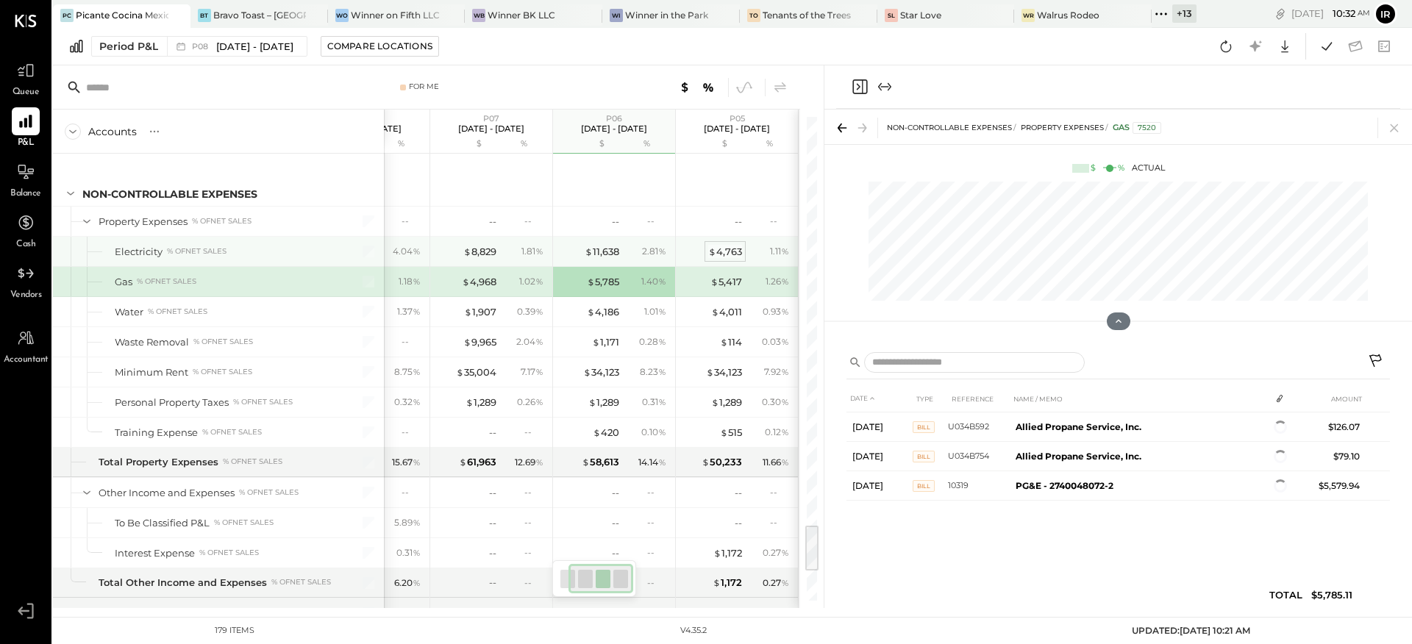
click at [724, 254] on div "$ 4,763" at bounding box center [725, 252] width 34 height 14
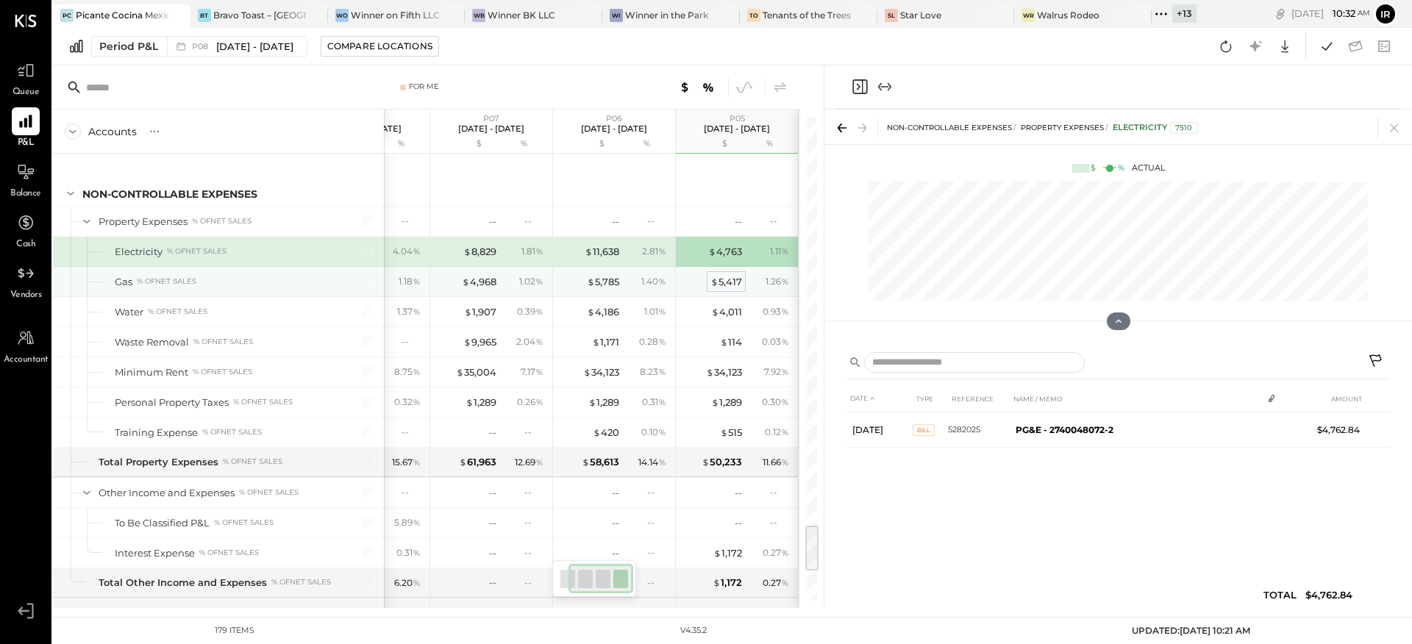
click at [733, 279] on div "$ 5,417" at bounding box center [727, 282] width 32 height 14
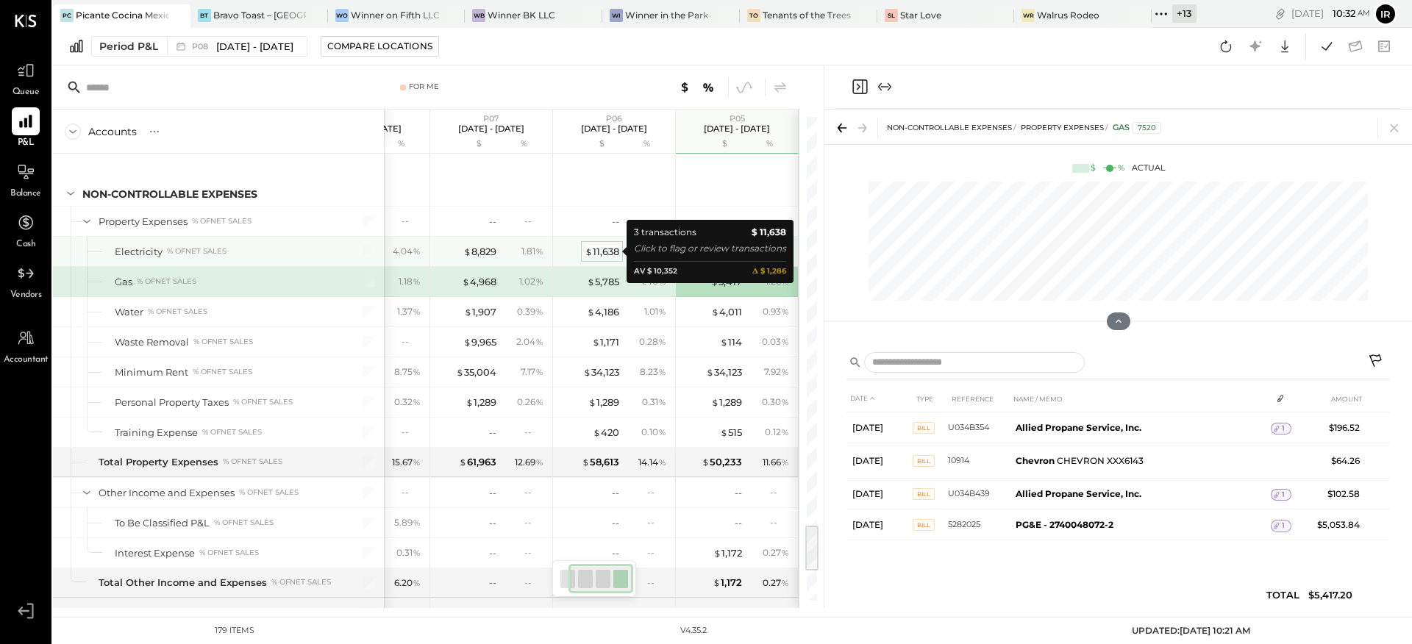
click at [605, 254] on div "$ 11,638" at bounding box center [602, 252] width 35 height 14
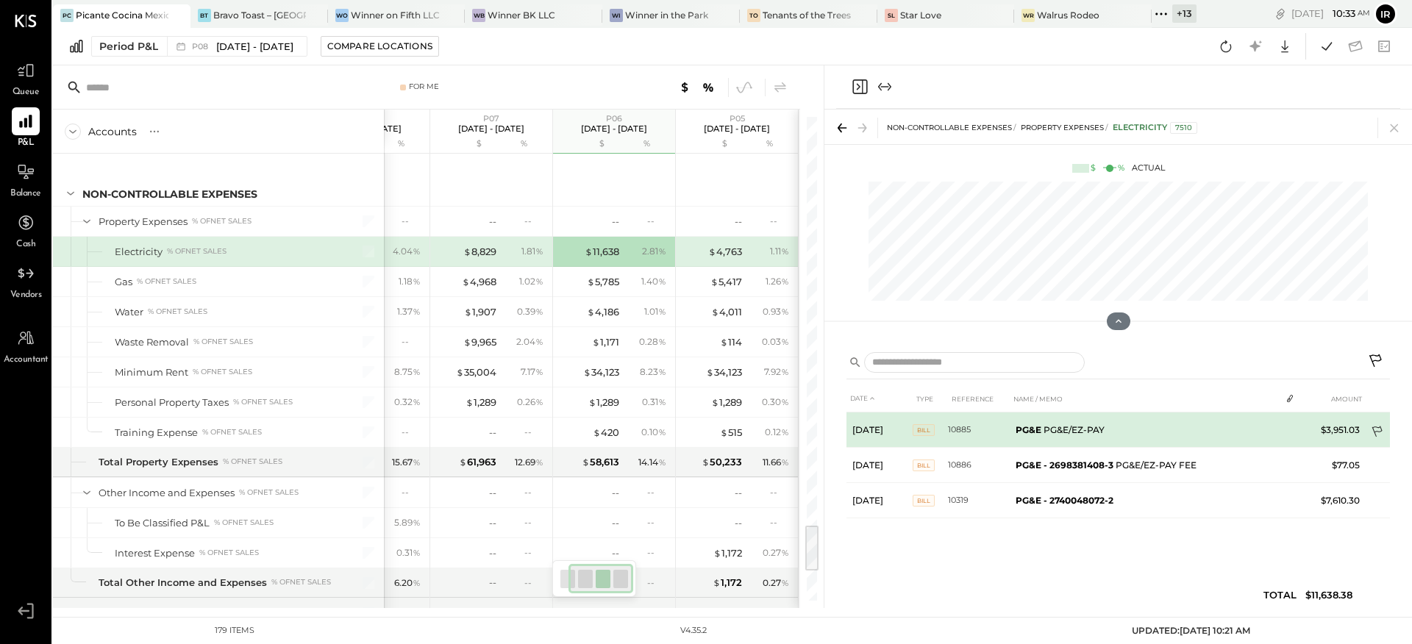
click at [1378, 430] on icon at bounding box center [1378, 433] width 15 height 15
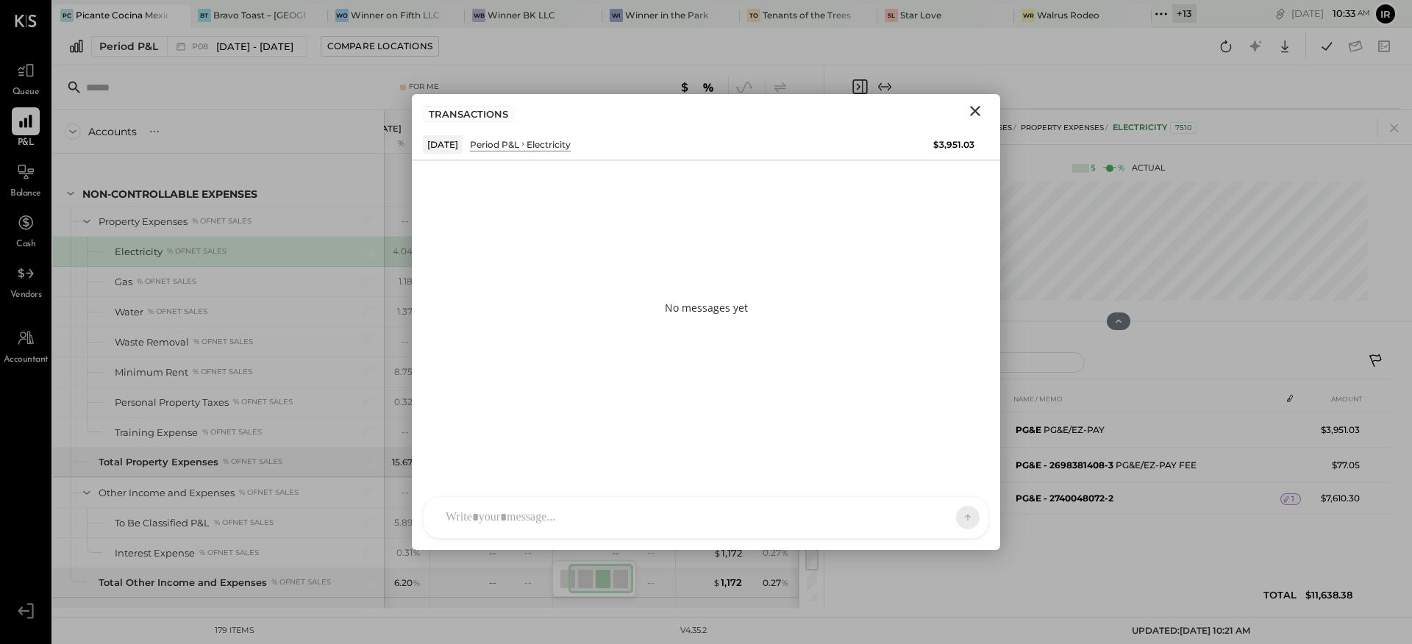
click at [505, 508] on div at bounding box center [692, 518] width 509 height 32
type input "*****"
click at [577, 446] on span "[PERSON_NAME]" at bounding box center [565, 451] width 115 height 14
click at [919, 512] on span "ALL" at bounding box center [917, 517] width 18 height 13
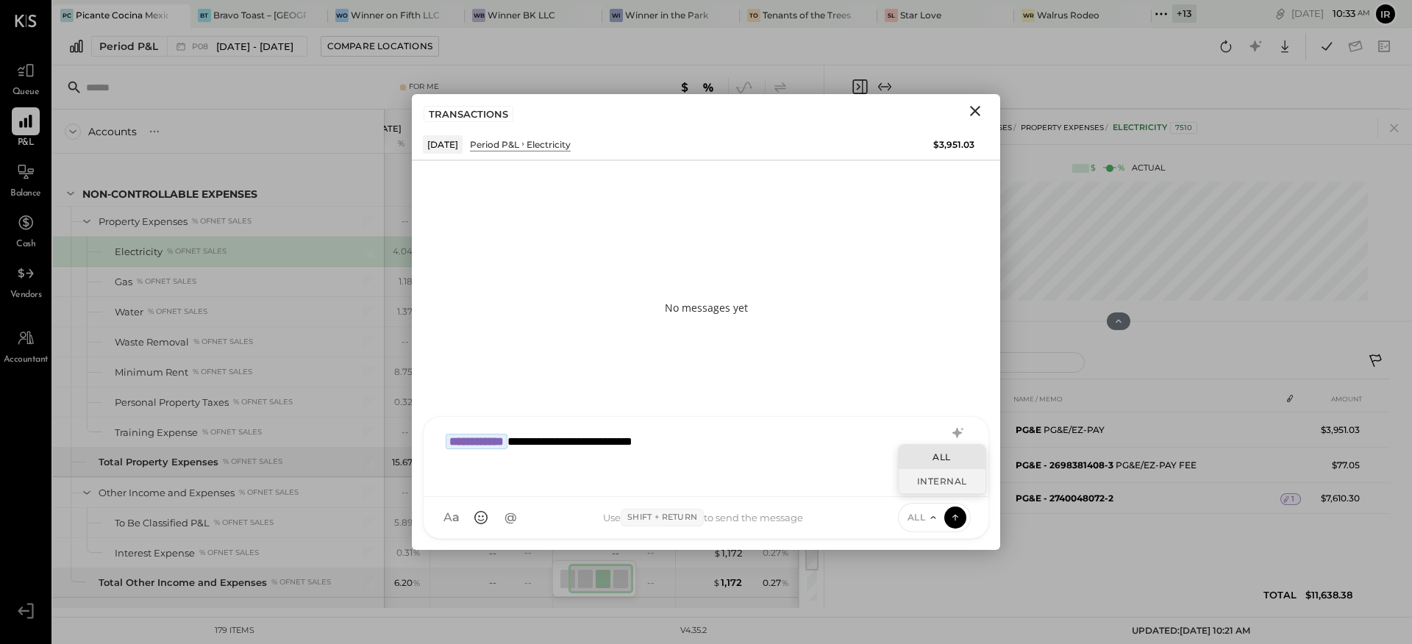
click at [916, 471] on div "INTERNAL" at bounding box center [942, 481] width 87 height 24
click at [950, 517] on icon at bounding box center [955, 517] width 13 height 15
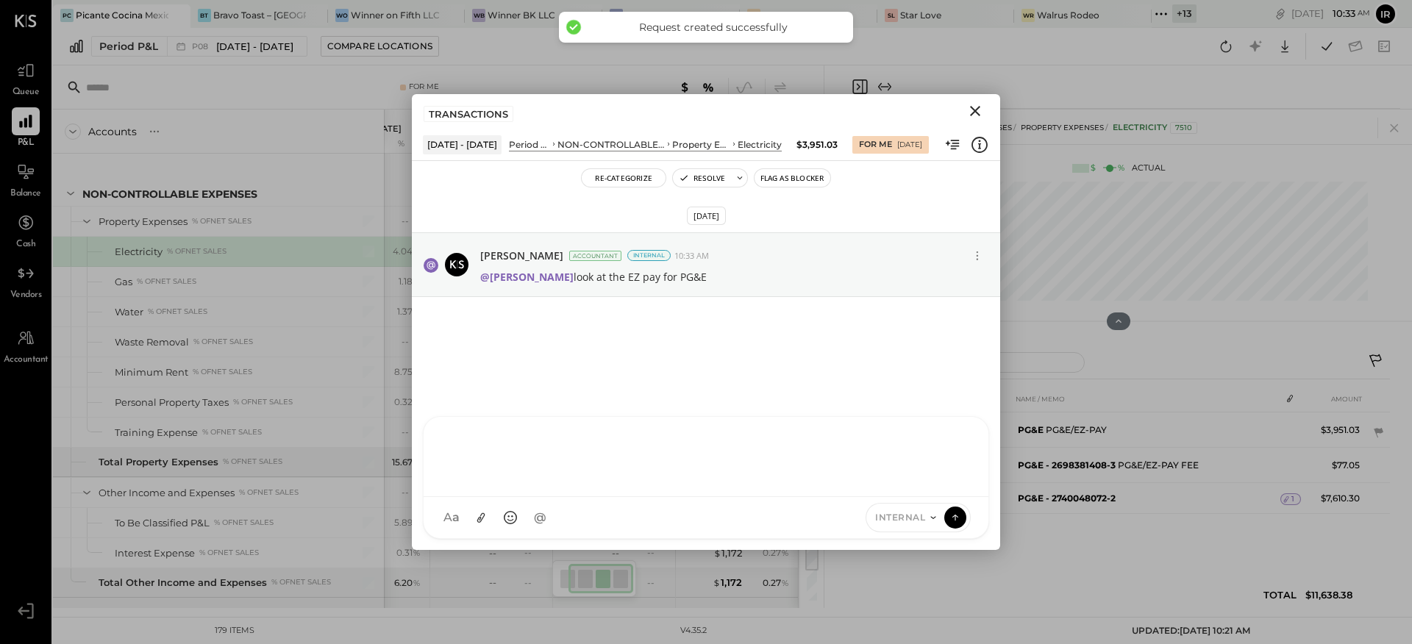
click at [972, 111] on icon "Close" at bounding box center [975, 111] width 18 height 18
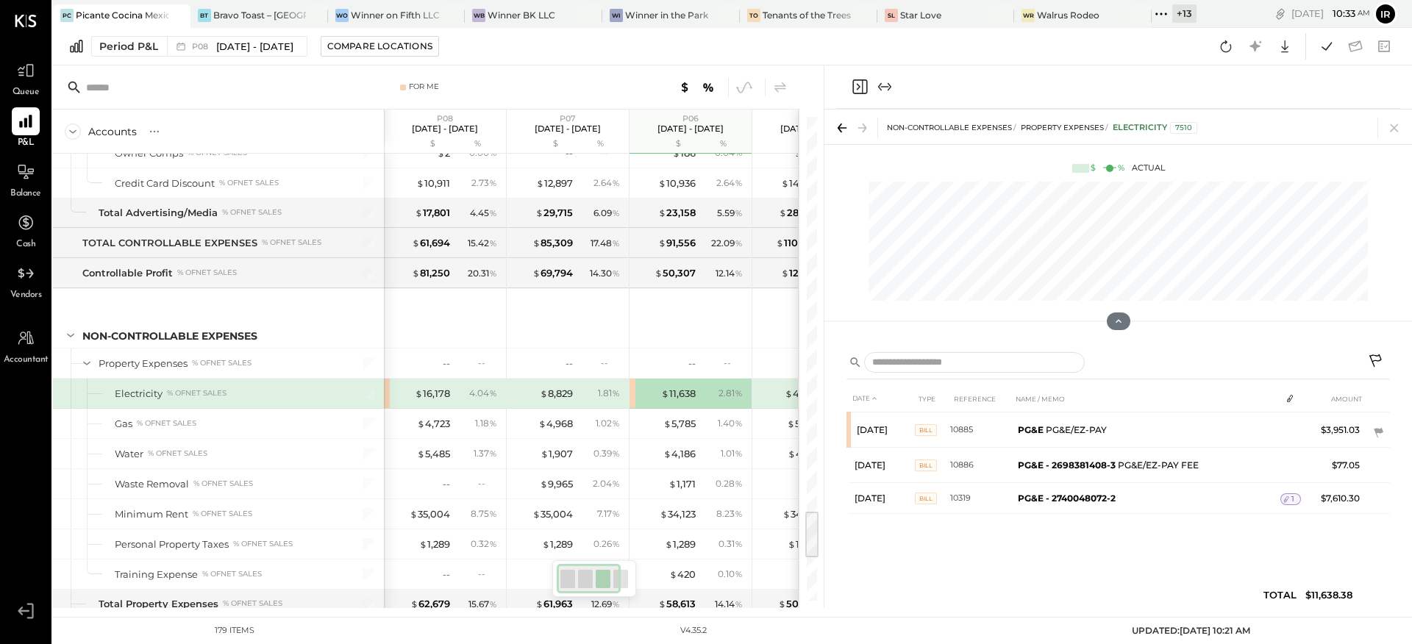
scroll to position [3941, 0]
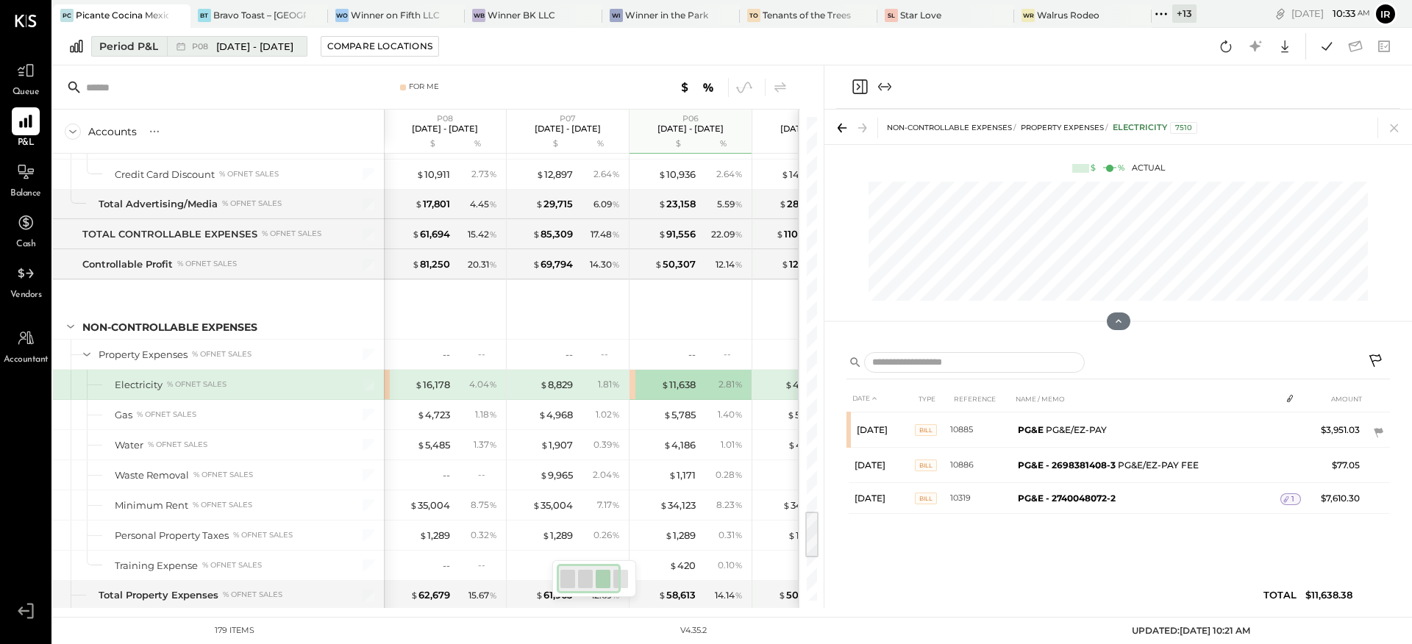
click at [174, 49] on icon at bounding box center [181, 46] width 15 height 15
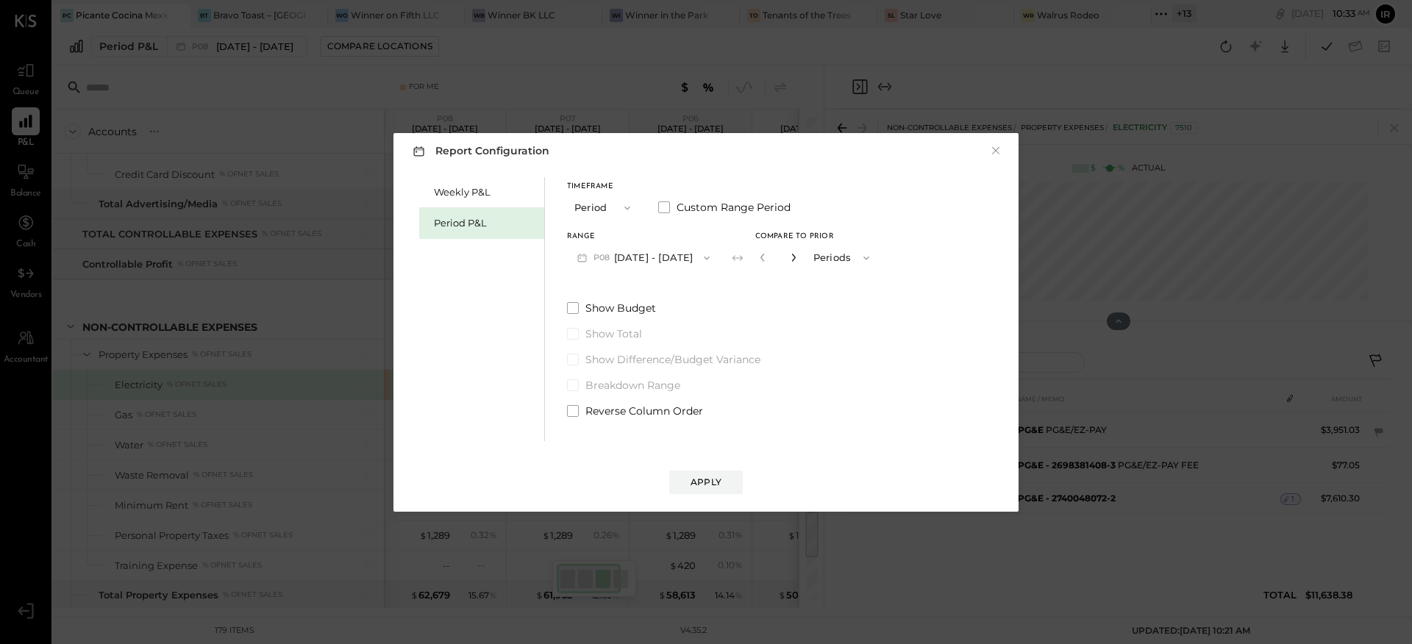
click at [794, 258] on icon "button" at bounding box center [793, 257] width 9 height 9
type input "*"
click at [719, 485] on div "Apply" at bounding box center [706, 482] width 31 height 13
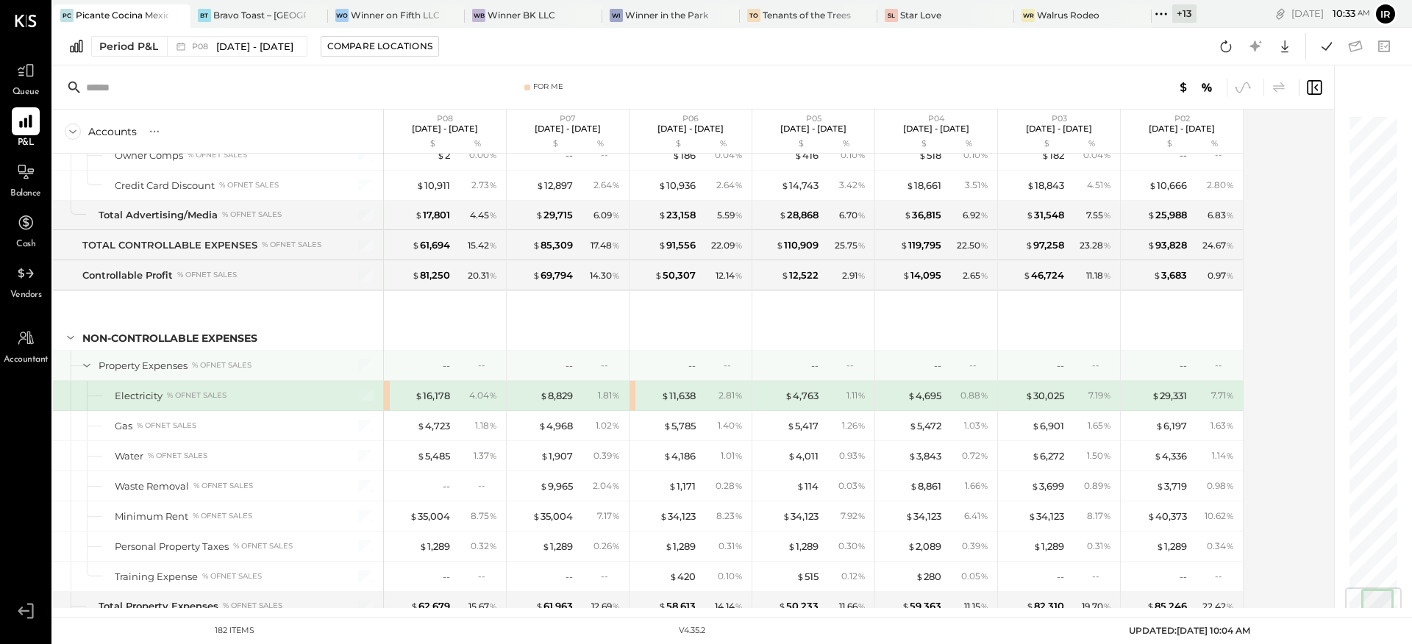
scroll to position [3990, 0]
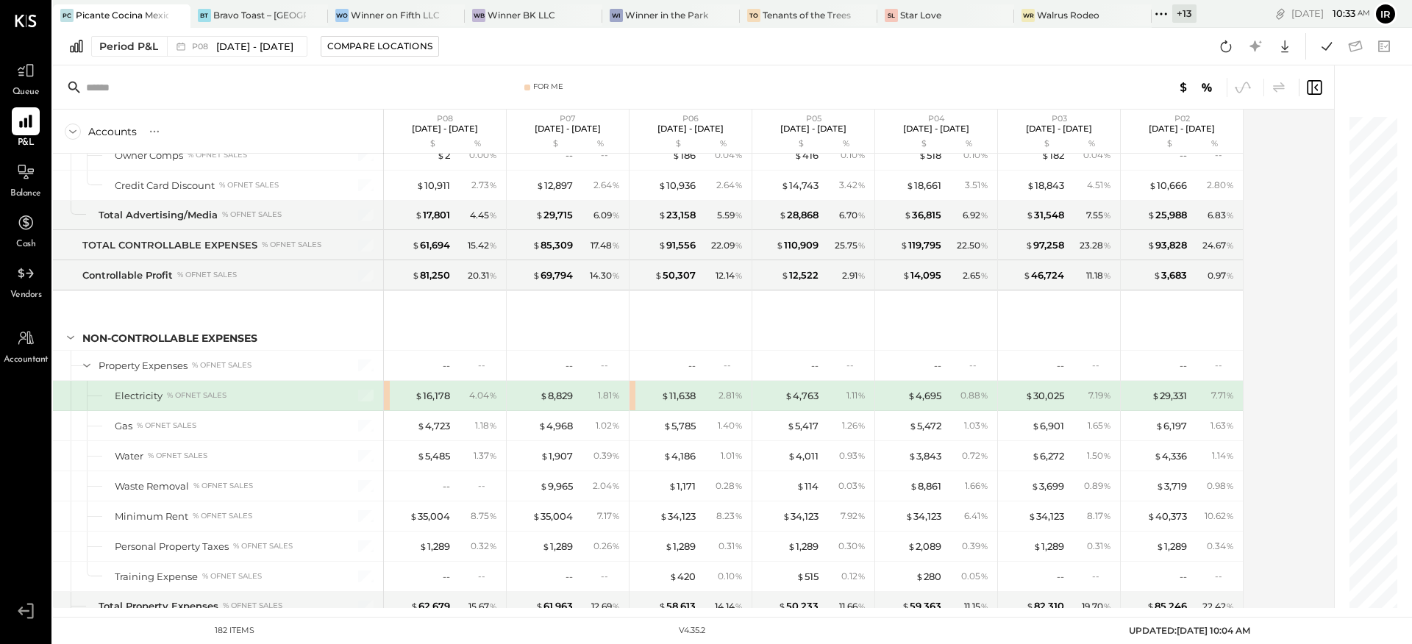
drag, startPoint x: 1050, startPoint y: 391, endPoint x: 979, endPoint y: 417, distance: 75.2
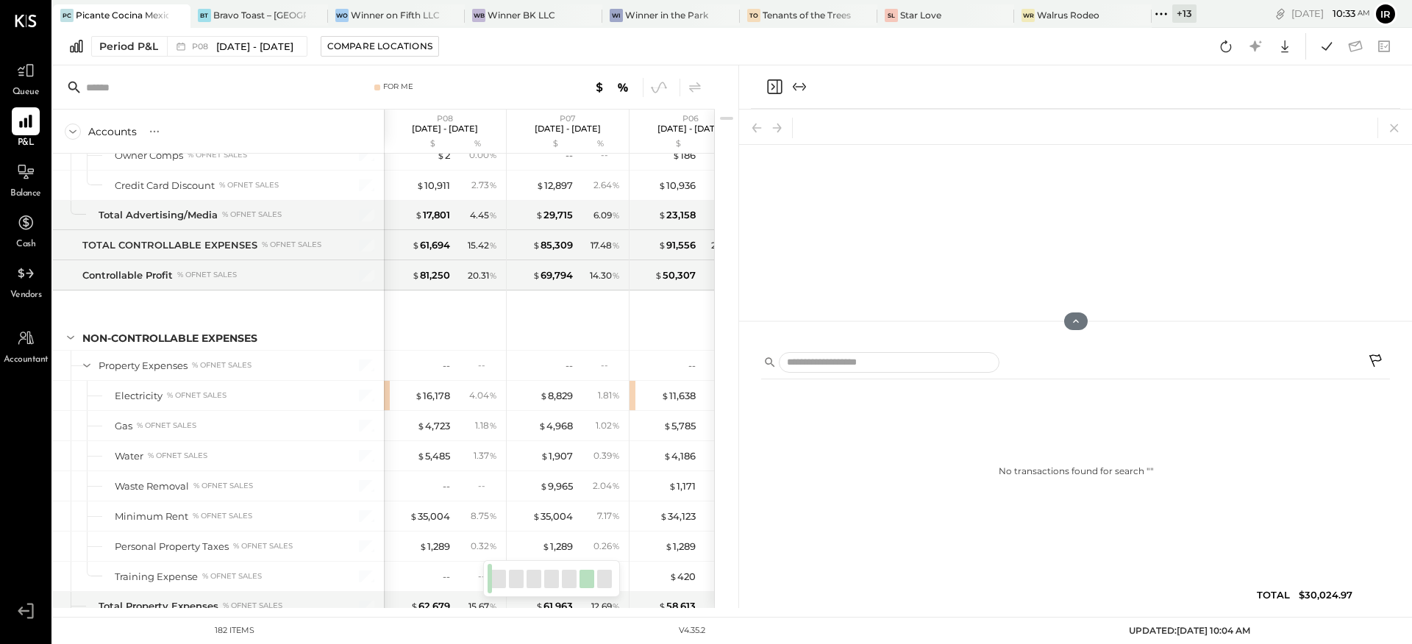
scroll to position [4462, 0]
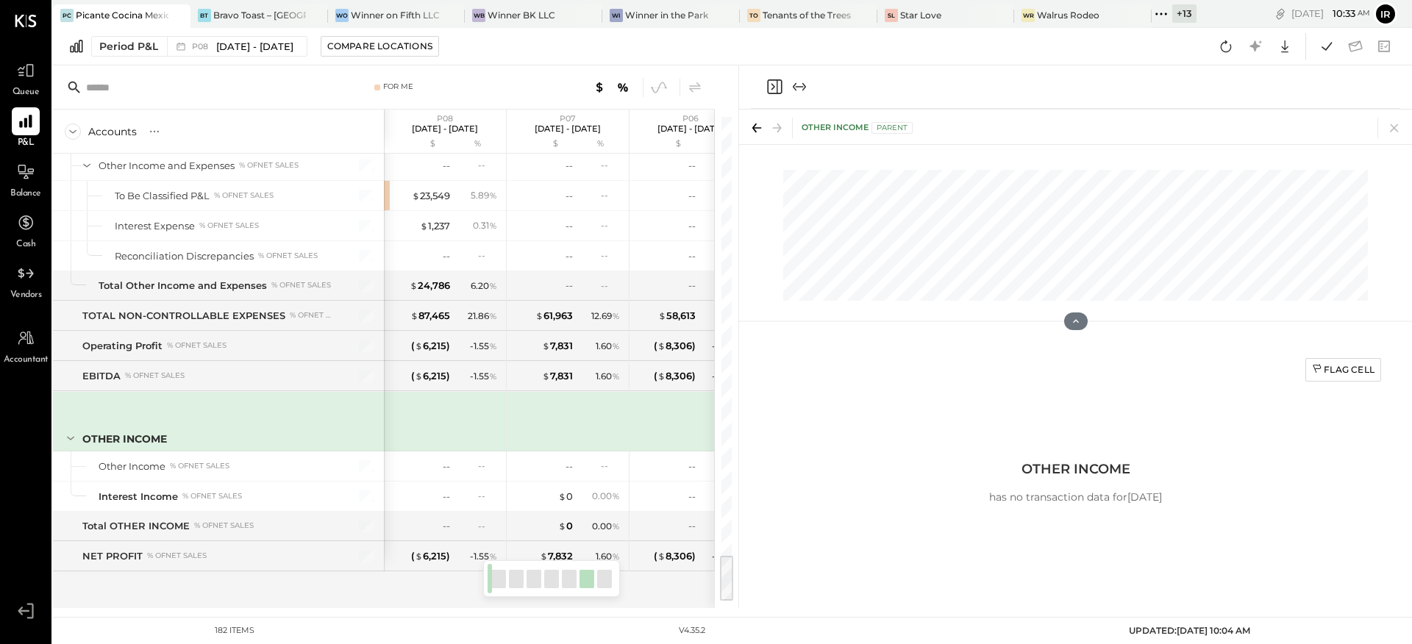
click at [779, 88] on icon "Close panel" at bounding box center [775, 87] width 18 height 18
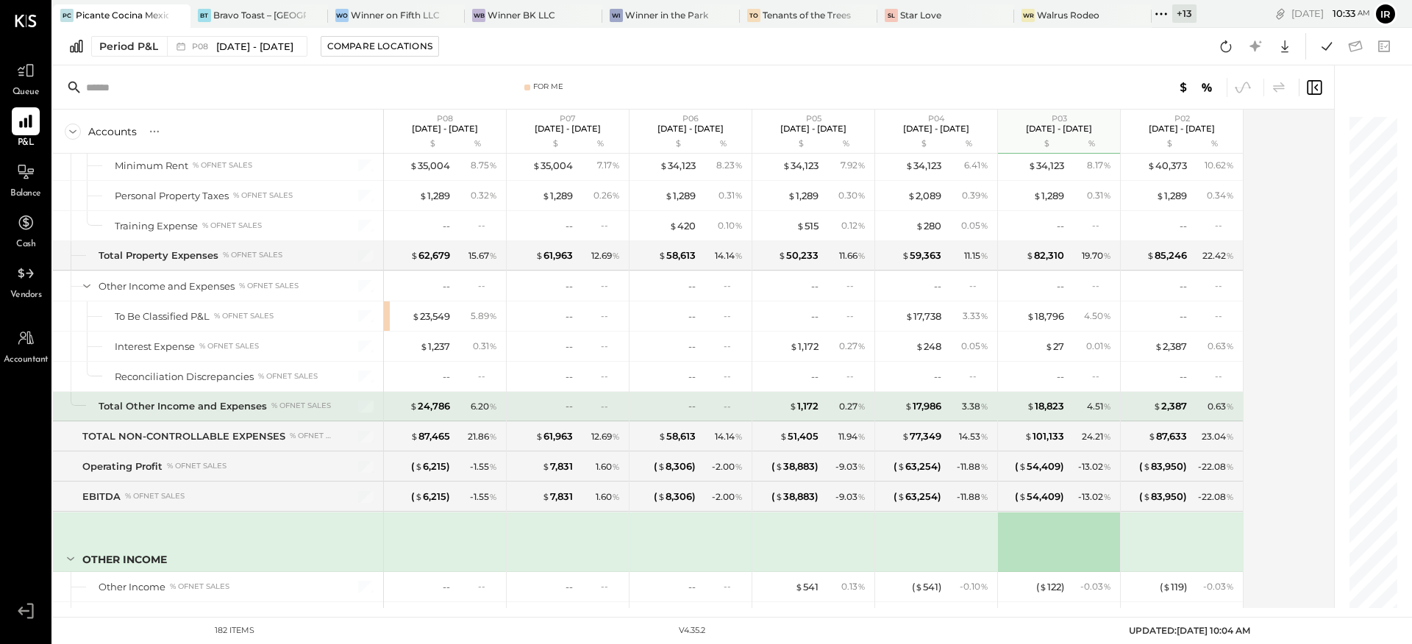
scroll to position [4319, 0]
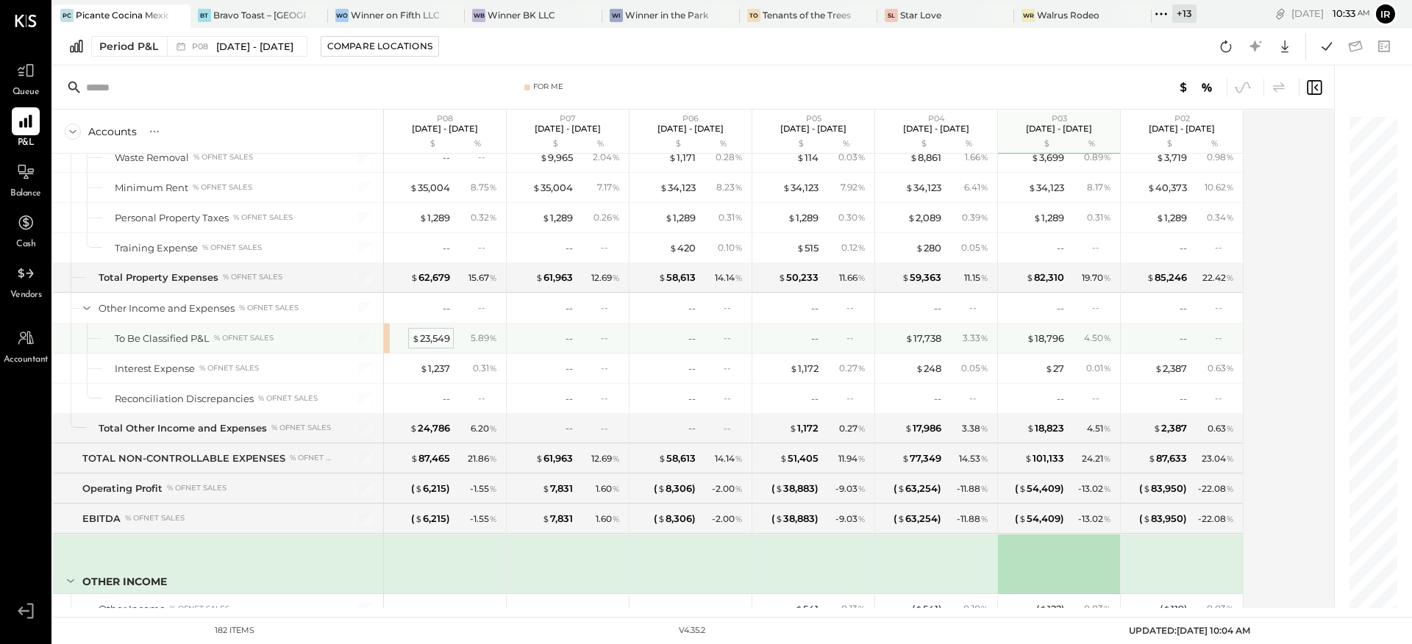
click at [432, 338] on div "$ 23,549" at bounding box center [431, 339] width 38 height 14
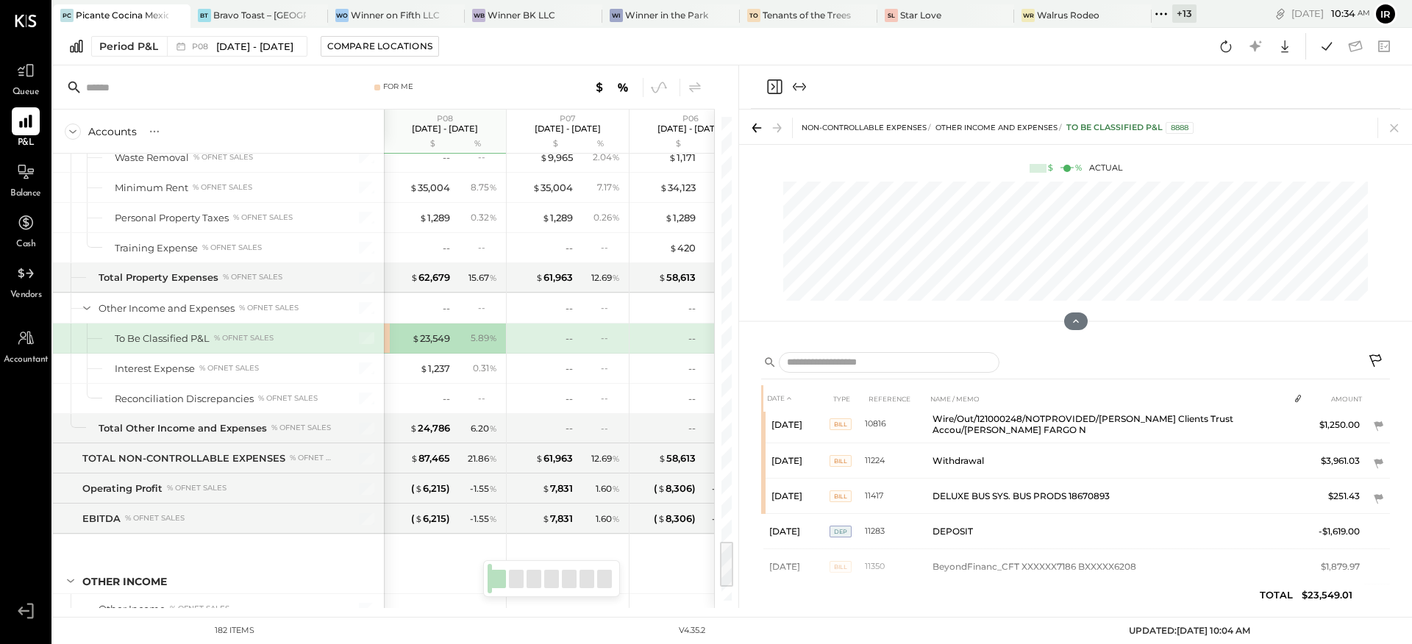
scroll to position [68, 0]
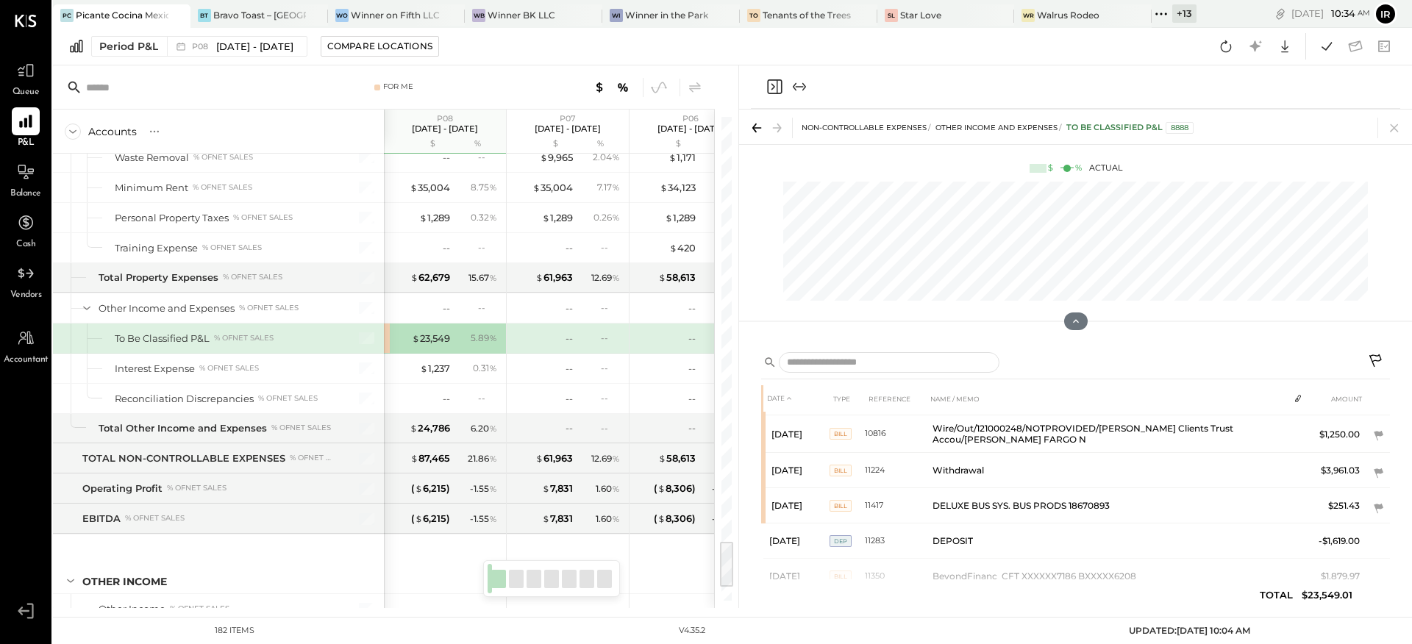
click at [774, 84] on icon "Close panel" at bounding box center [775, 87] width 18 height 18
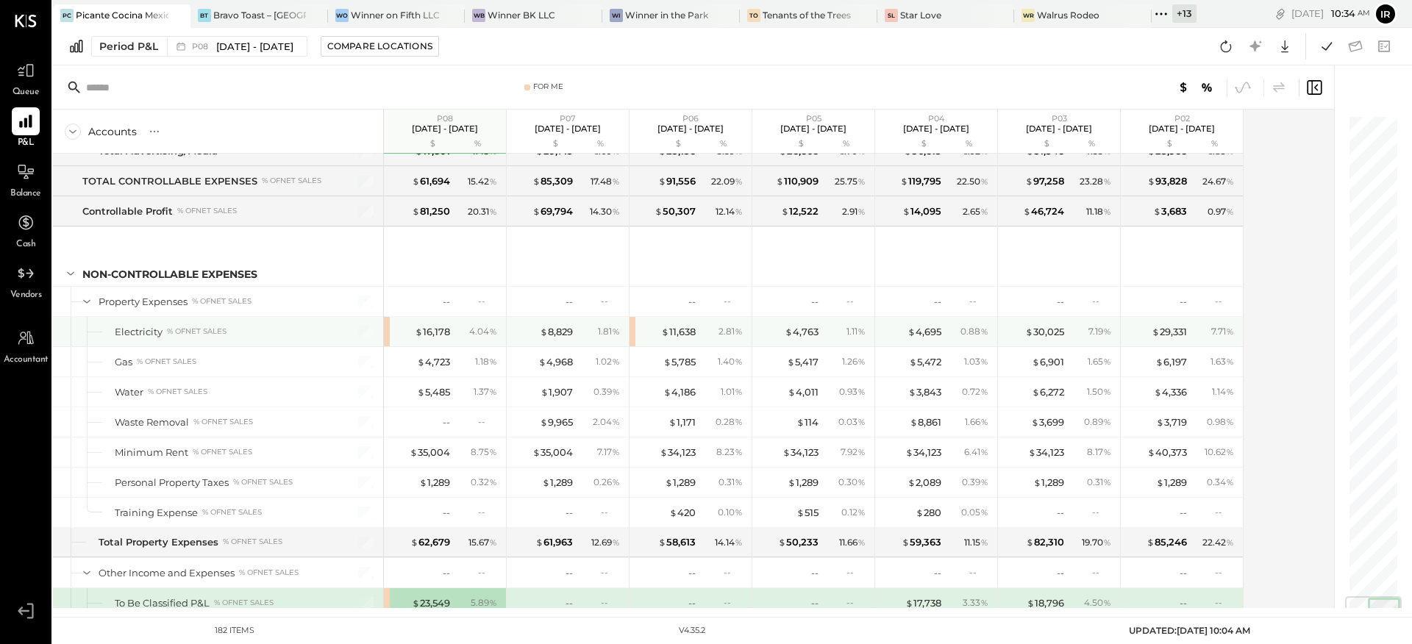
scroll to position [4072, 0]
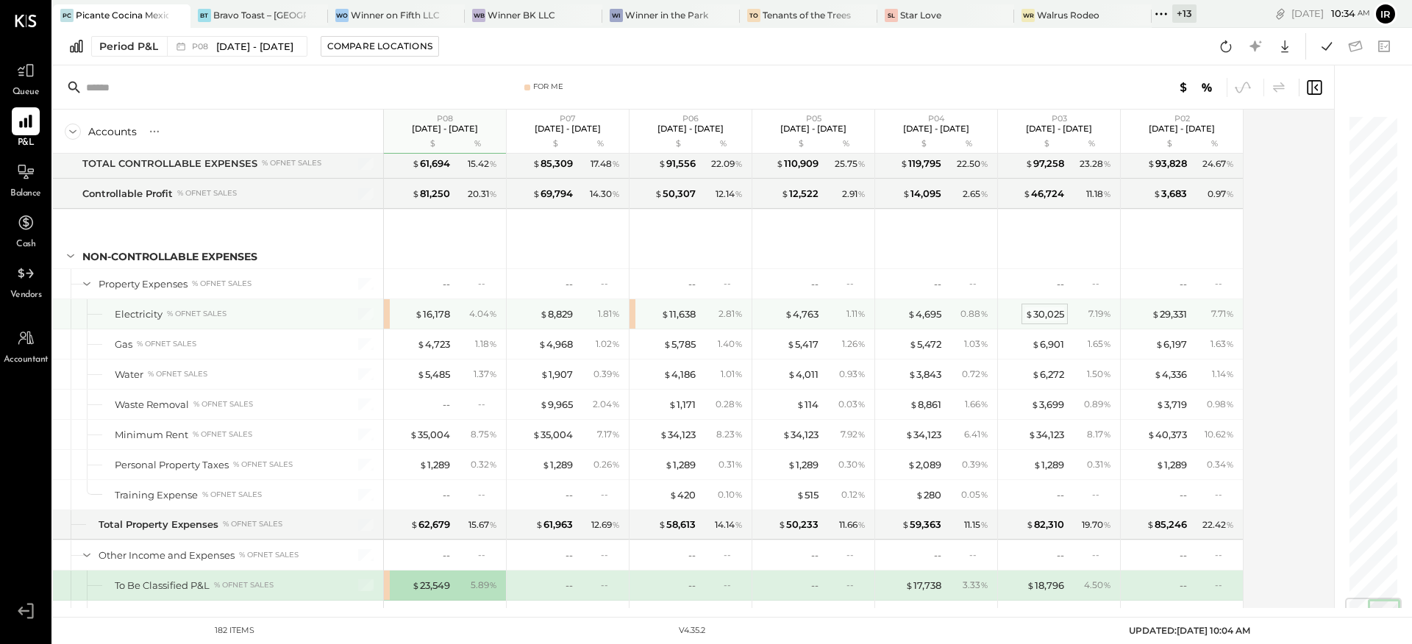
click at [1044, 312] on div "$ 30,025" at bounding box center [1044, 314] width 39 height 14
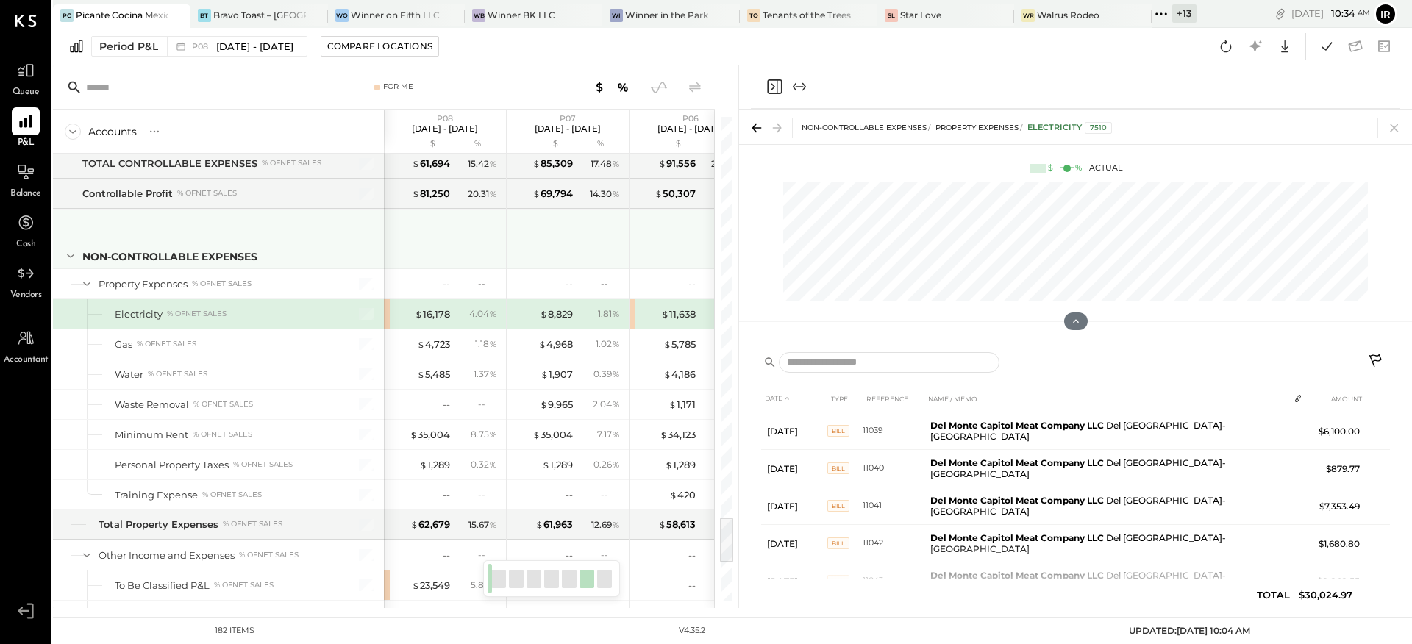
click at [560, 243] on div at bounding box center [569, 237] width 110 height 54
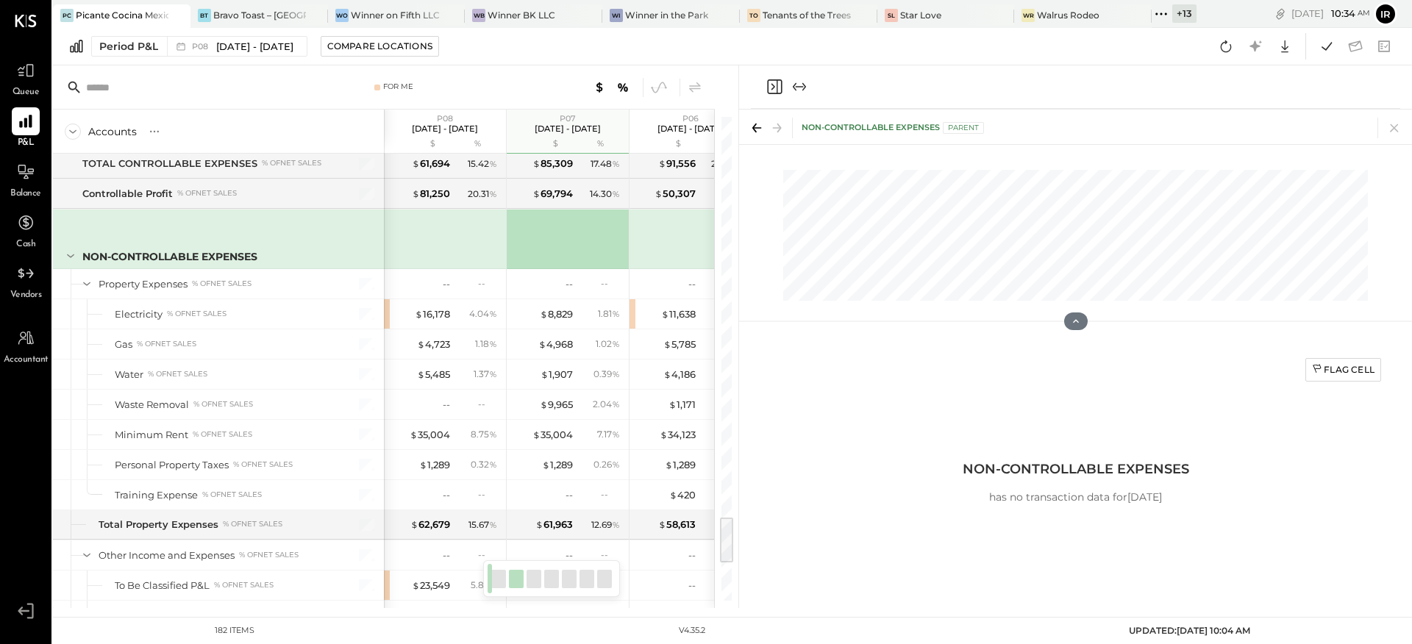
click at [769, 88] on icon "Close panel" at bounding box center [775, 87] width 18 height 18
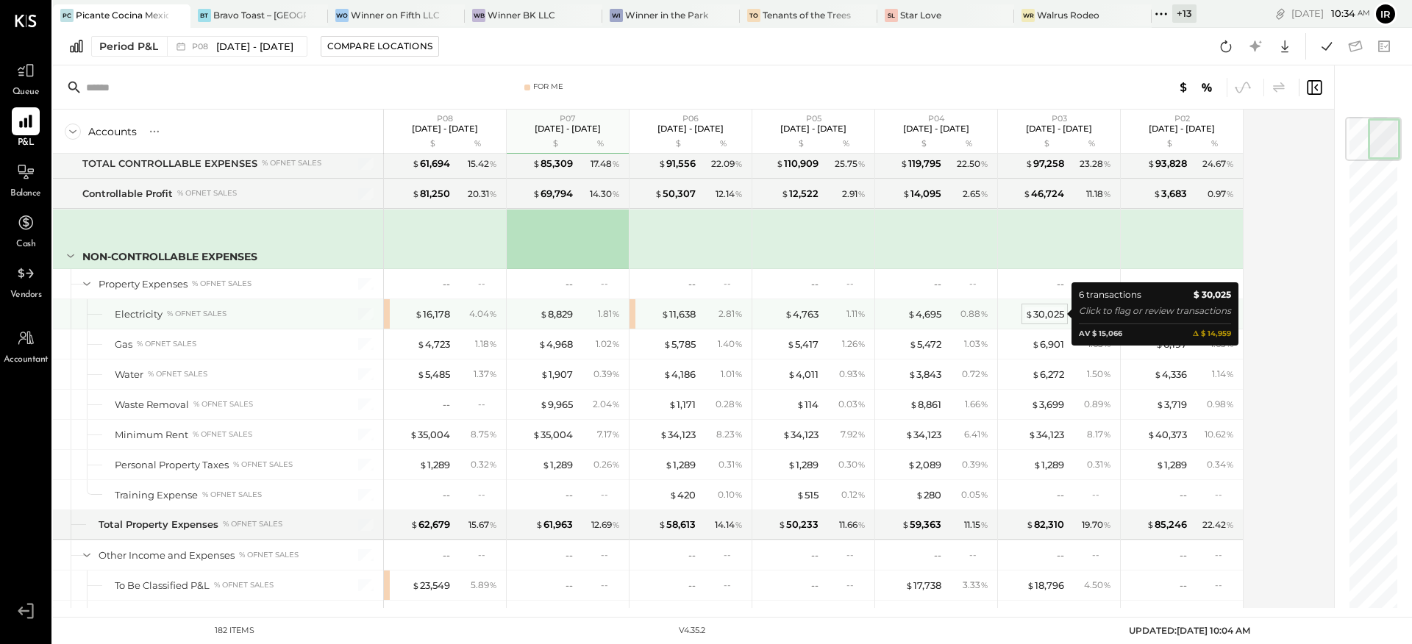
click at [1050, 317] on div "$ 30,025" at bounding box center [1044, 314] width 39 height 14
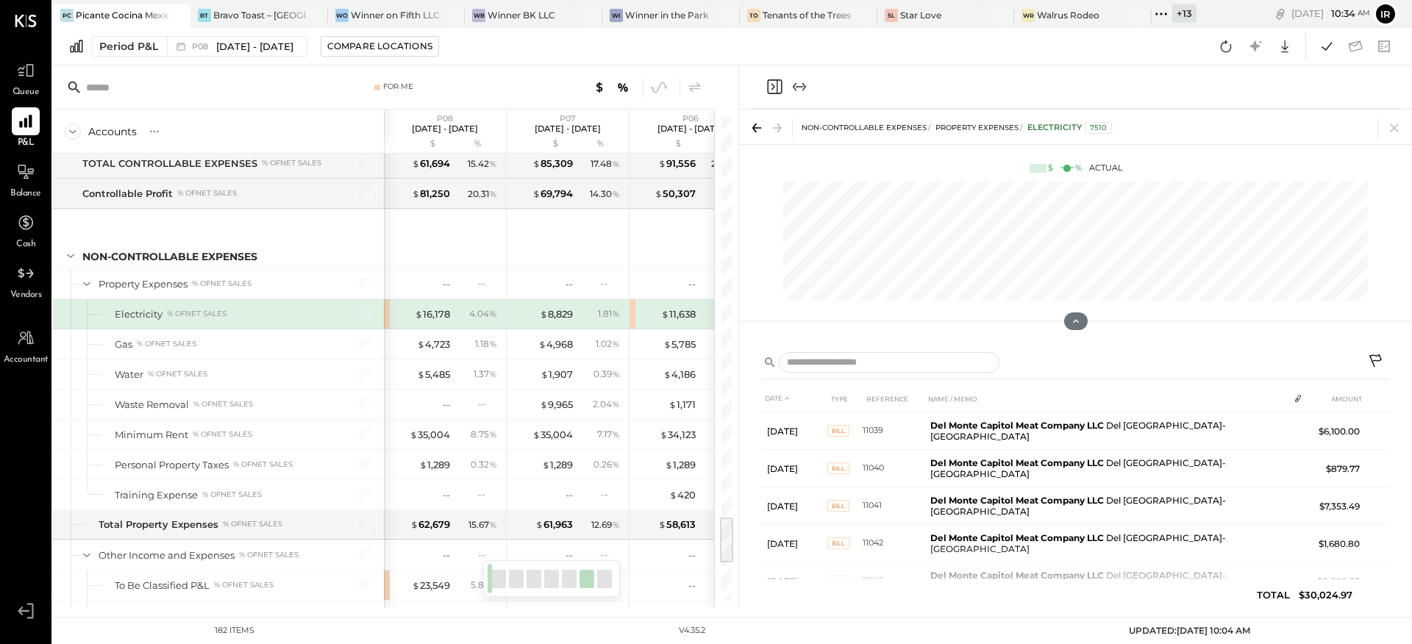
click at [774, 83] on icon "Close panel" at bounding box center [775, 87] width 18 height 18
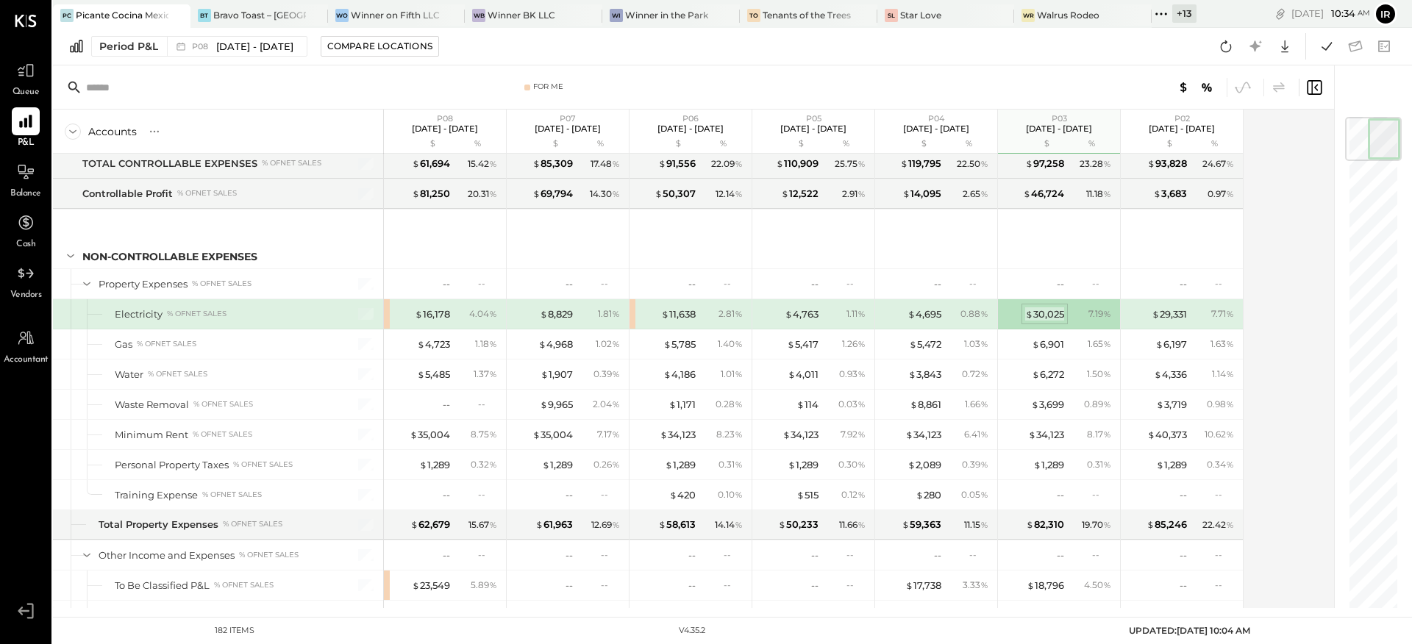
click at [1052, 316] on div "$ 30,025" at bounding box center [1044, 314] width 39 height 14
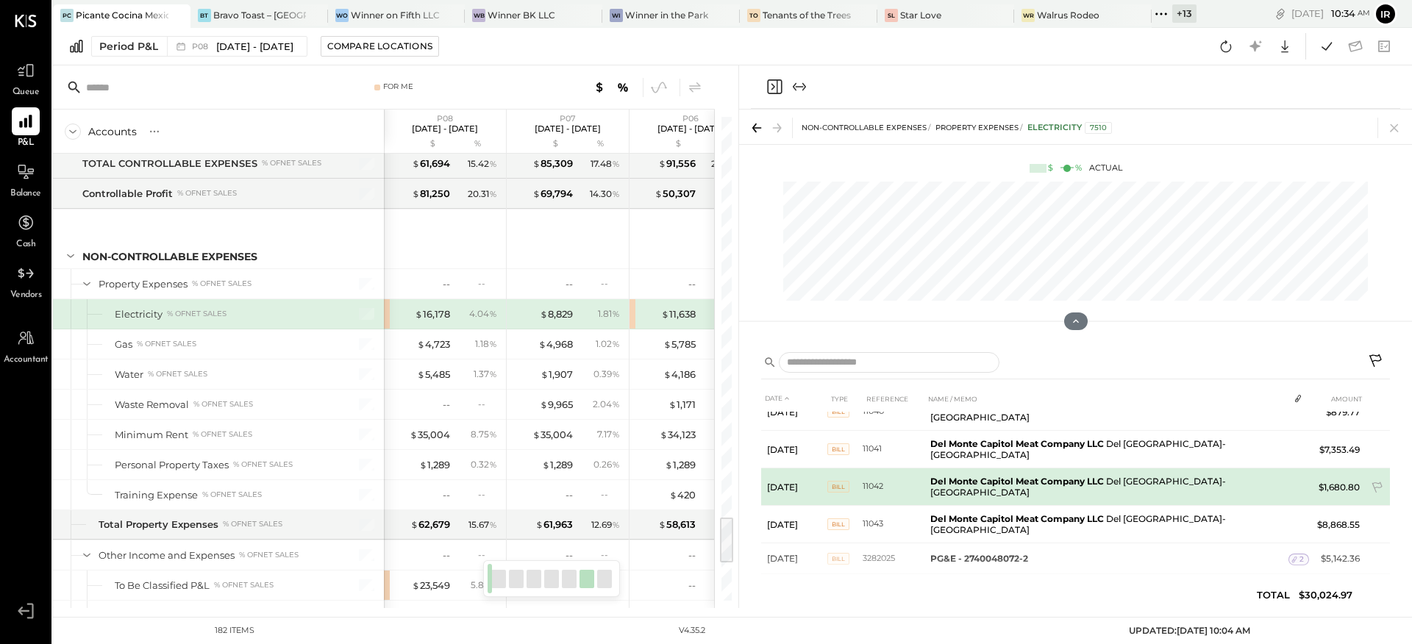
scroll to position [63, 0]
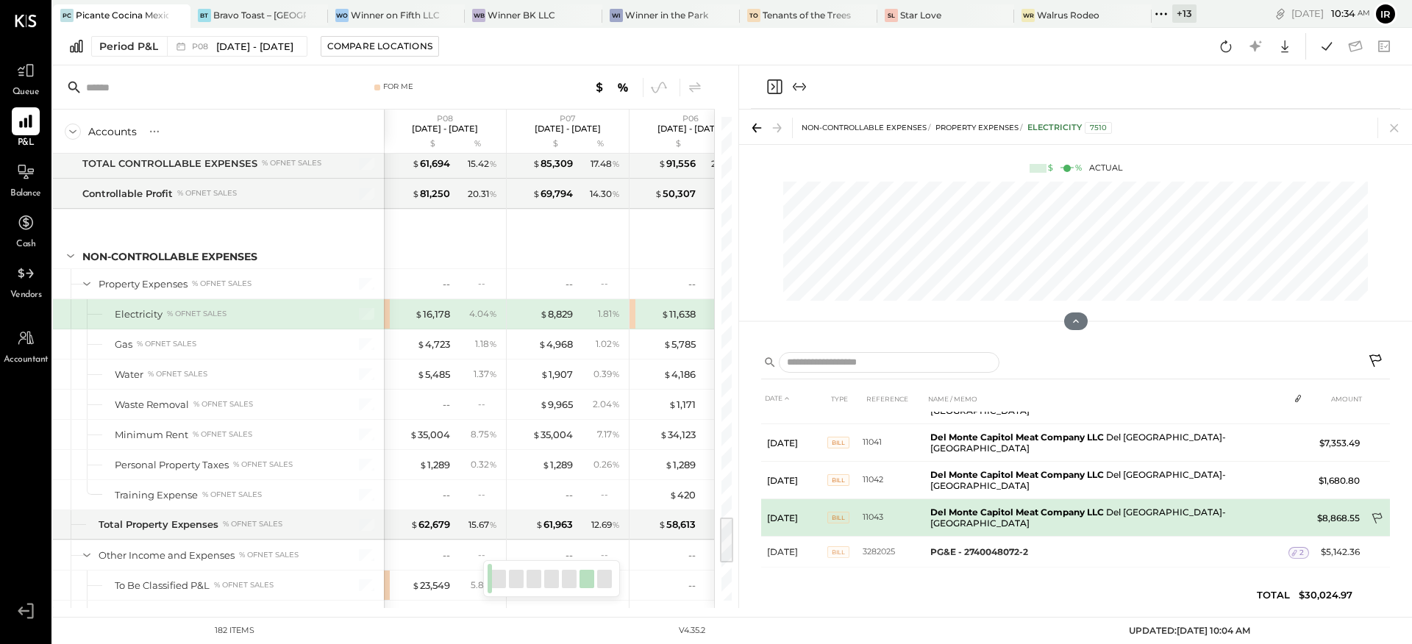
click at [1375, 513] on icon at bounding box center [1378, 520] width 15 height 15
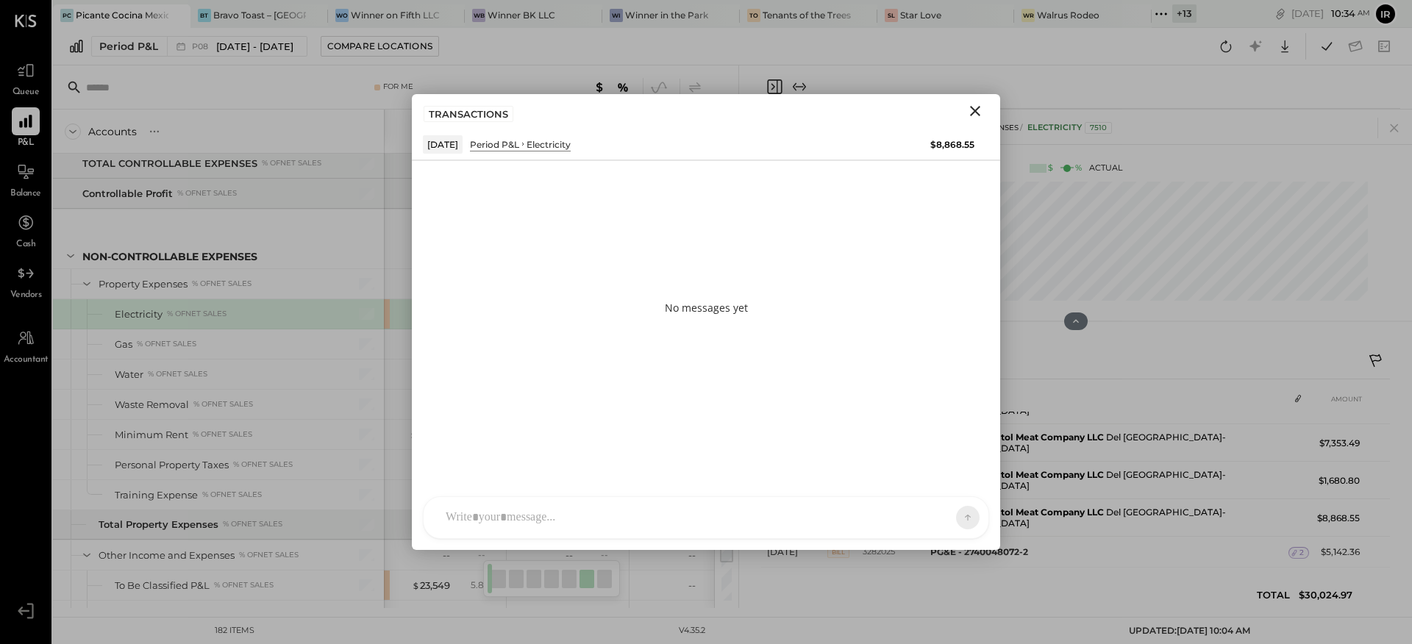
click at [540, 521] on div at bounding box center [692, 518] width 509 height 32
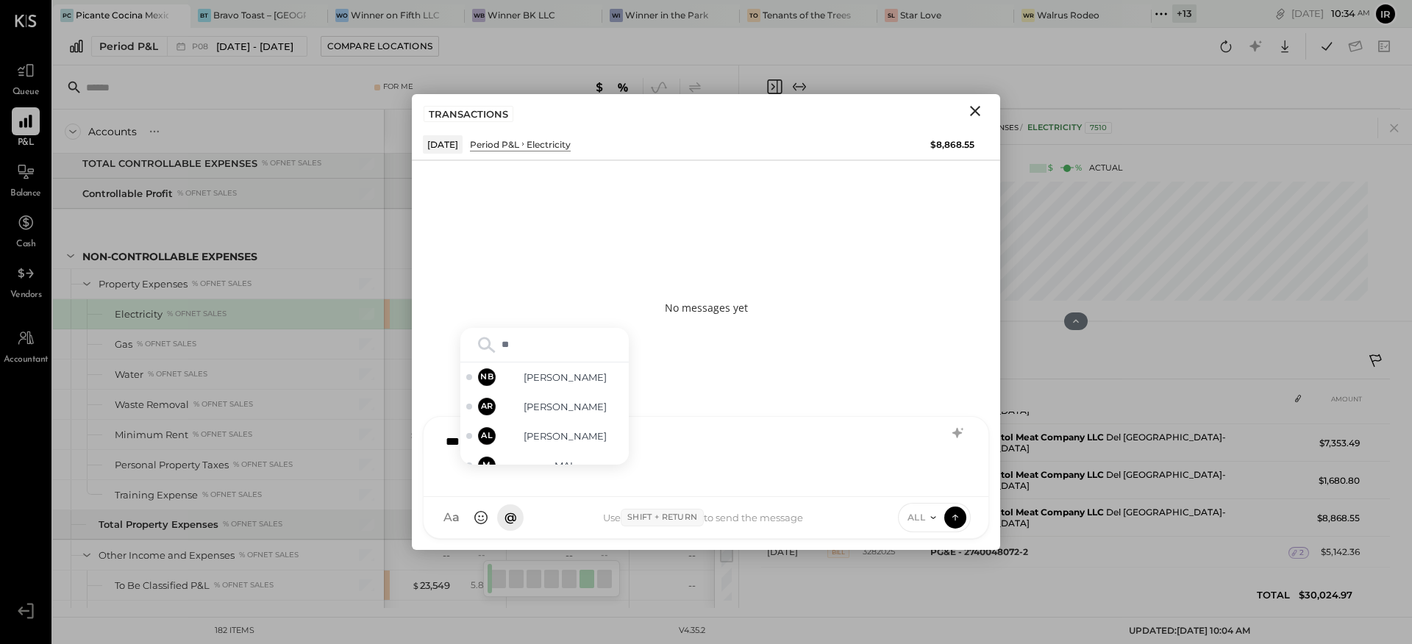
type input "*"
type input "*****"
click at [565, 455] on span "[PERSON_NAME]" at bounding box center [565, 451] width 115 height 14
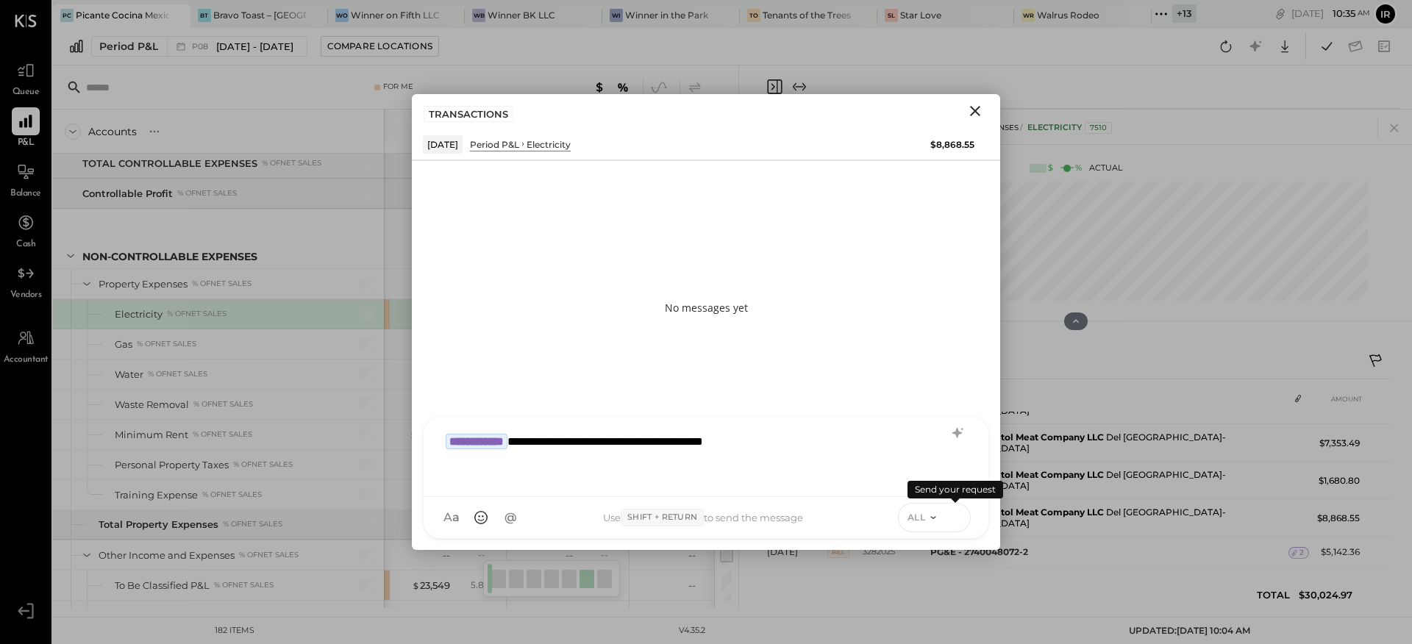
click at [955, 511] on icon at bounding box center [955, 517] width 13 height 15
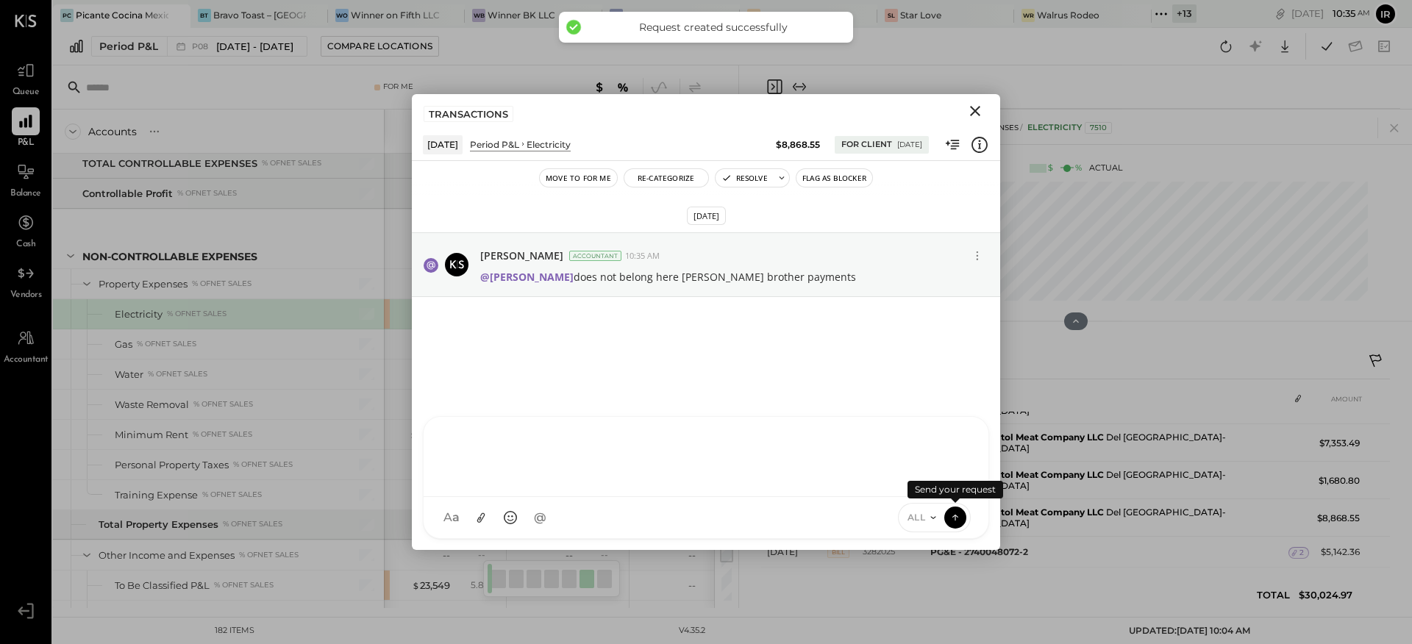
click at [975, 112] on icon "Close" at bounding box center [975, 111] width 10 height 10
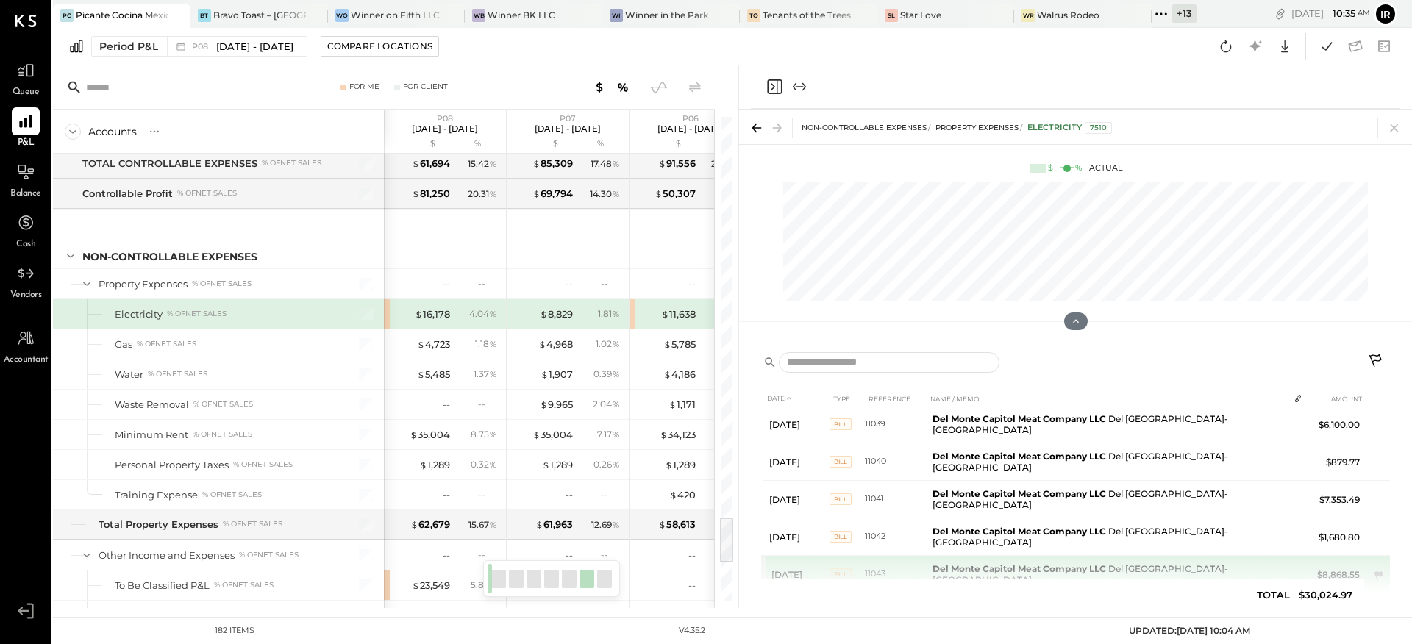
scroll to position [0, 0]
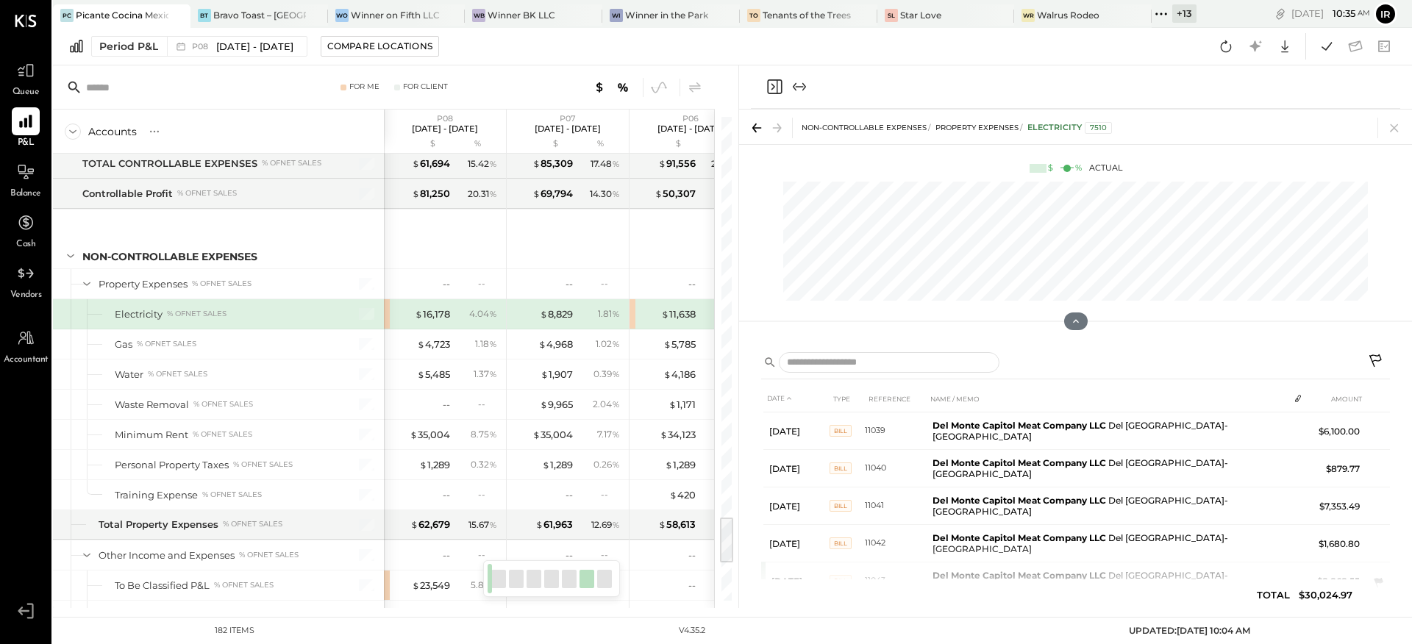
click at [778, 89] on icon "Close panel" at bounding box center [775, 87] width 18 height 18
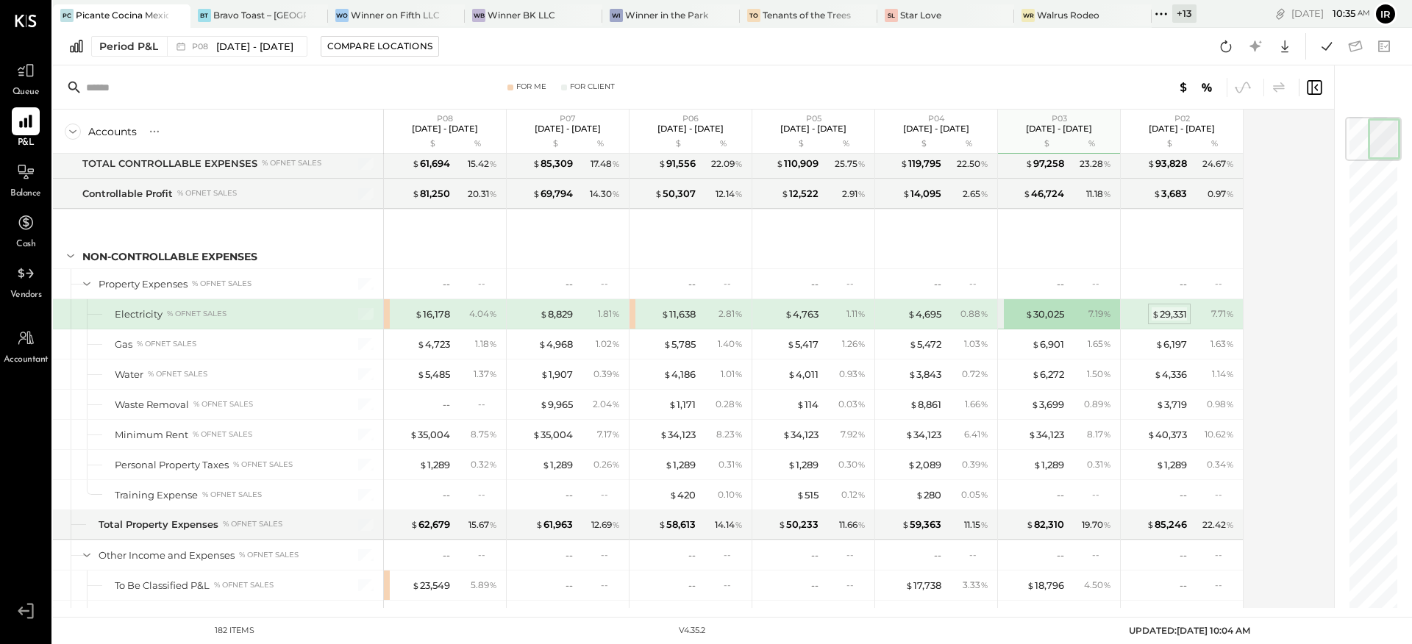
click at [1167, 312] on div "$ 29,331" at bounding box center [1169, 314] width 35 height 14
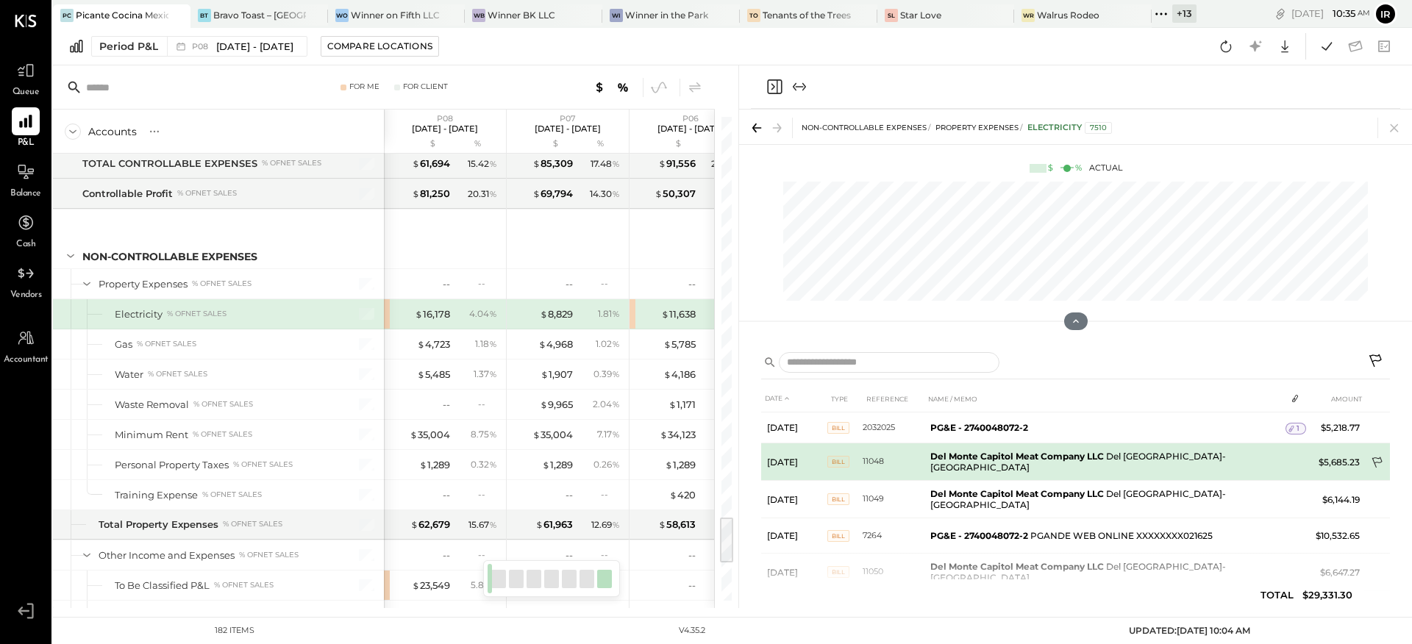
click at [1372, 462] on icon at bounding box center [1377, 462] width 10 height 11
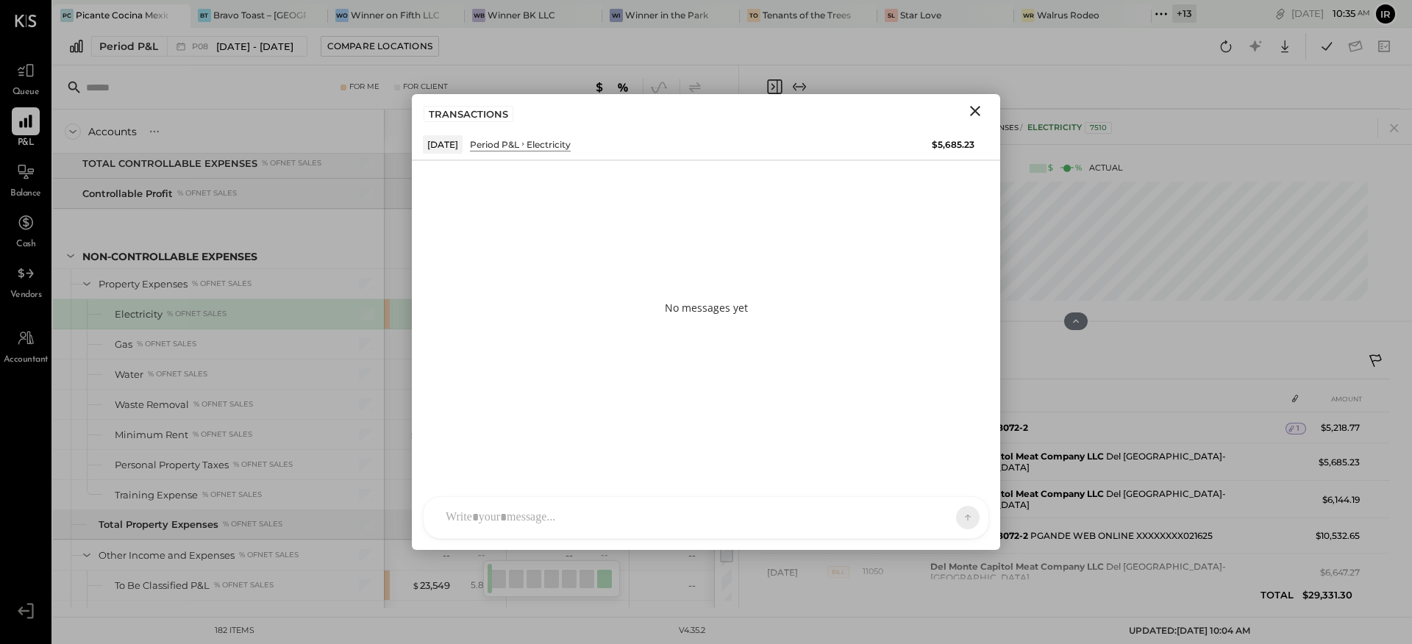
click at [489, 526] on div "A accounting TP [PERSON_NAME] [PERSON_NAME] J [PERSON_NAME].[PERSON_NAME] J [PE…" at bounding box center [706, 517] width 566 height 43
type input "*****"
click at [571, 451] on span "[PERSON_NAME]" at bounding box center [565, 451] width 115 height 14
click at [916, 514] on span "ALL" at bounding box center [917, 517] width 18 height 13
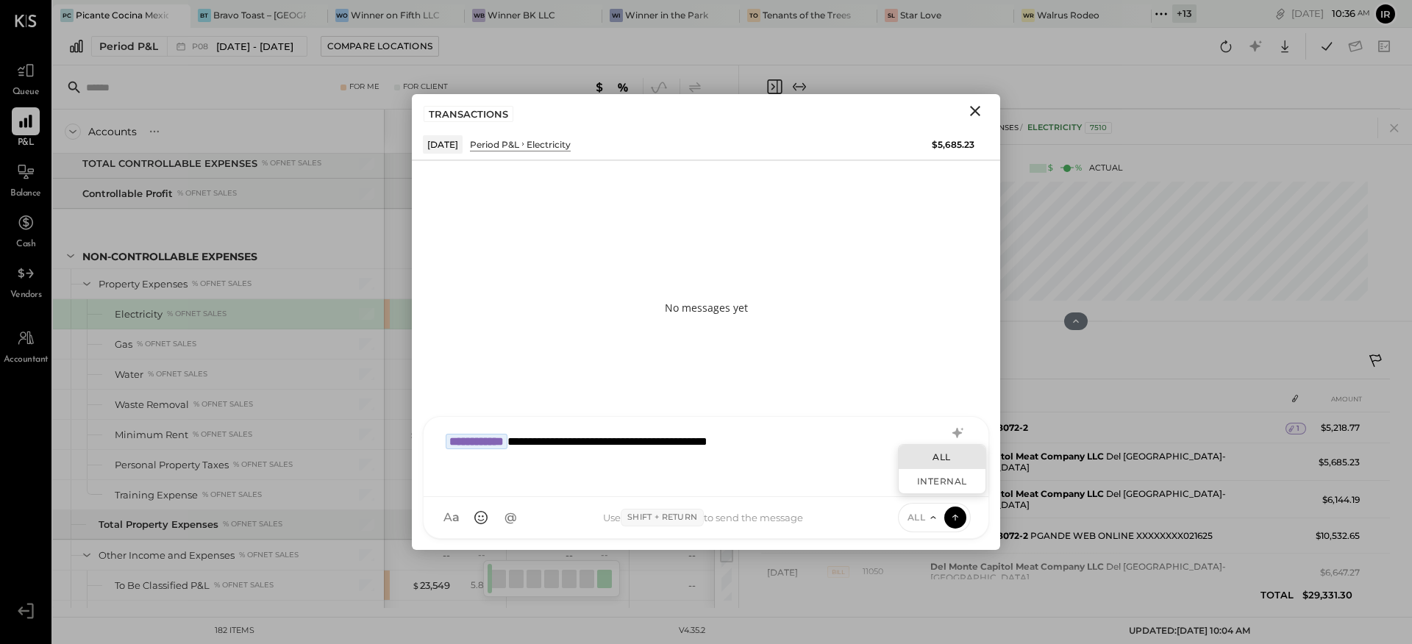
drag, startPoint x: 933, startPoint y: 480, endPoint x: 943, endPoint y: 505, distance: 27.5
click at [933, 480] on div "INTERNAL" at bounding box center [942, 481] width 87 height 24
click at [955, 513] on icon at bounding box center [955, 517] width 13 height 15
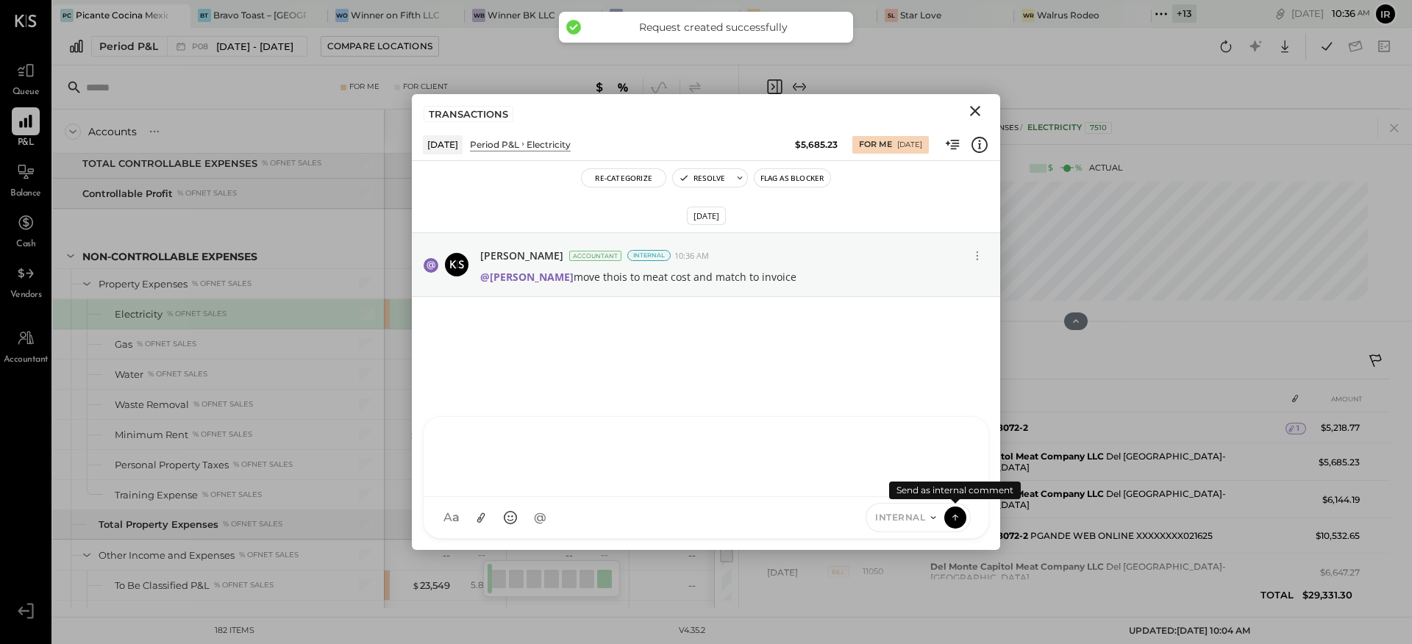
click at [972, 109] on icon "Close" at bounding box center [975, 111] width 18 height 18
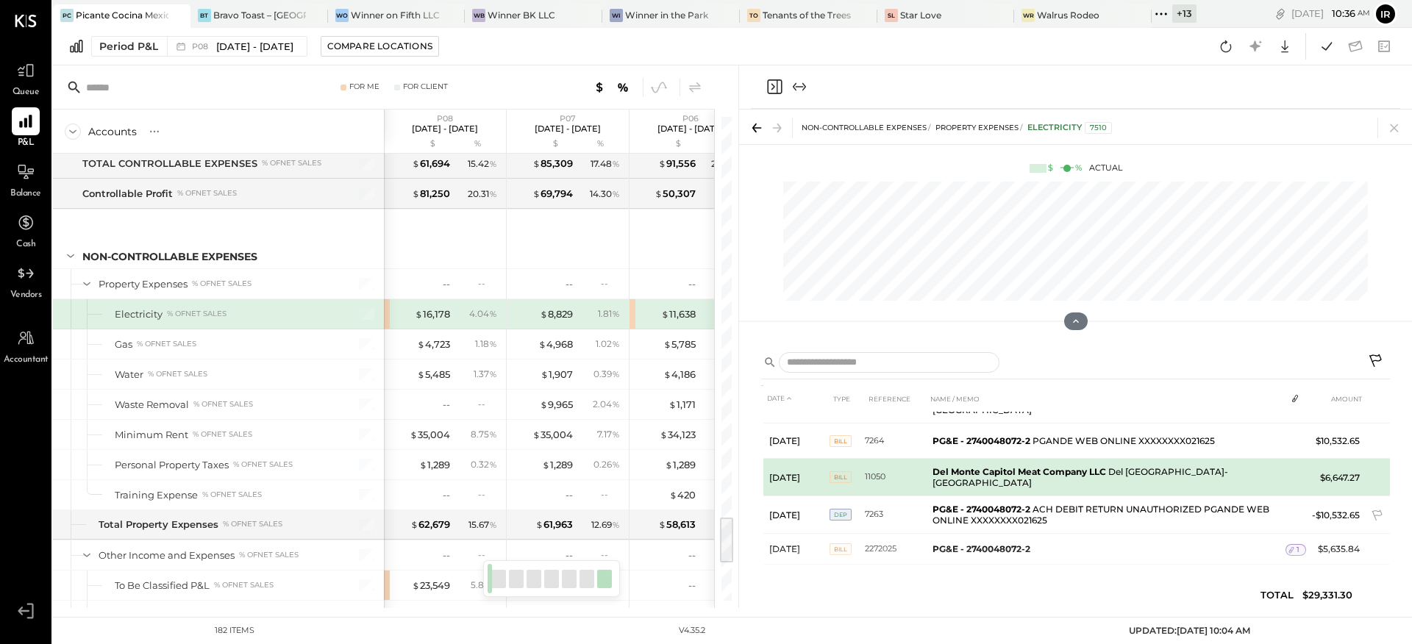
scroll to position [96, 0]
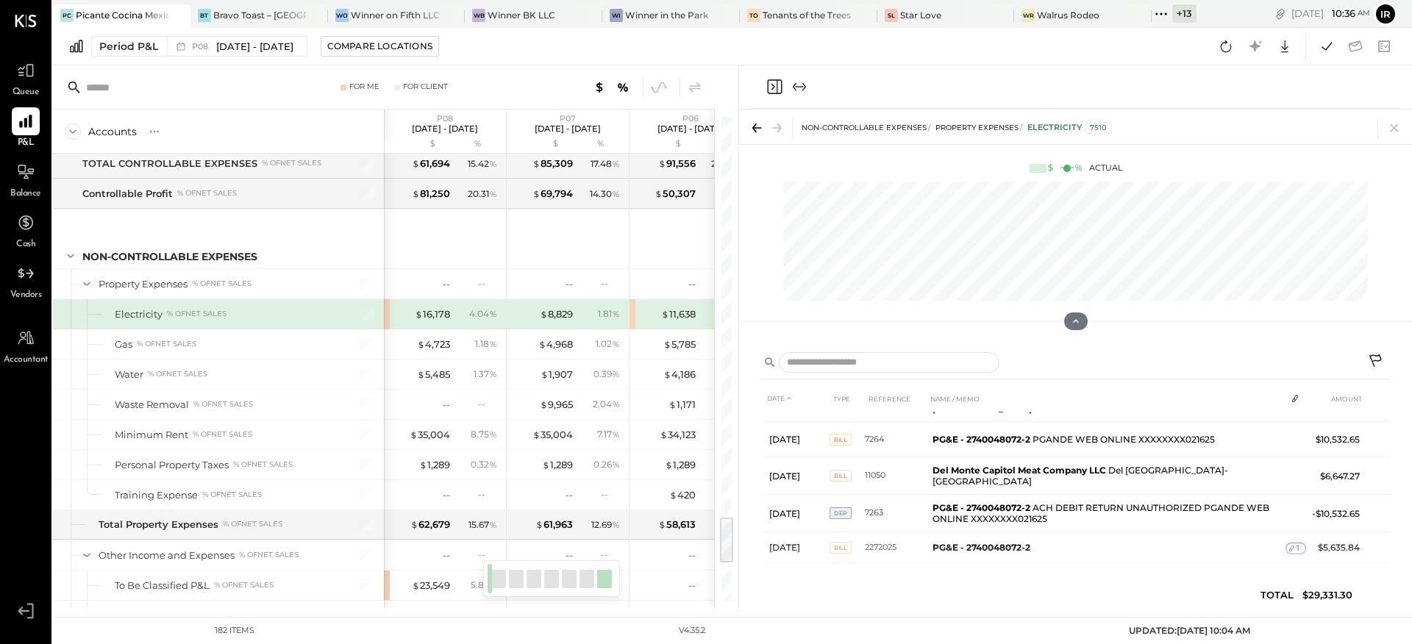
click at [772, 85] on icon "Close panel" at bounding box center [775, 87] width 18 height 18
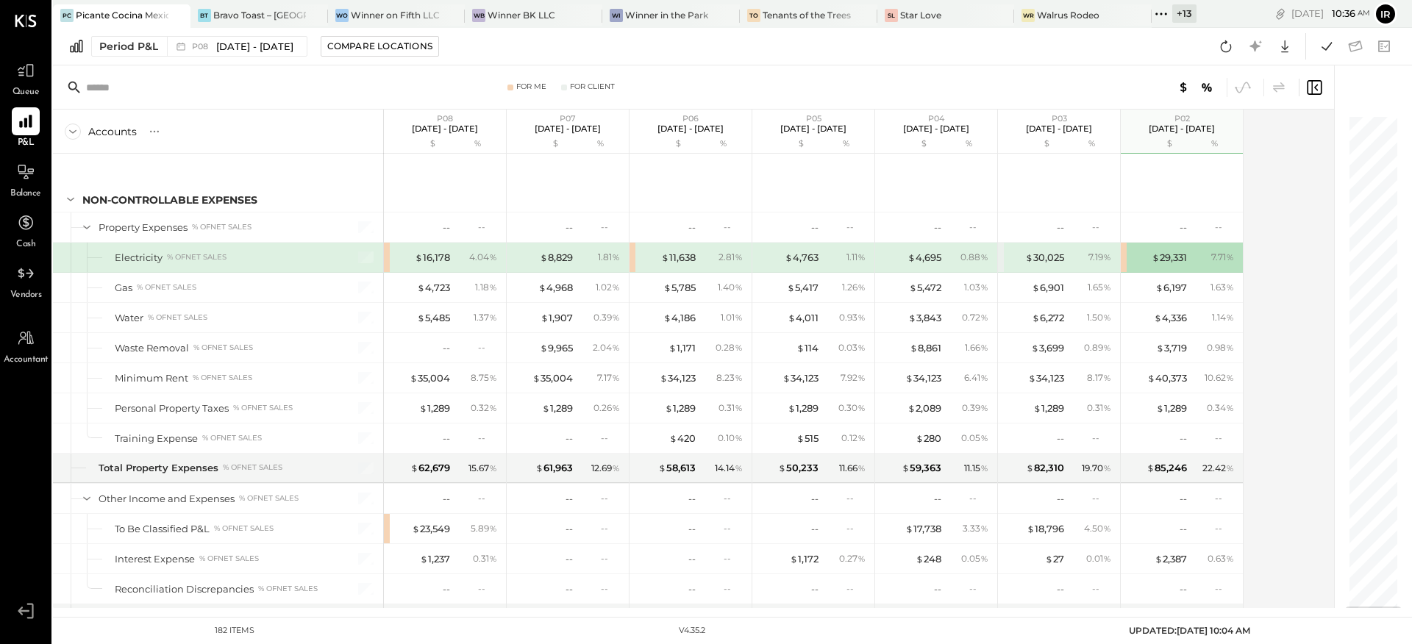
scroll to position [4148, 0]
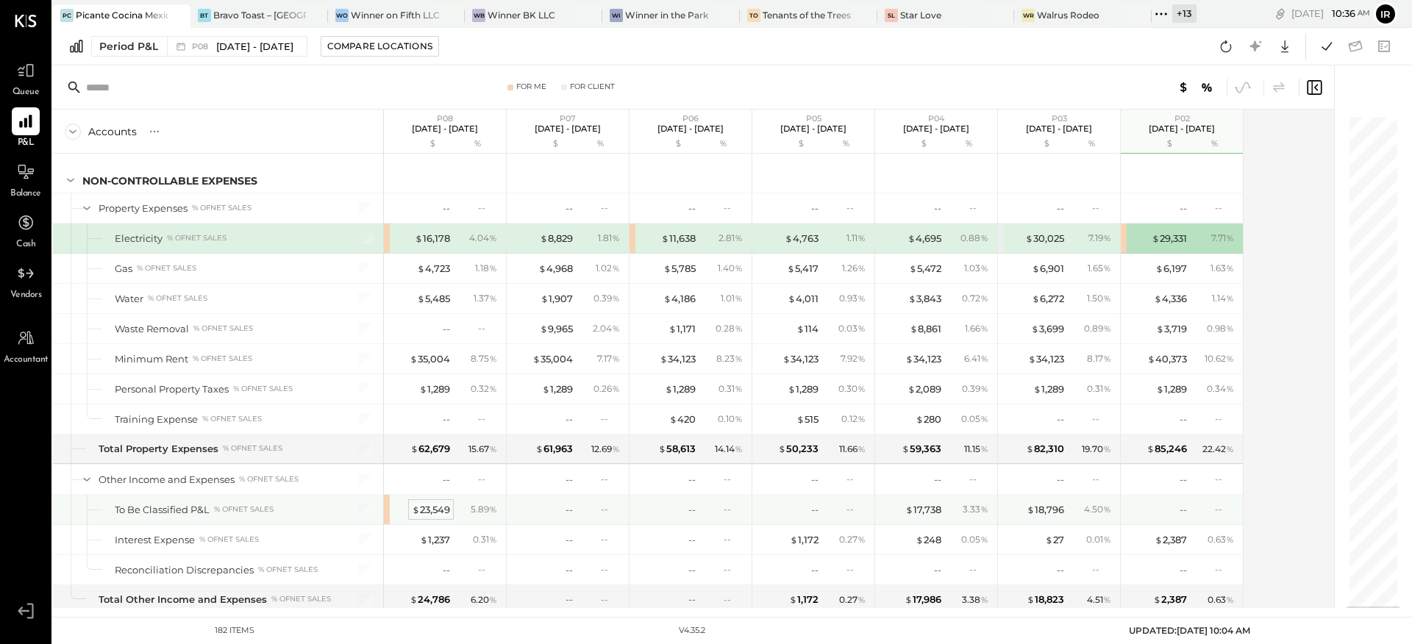
click at [424, 508] on div "$ 23,549" at bounding box center [431, 510] width 38 height 14
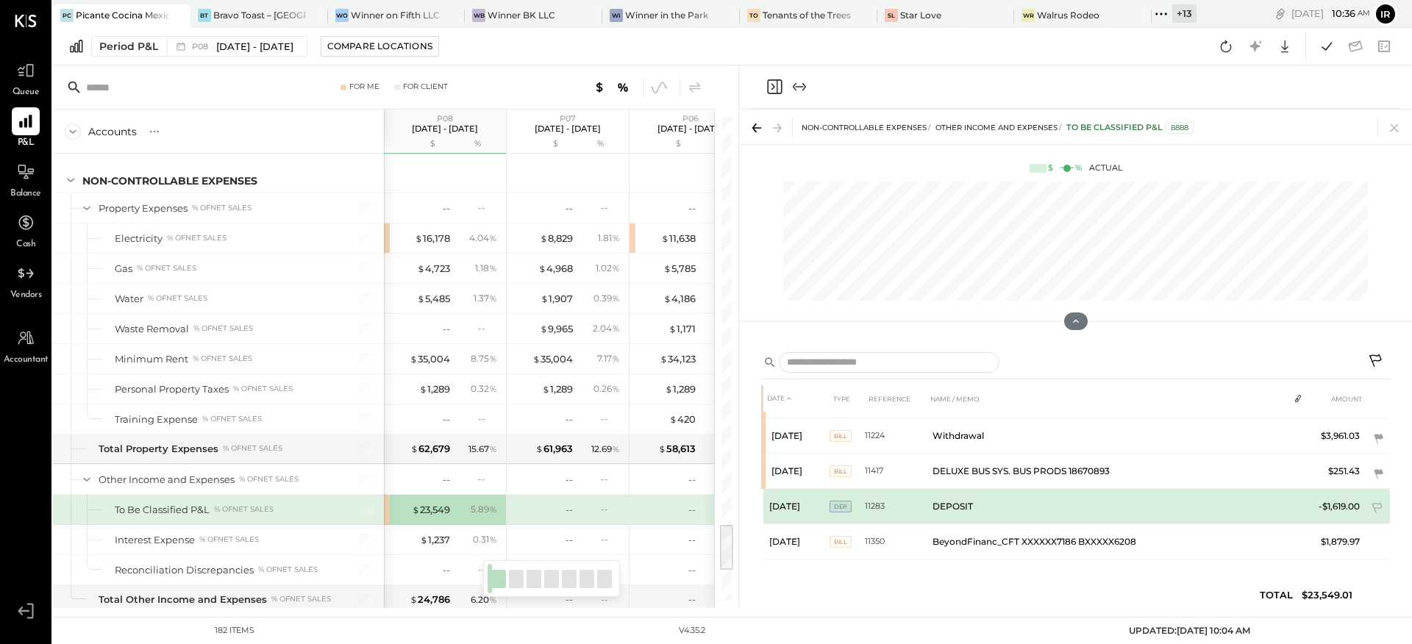
scroll to position [105, 0]
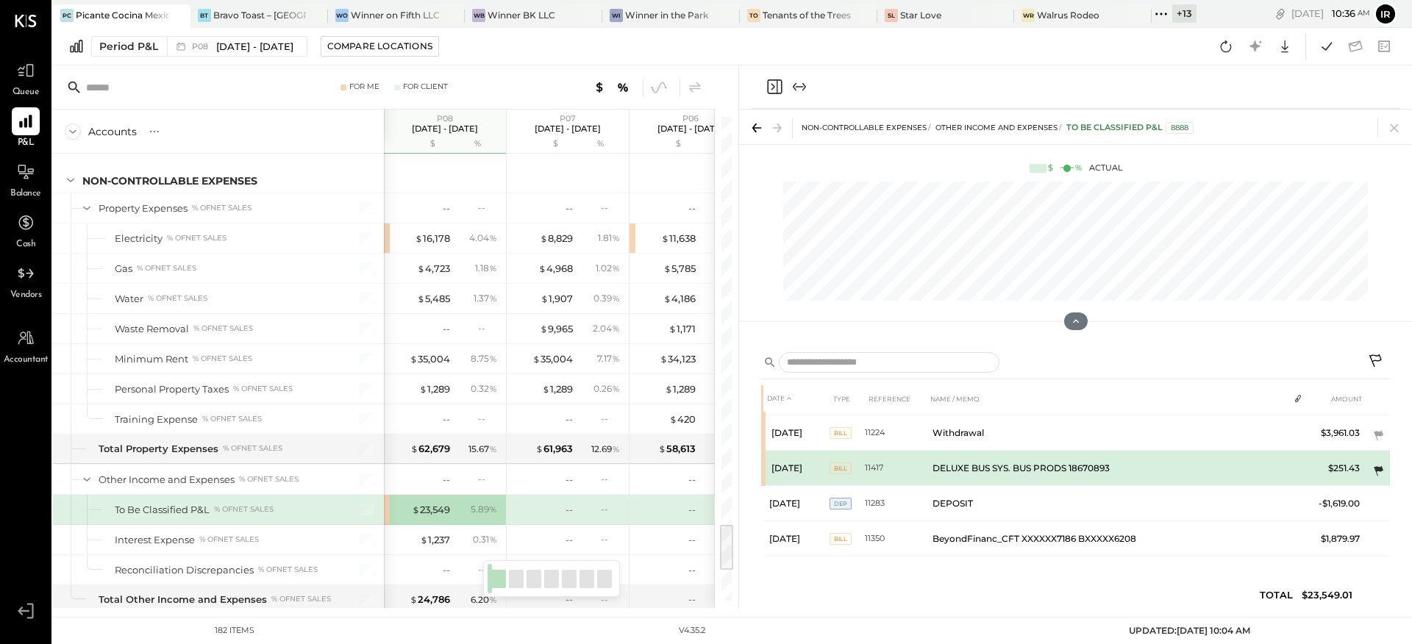
click at [1371, 470] on icon at bounding box center [1378, 471] width 15 height 15
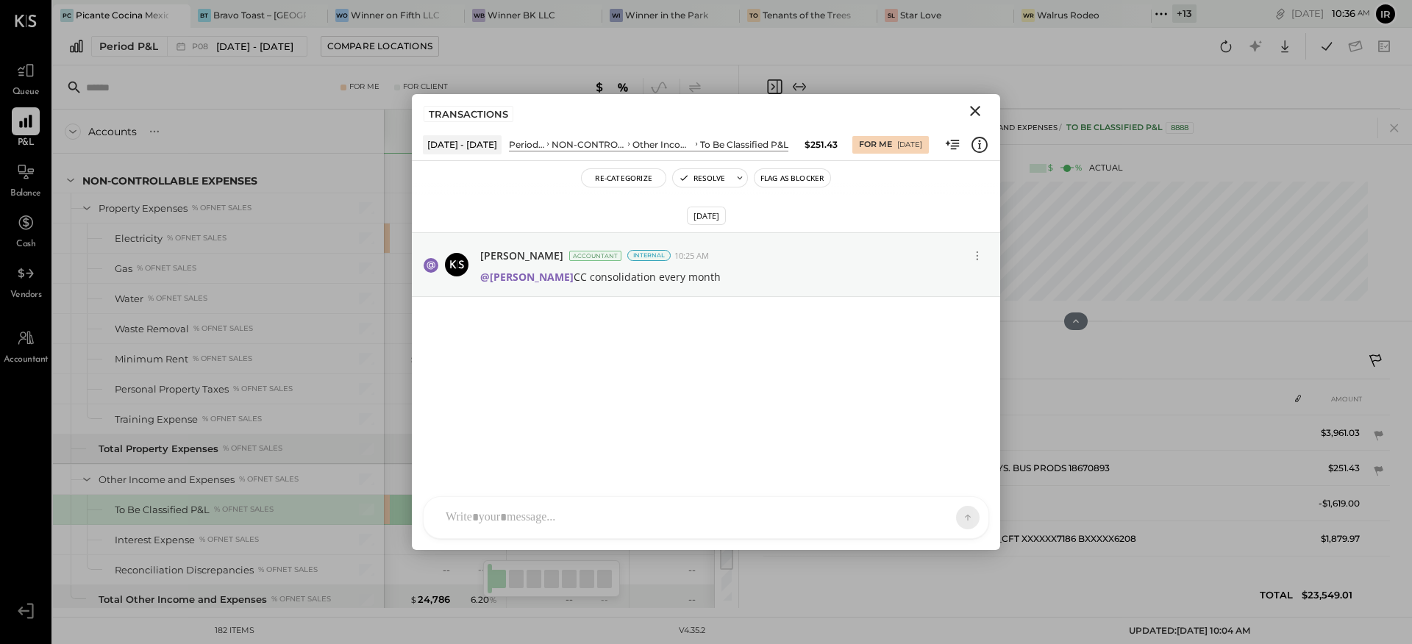
click at [975, 112] on icon "Close" at bounding box center [975, 111] width 10 height 10
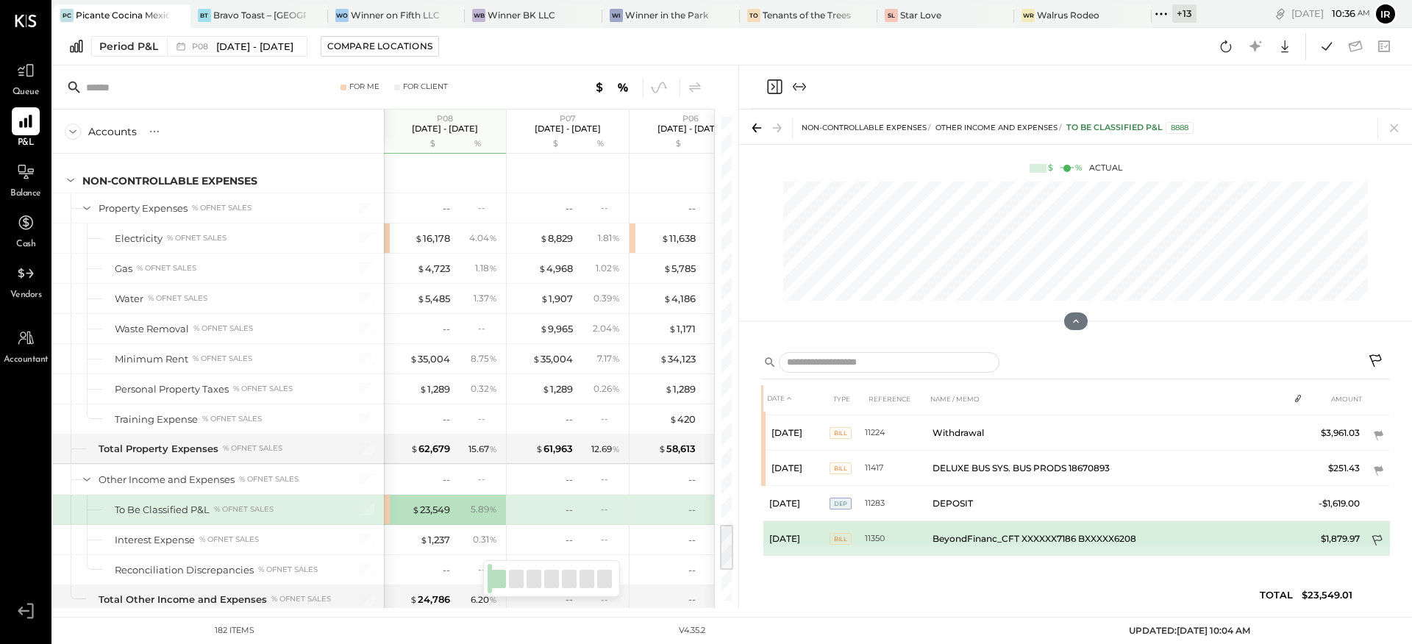
click at [1373, 543] on icon at bounding box center [1377, 540] width 10 height 11
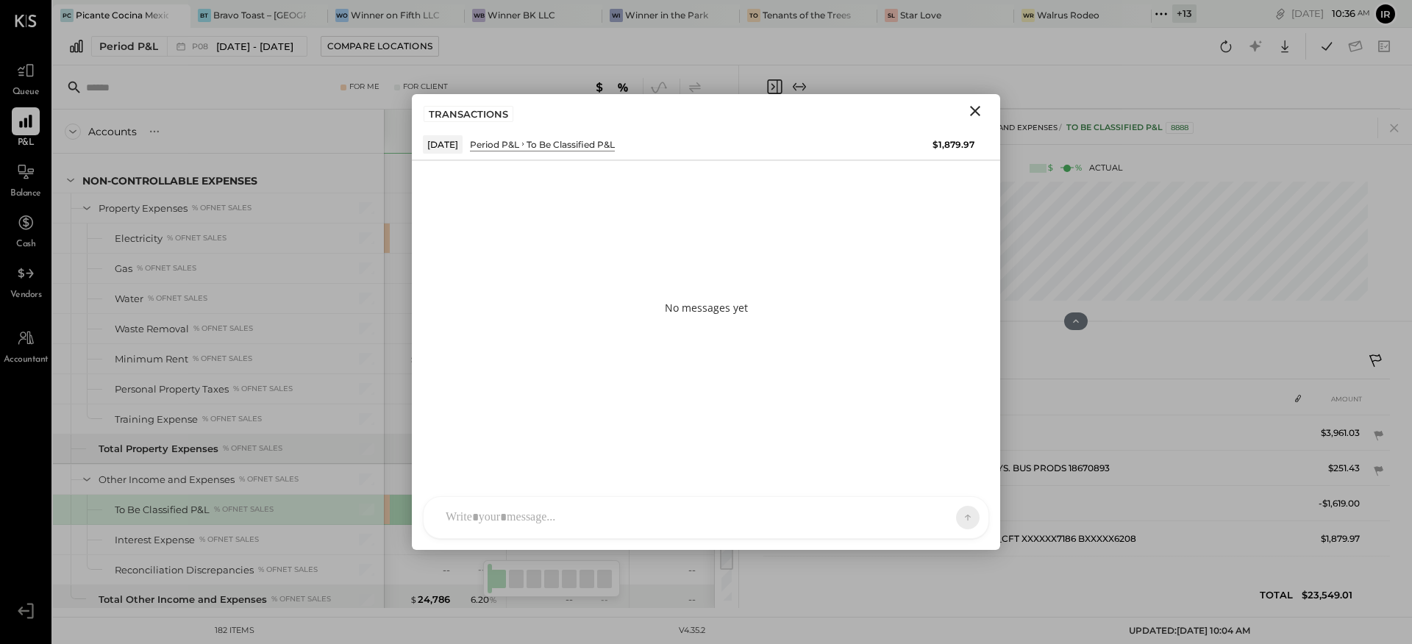
click at [496, 515] on div at bounding box center [692, 518] width 509 height 32
type input "*****"
click at [553, 449] on span "[PERSON_NAME]" at bounding box center [565, 451] width 115 height 14
click at [922, 520] on span "ALL" at bounding box center [917, 517] width 18 height 13
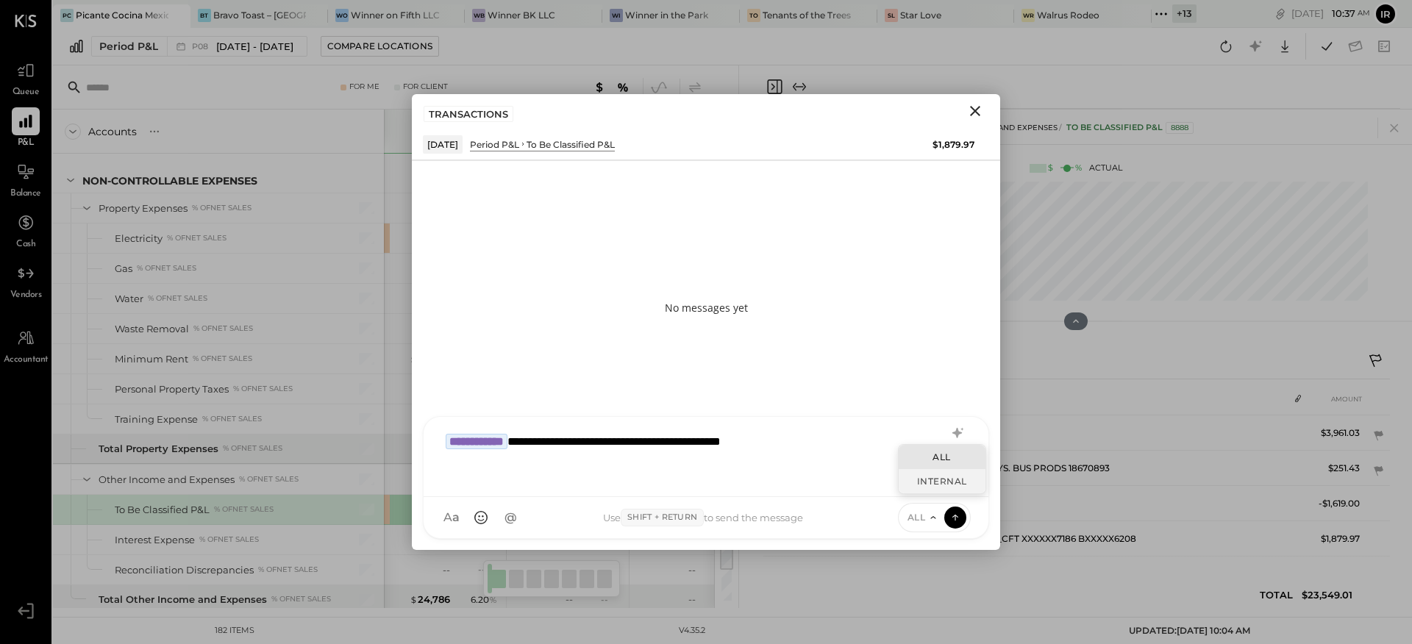
click at [940, 479] on div "INTERNAL" at bounding box center [942, 481] width 87 height 24
click at [909, 518] on span "INTERNAL" at bounding box center [900, 517] width 50 height 13
click at [917, 477] on div "INTERNAL" at bounding box center [909, 481] width 87 height 24
click at [958, 519] on icon at bounding box center [955, 517] width 13 height 15
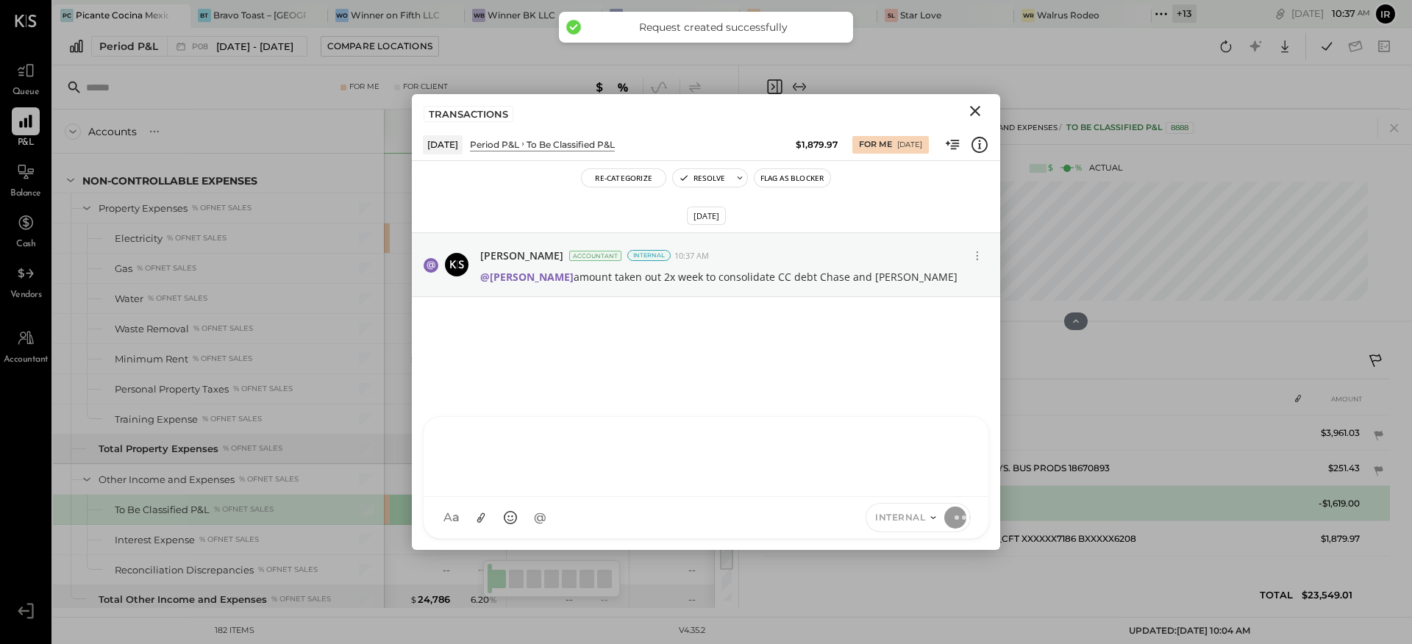
click at [974, 113] on icon "Close" at bounding box center [975, 111] width 10 height 10
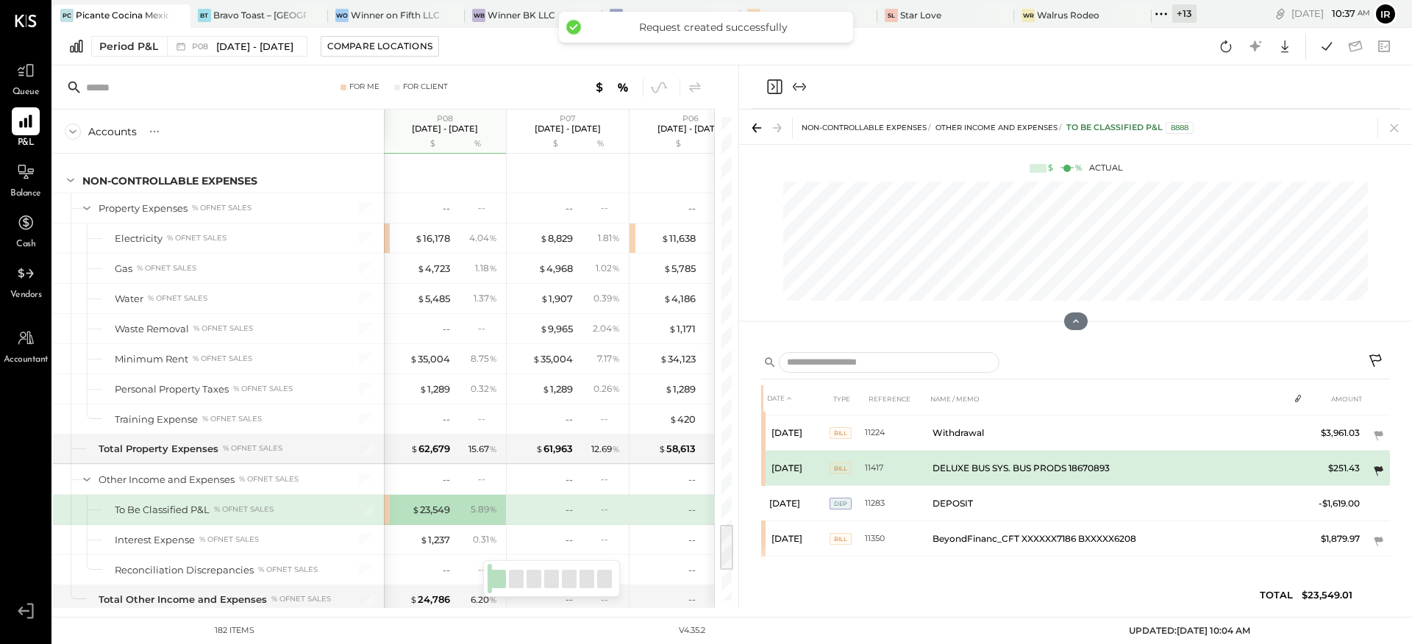
click at [1375, 470] on icon at bounding box center [1379, 471] width 10 height 10
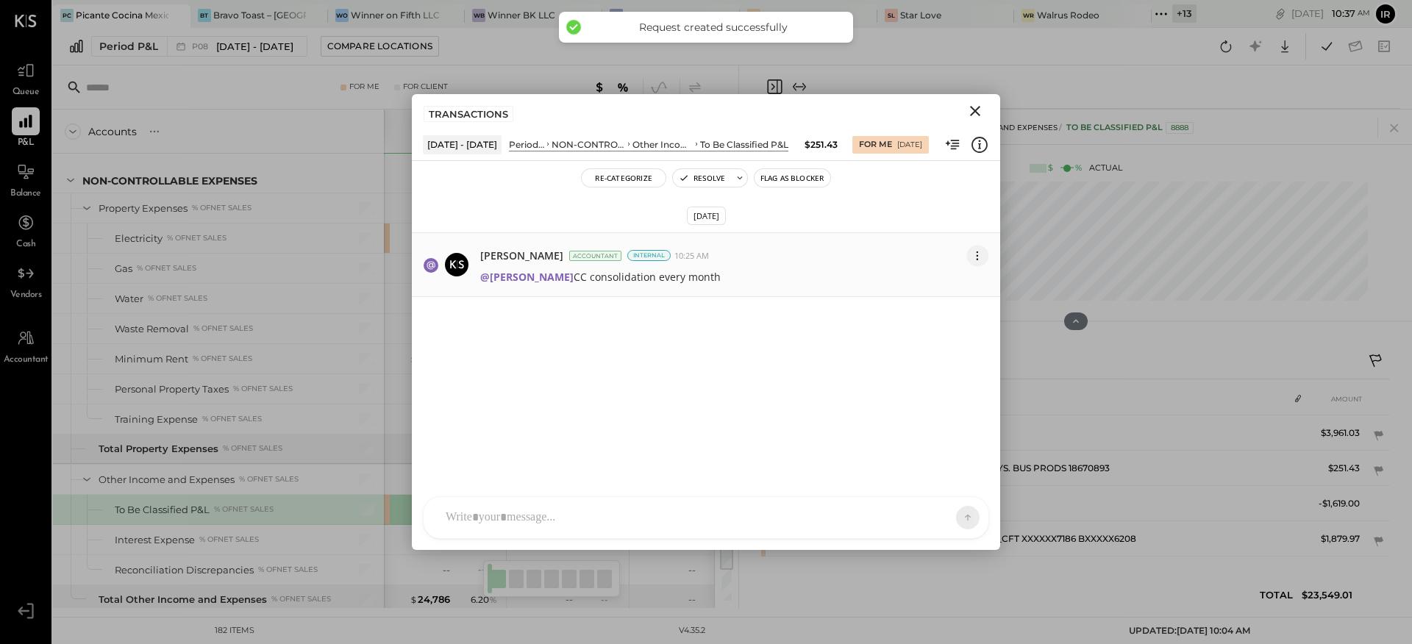
click at [979, 257] on icon at bounding box center [977, 255] width 15 height 15
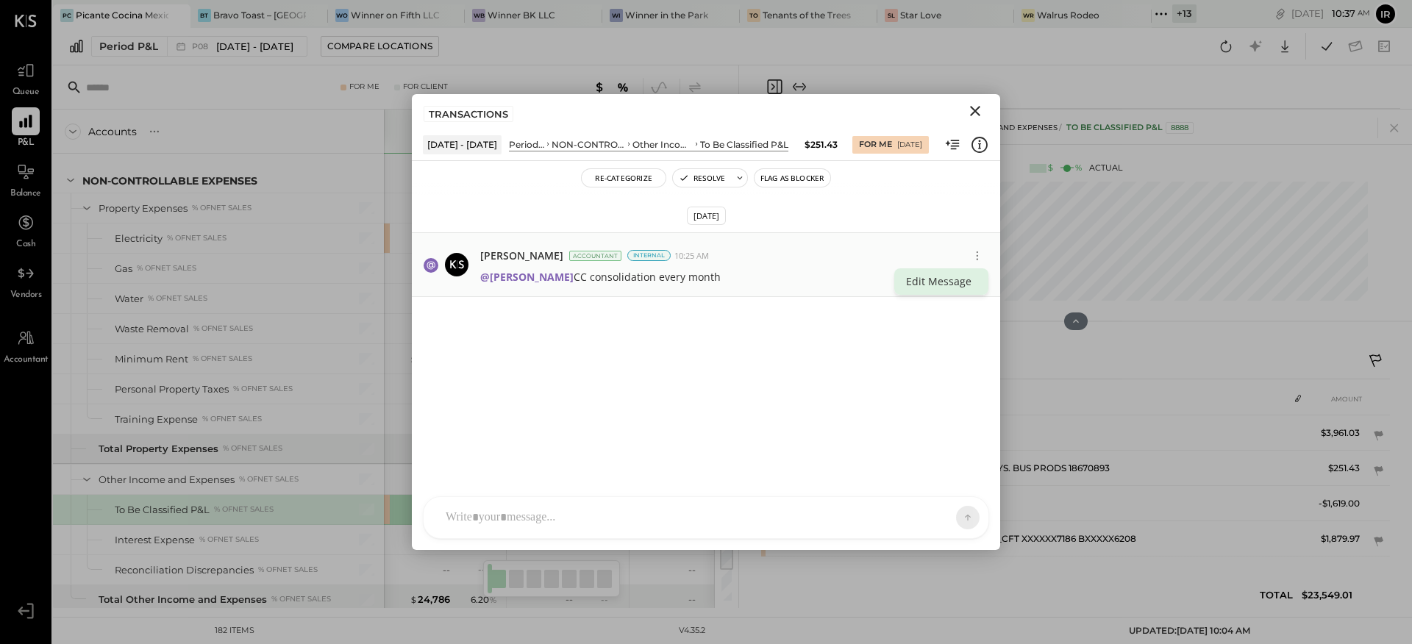
click at [939, 280] on button "Edit Message" at bounding box center [941, 281] width 94 height 26
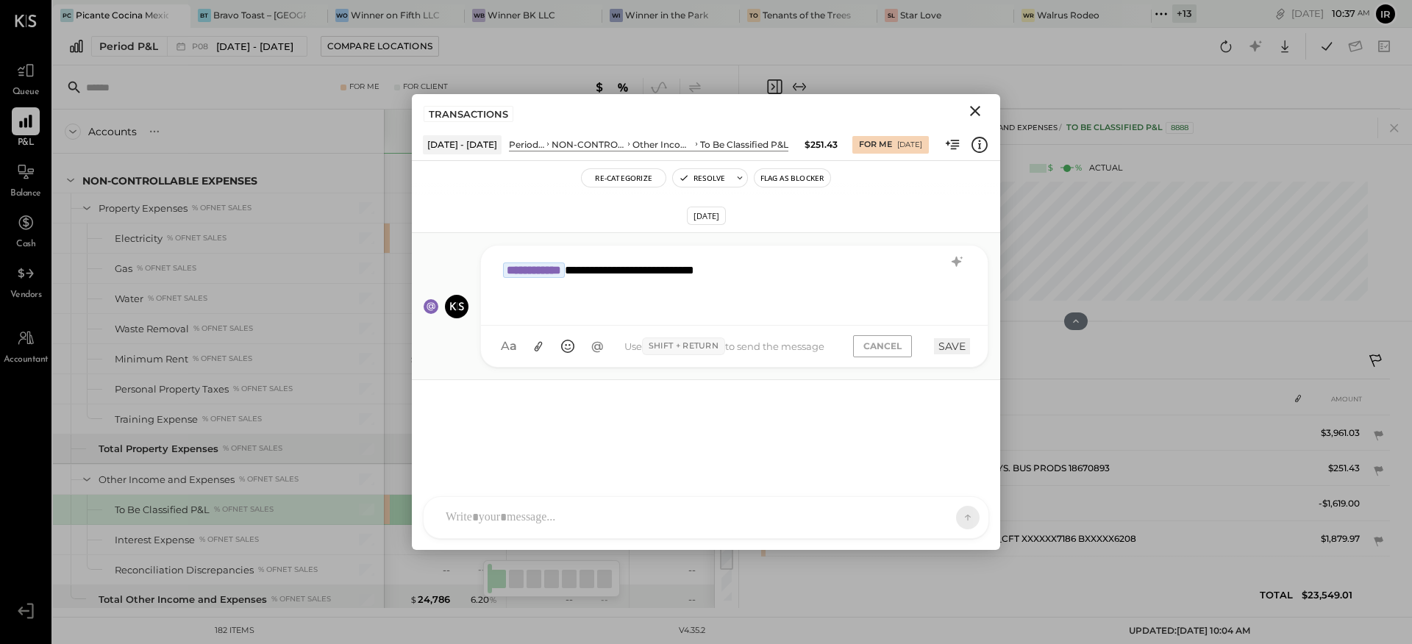
click at [972, 110] on icon "Close" at bounding box center [975, 111] width 18 height 18
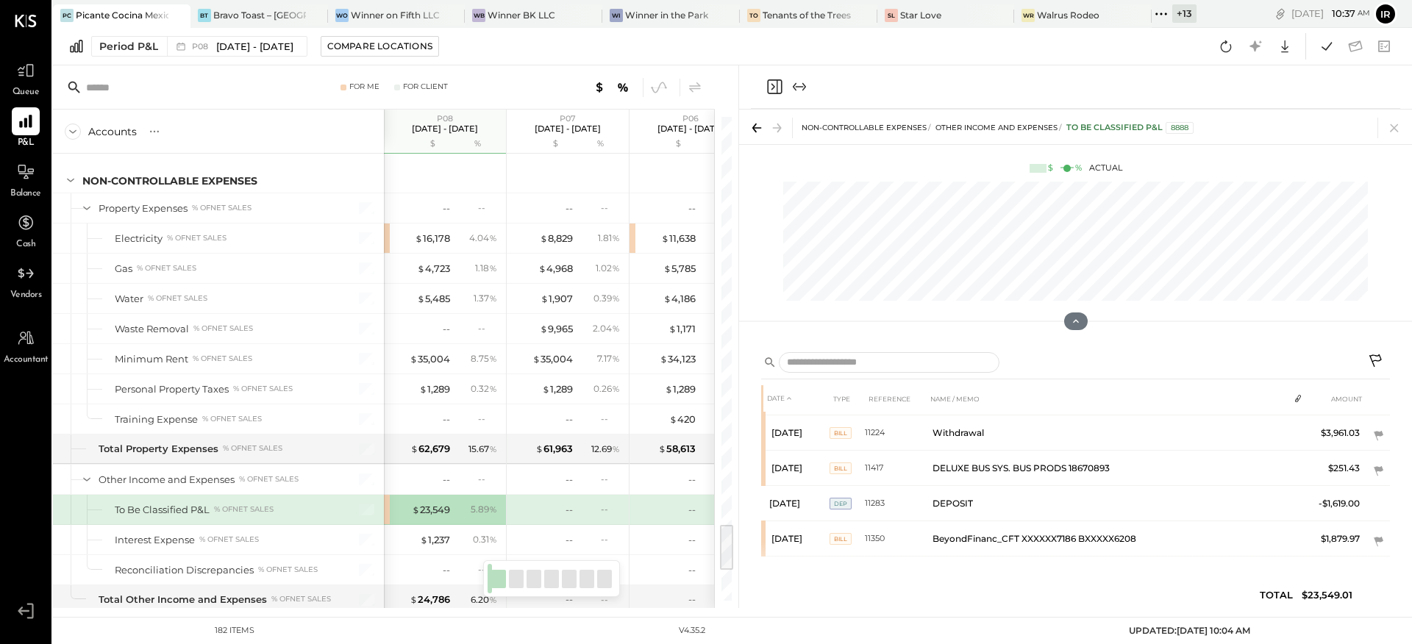
click at [769, 87] on icon "Close panel" at bounding box center [775, 87] width 18 height 18
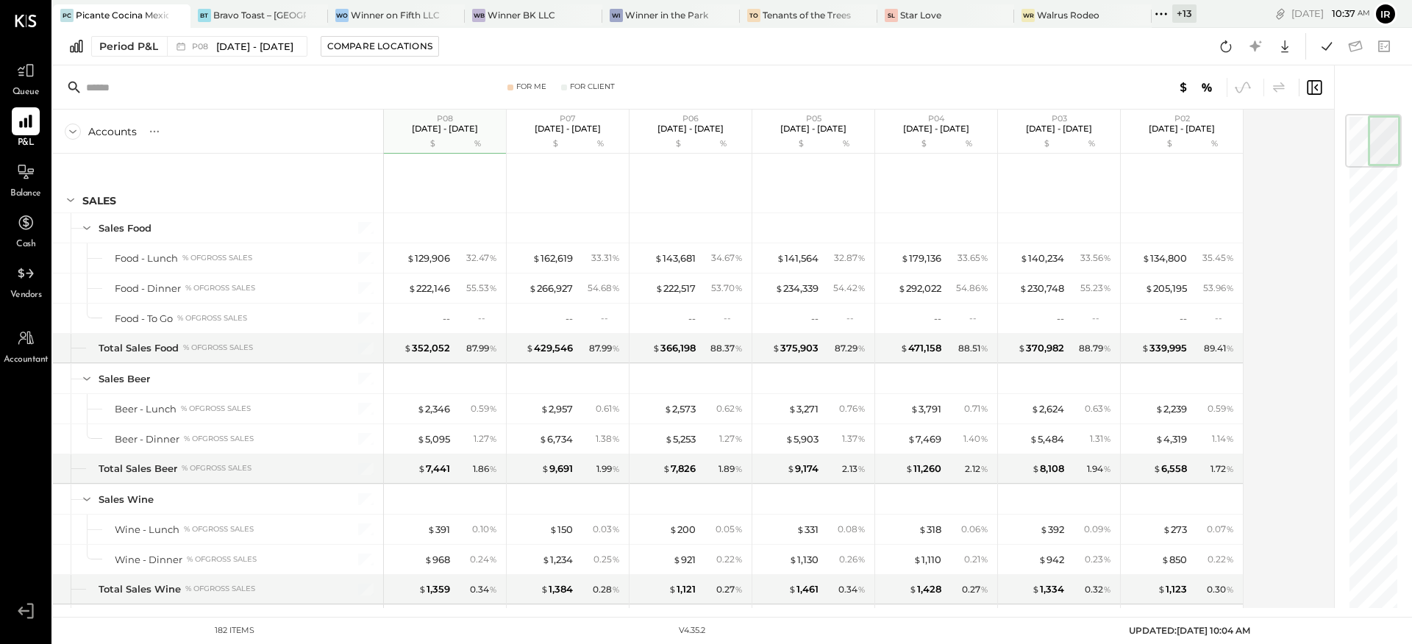
click at [218, 32] on div "Period P&L P08 [DATE] - [DATE] Compare Locations Google Sheets Excel" at bounding box center [732, 47] width 1359 height 38
click at [209, 46] on span "P08" at bounding box center [202, 47] width 21 height 8
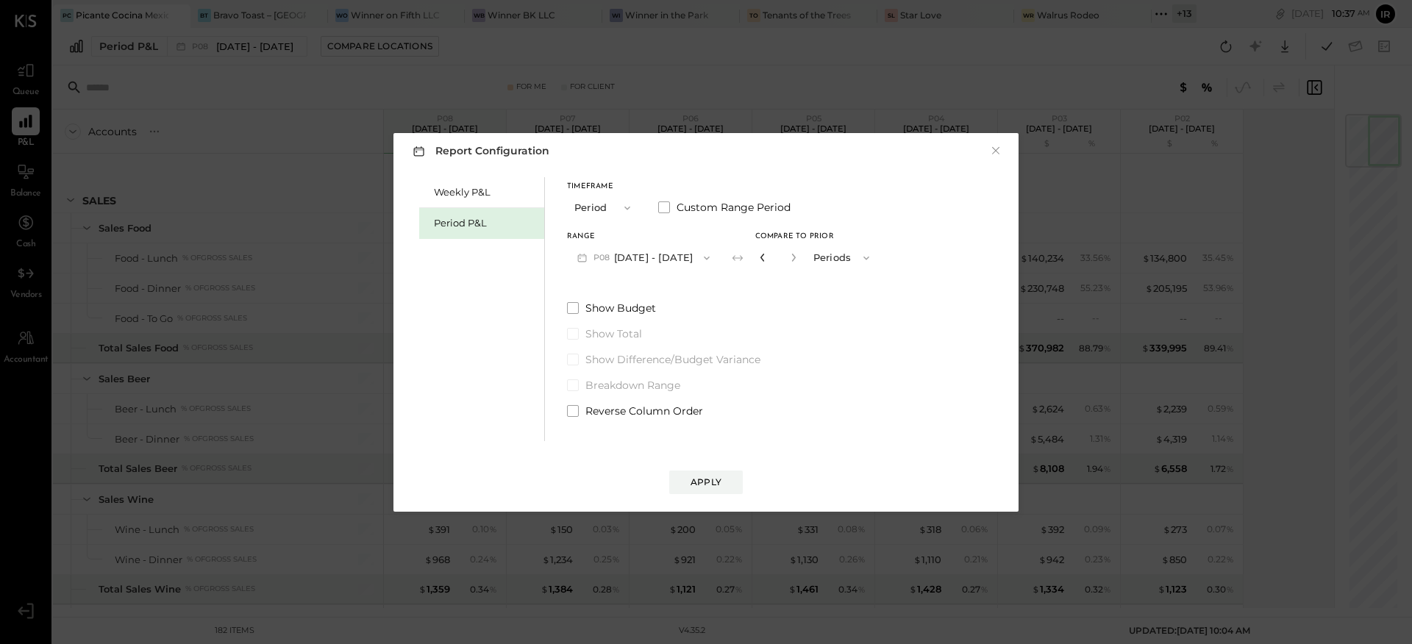
click at [763, 260] on icon "button" at bounding box center [762, 257] width 9 height 9
type input "*"
click at [732, 471] on button "Apply" at bounding box center [706, 483] width 74 height 24
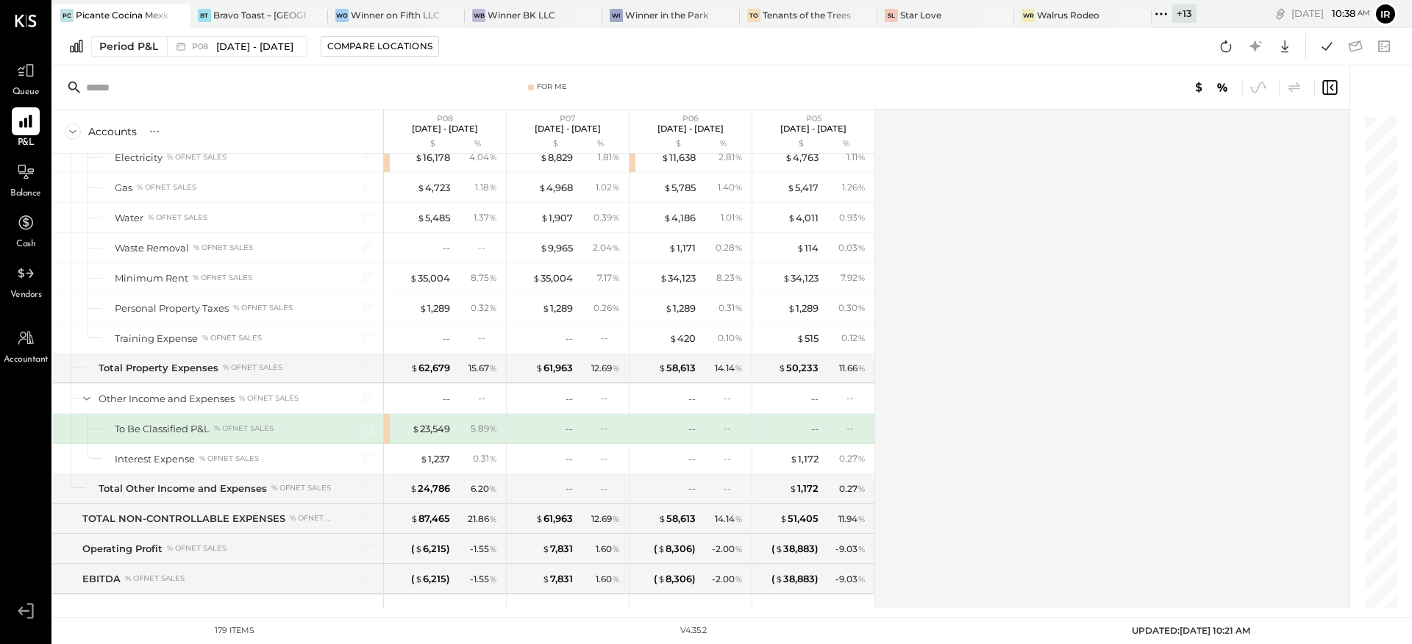
scroll to position [4178, 0]
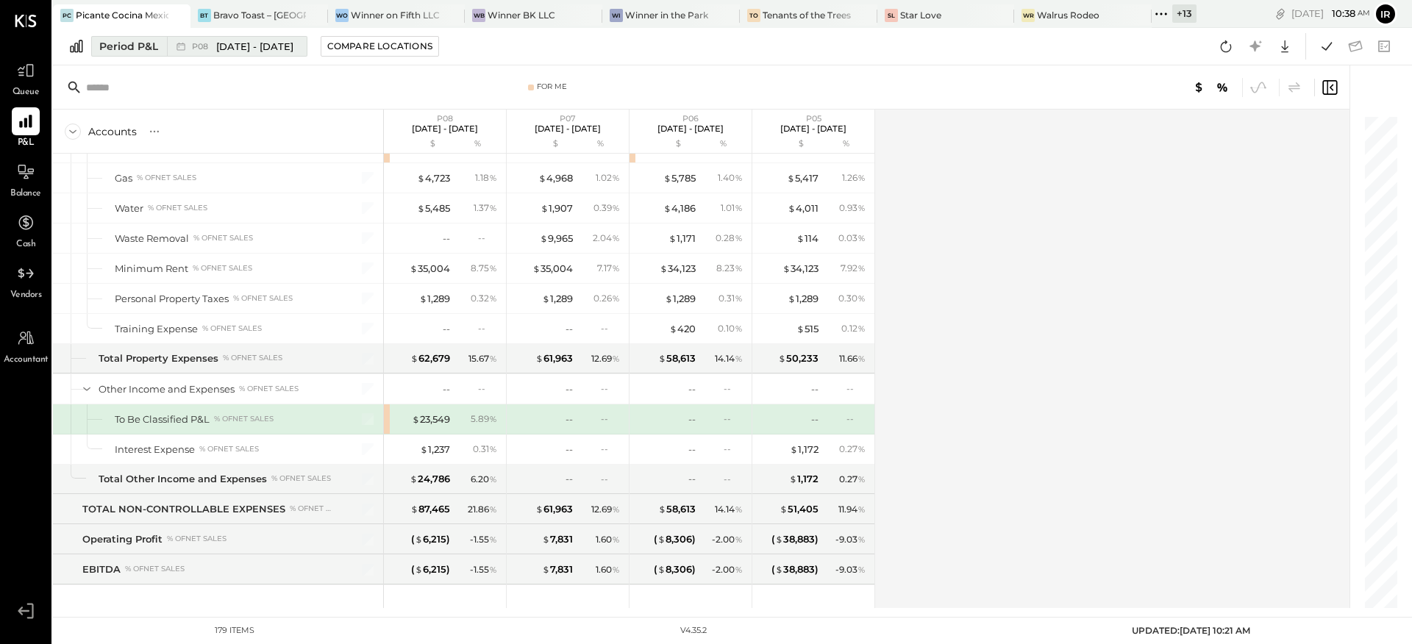
click at [216, 43] on span "[DATE] - [DATE]" at bounding box center [254, 47] width 77 height 14
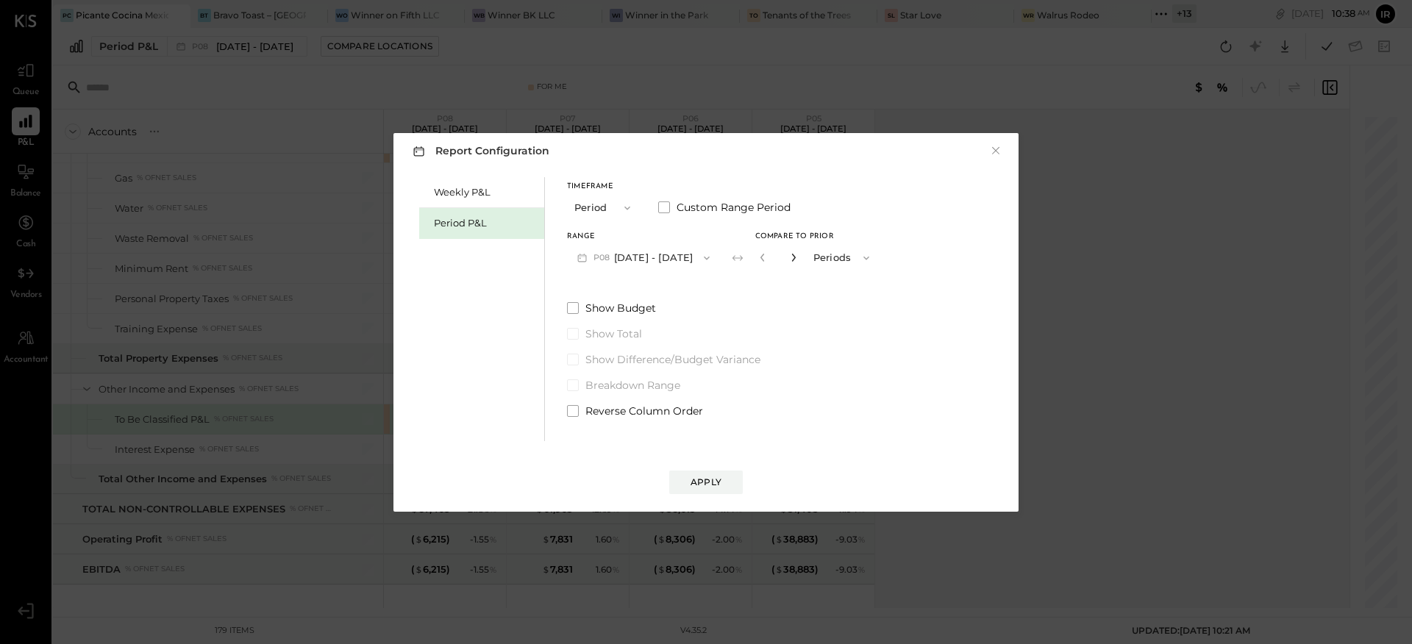
click at [791, 258] on icon "button" at bounding box center [793, 258] width 4 height 8
click at [794, 257] on icon "button" at bounding box center [793, 257] width 9 height 9
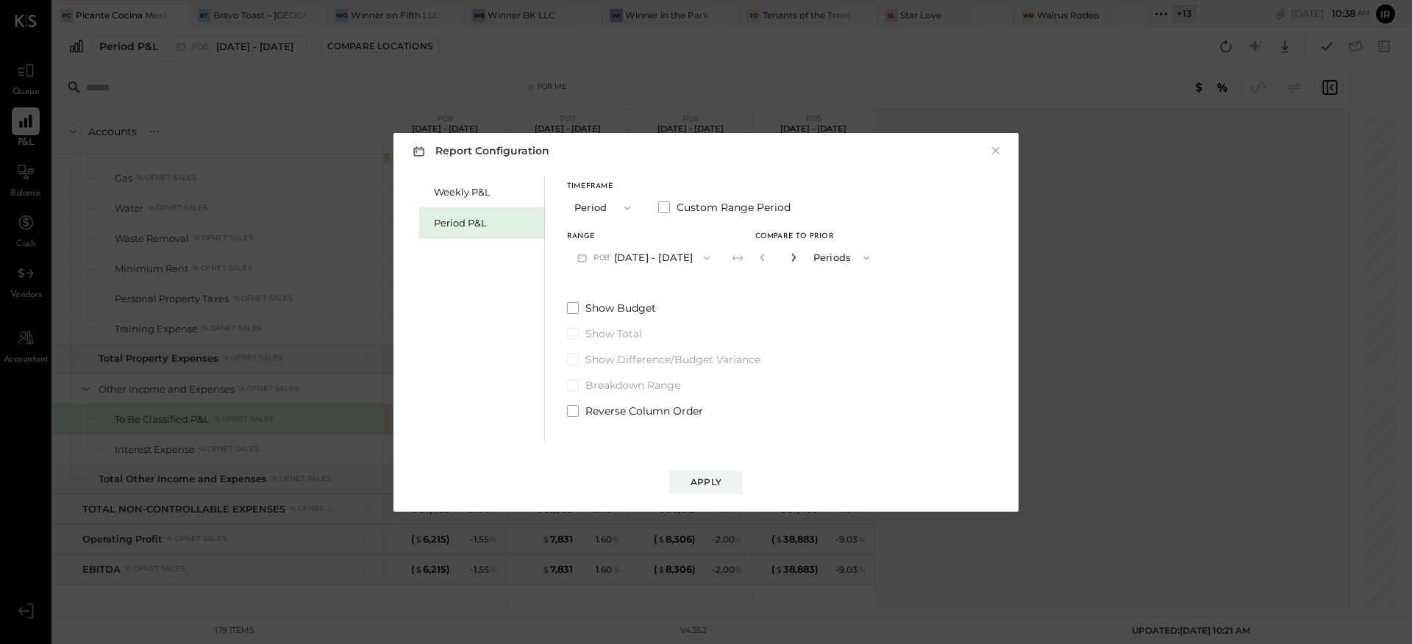
type input "*"
click at [715, 485] on div "Apply" at bounding box center [706, 482] width 31 height 13
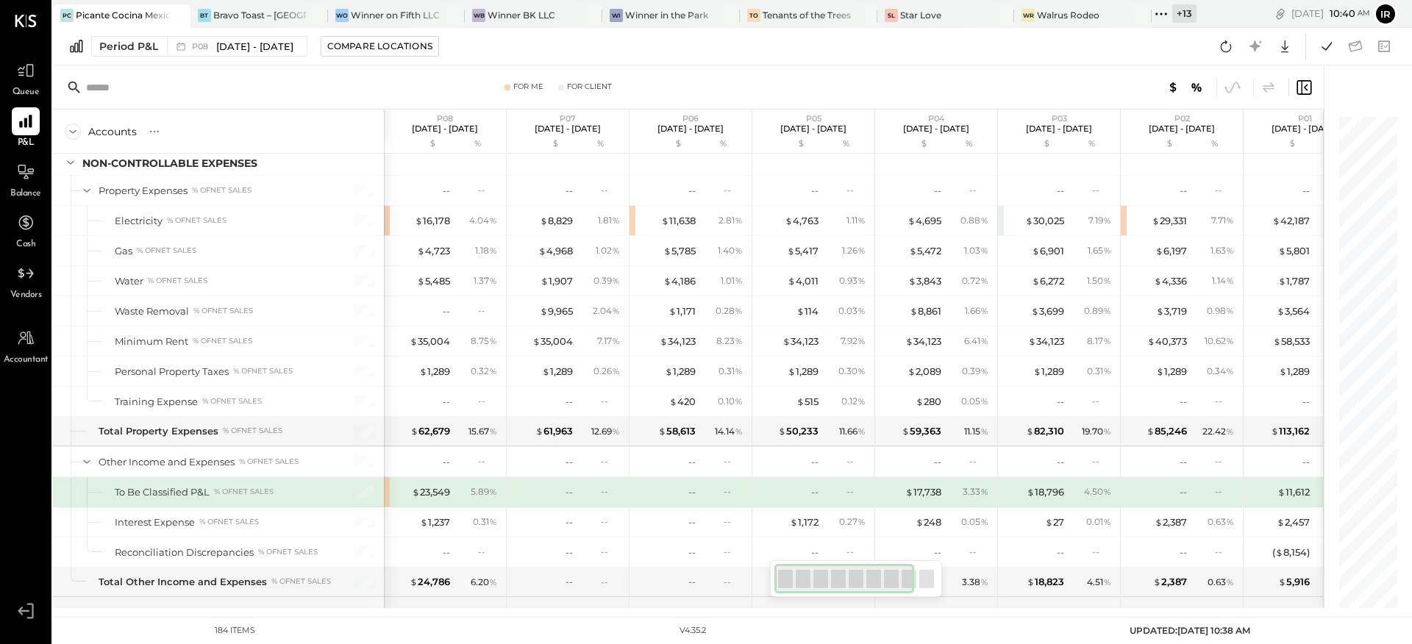
scroll to position [4235, 0]
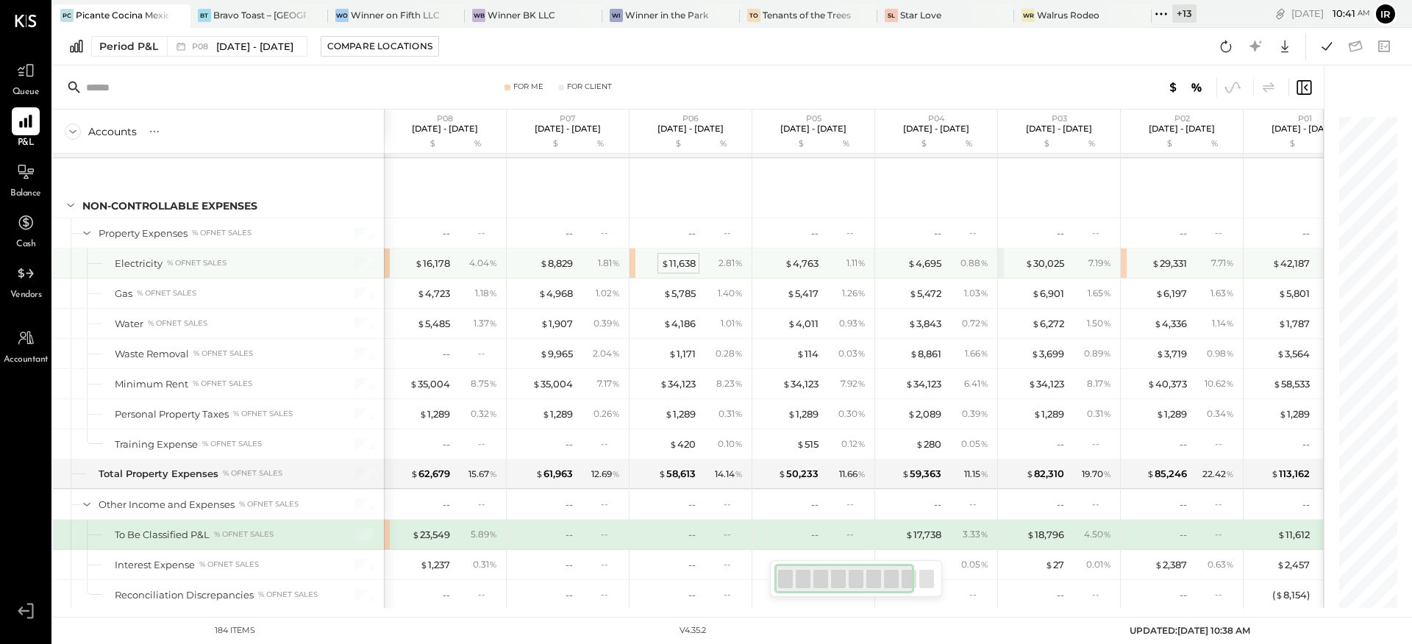
click at [674, 265] on div "$ 11,638" at bounding box center [678, 264] width 35 height 14
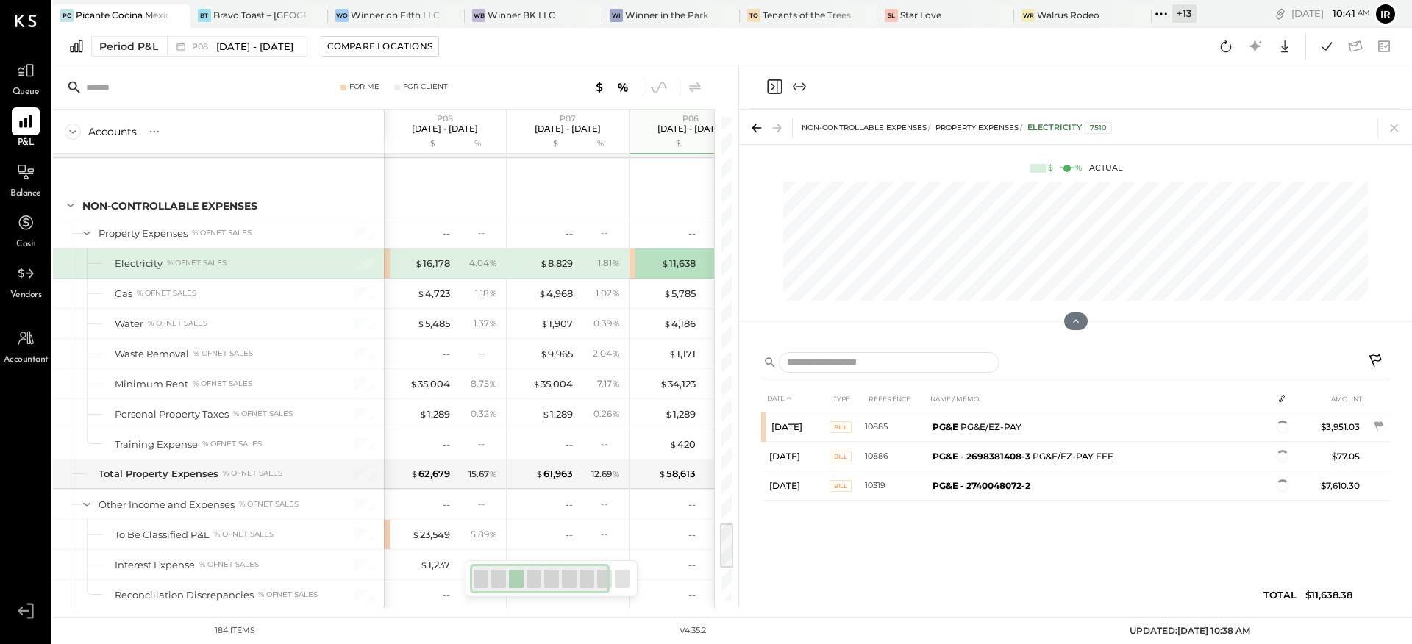
drag, startPoint x: 1392, startPoint y: 124, endPoint x: 908, endPoint y: 357, distance: 537.2
click at [1393, 124] on icon at bounding box center [1394, 128] width 21 height 21
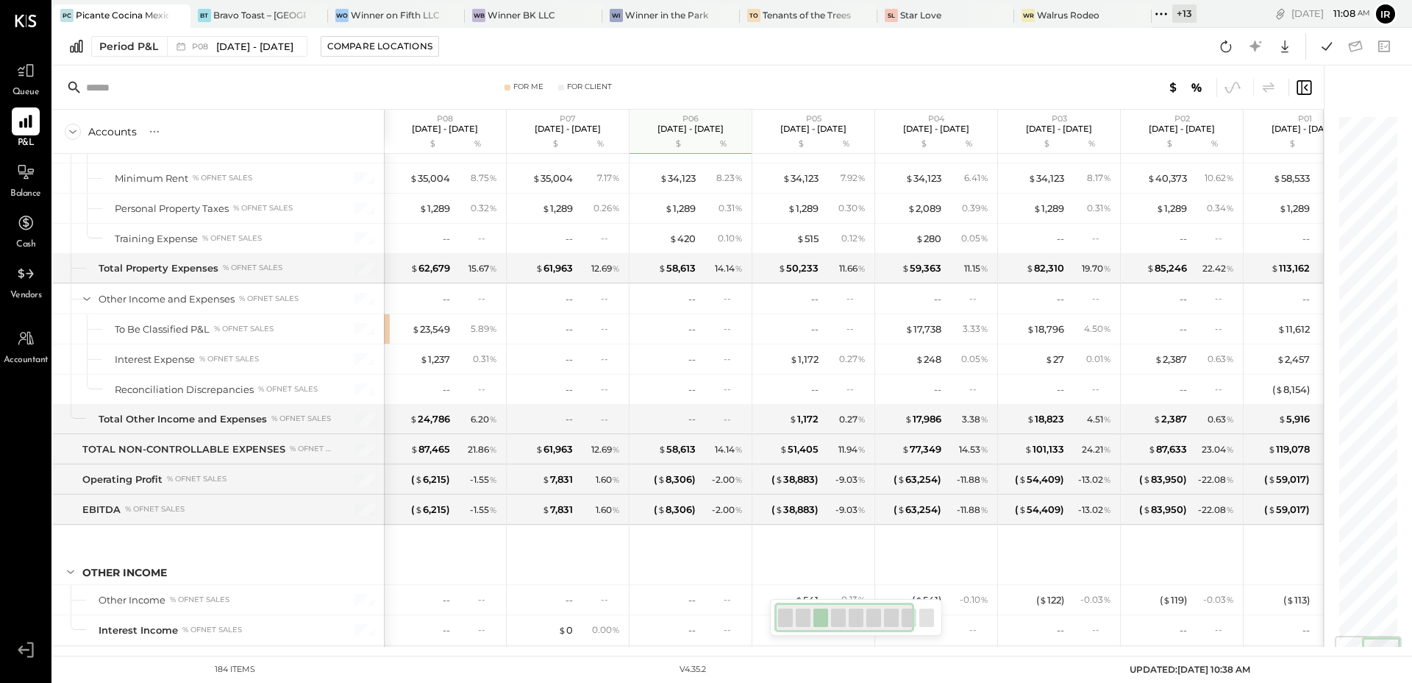
scroll to position [4389, 0]
